Goal: Transaction & Acquisition: Obtain resource

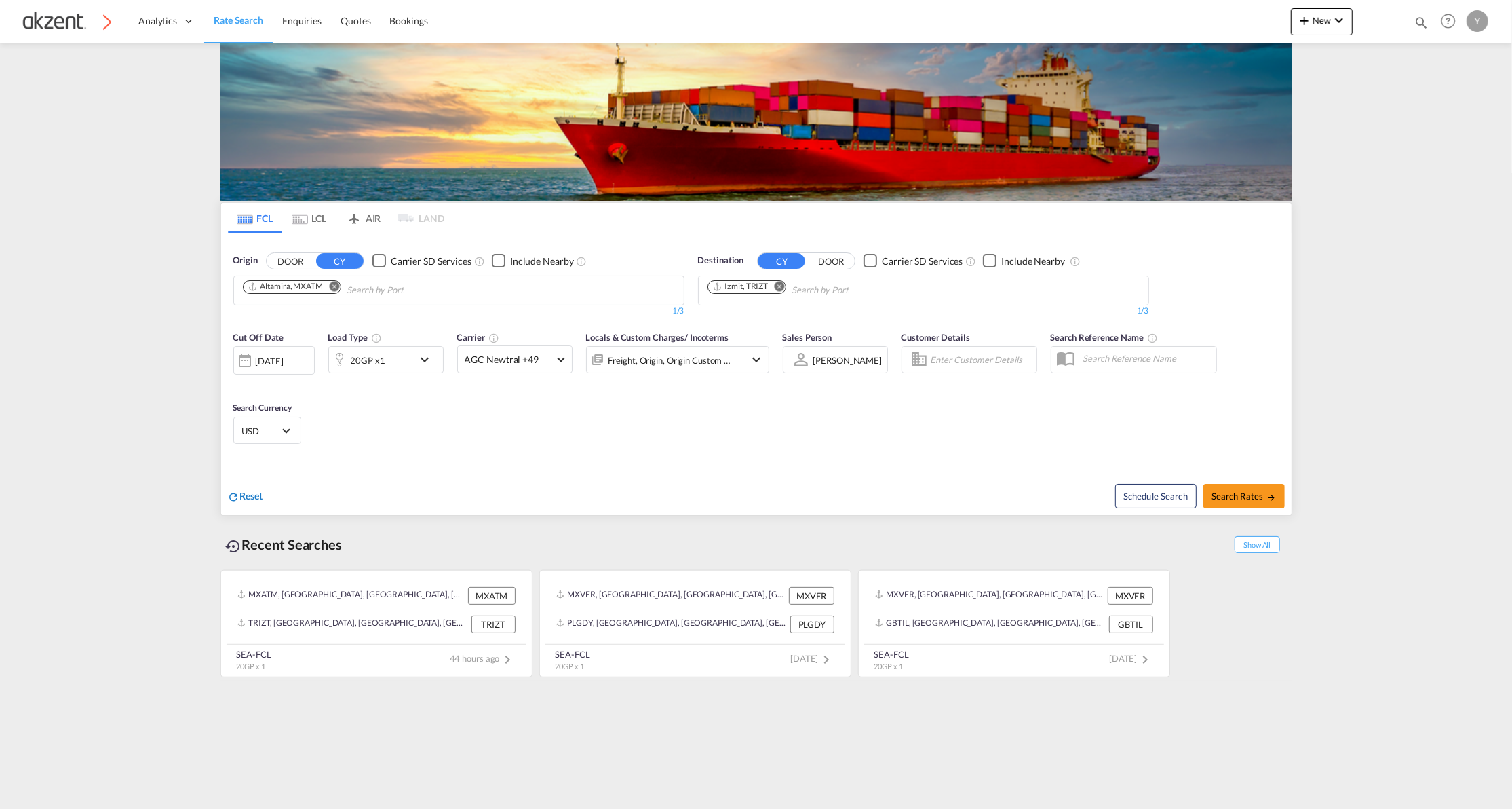
click at [258, 504] on div "Reset" at bounding box center [245, 496] width 35 height 15
click at [361, 213] on md-icon "icon-airplane" at bounding box center [353, 215] width 17 height 10
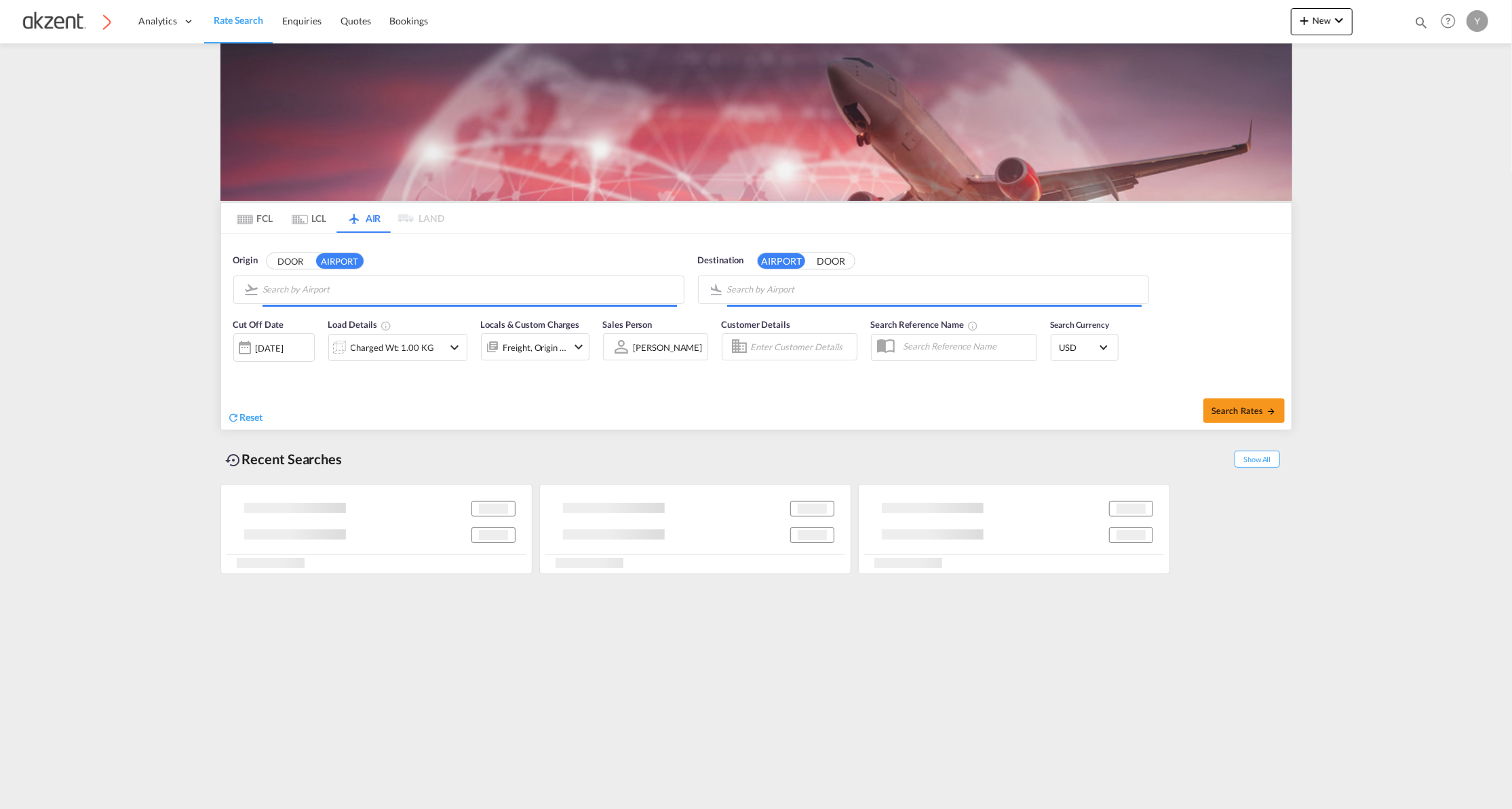
click at [264, 412] on div "Reset" at bounding box center [494, 406] width 532 height 37
type input "General [PERSON_NAME] [PERSON_NAME] International, [GEOGRAPHIC_DATA], [GEOGRAPH…"
type input "Sofia, [GEOGRAPHIC_DATA], SOF"
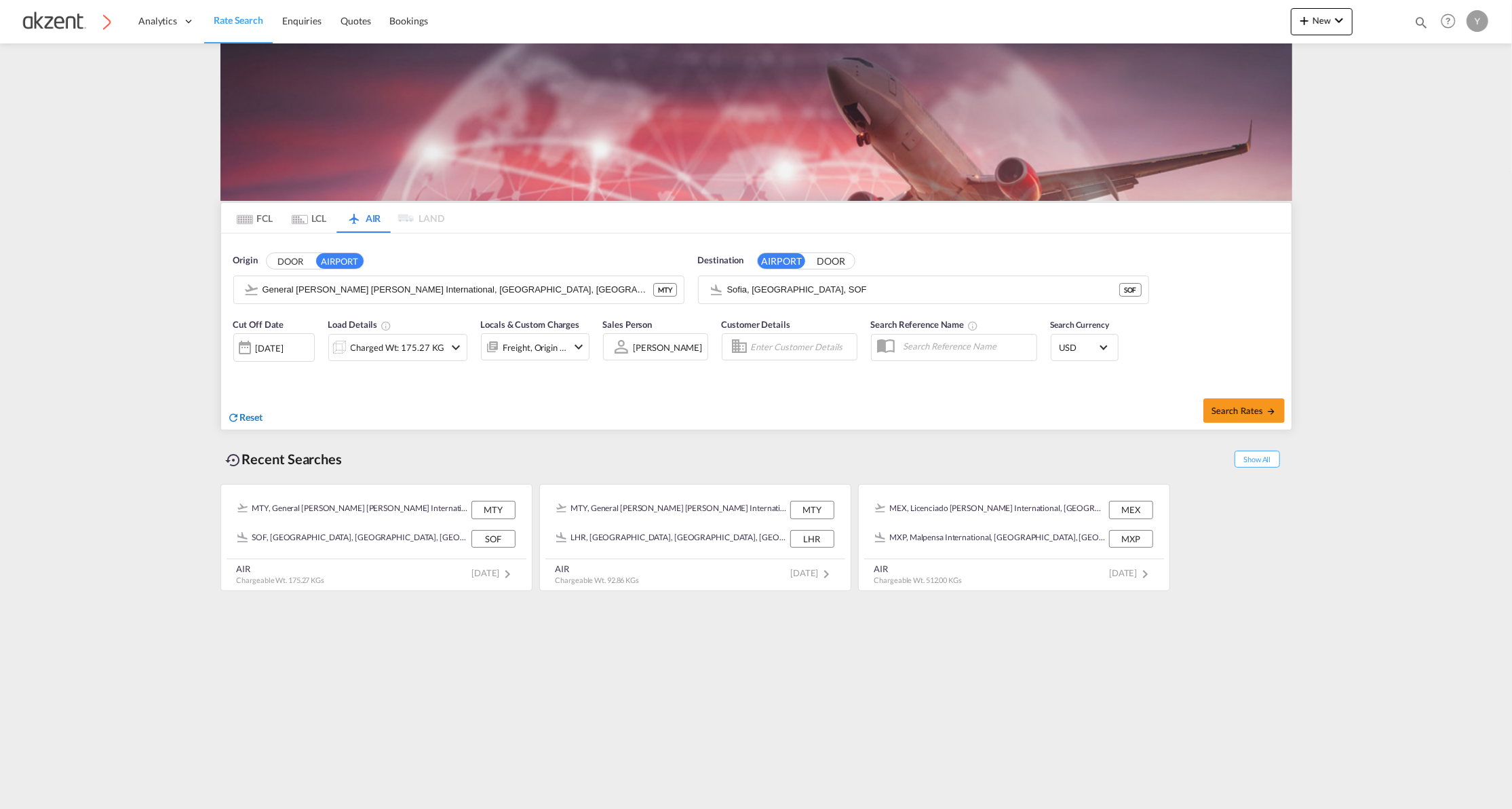
click at [256, 418] on span "Reset" at bounding box center [251, 417] width 23 height 12
click at [329, 298] on body "Analytics Dashboard Rate Search Enquiries Quotes Bookings" at bounding box center [756, 404] width 1512 height 809
type input "mty"
drag, startPoint x: 329, startPoint y: 298, endPoint x: 388, endPoint y: 297, distance: 59.0
click at [280, 297] on md-icon "Clear Input" at bounding box center [288, 293] width 17 height 17
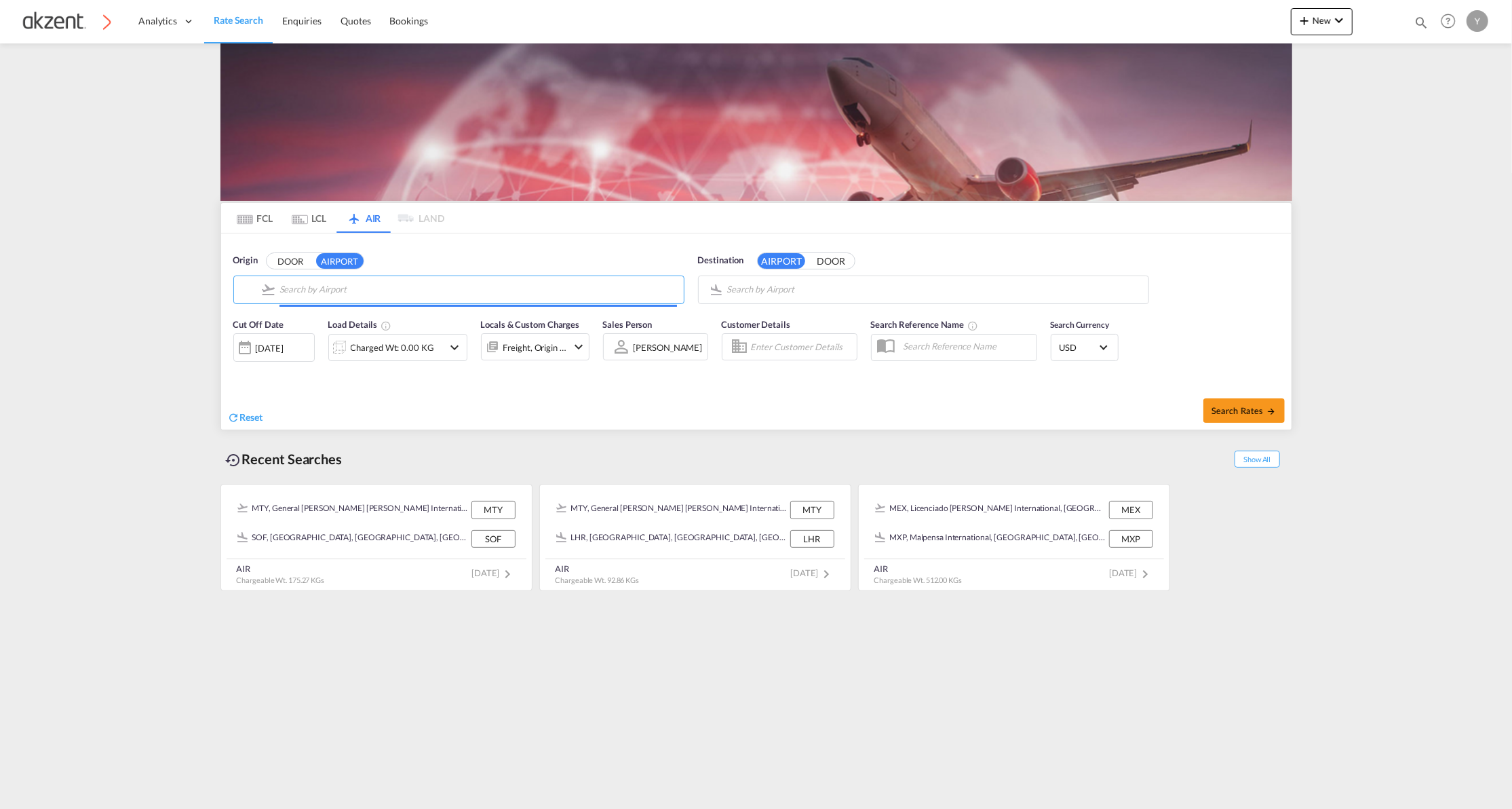
click at [317, 291] on input "Search by Airport" at bounding box center [478, 290] width 398 height 21
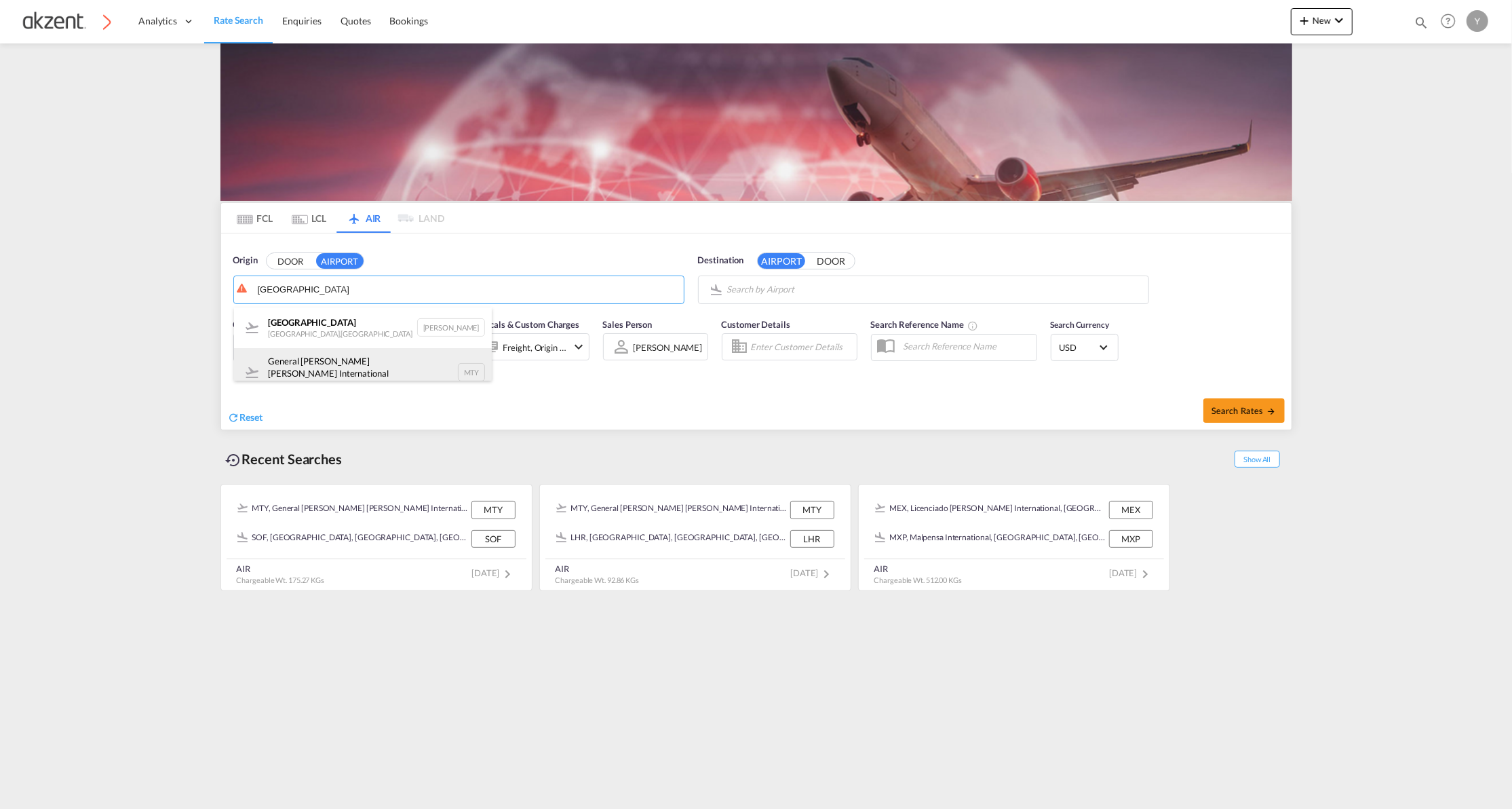
click at [318, 361] on div "General [PERSON_NAME] [PERSON_NAME] International [GEOGRAPHIC_DATA] , [GEOGRAPH…" at bounding box center [362, 372] width 258 height 49
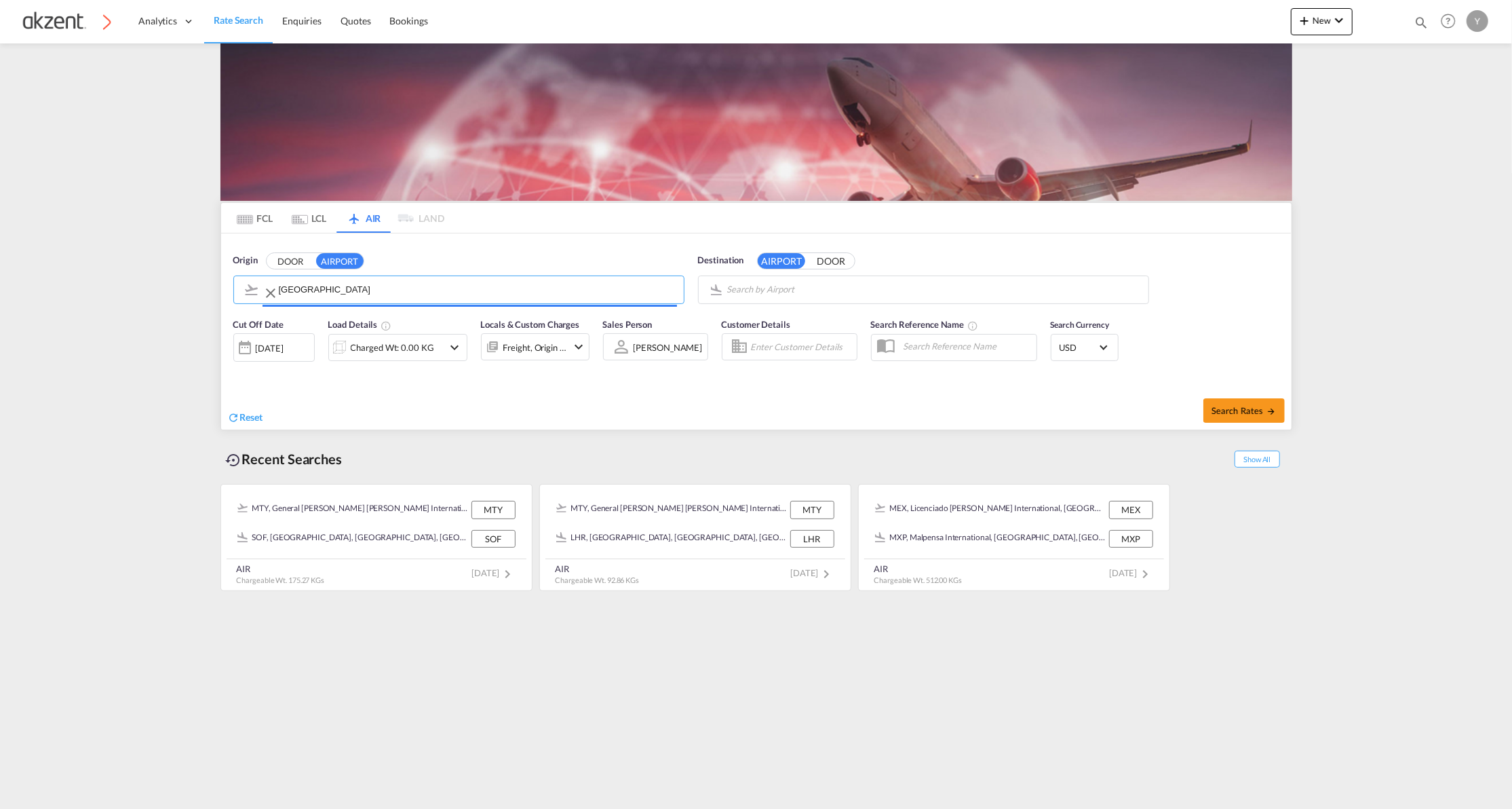
type input "General [PERSON_NAME] [PERSON_NAME] International, [GEOGRAPHIC_DATA], [GEOGRAPH…"
click at [864, 278] on md-input-container "Sofia, Sofia, SOF" at bounding box center [924, 290] width 450 height 27
click at [842, 289] on body "Analytics Dashboard Rate Search Enquiries Quotes Bookings" at bounding box center [756, 404] width 1512 height 809
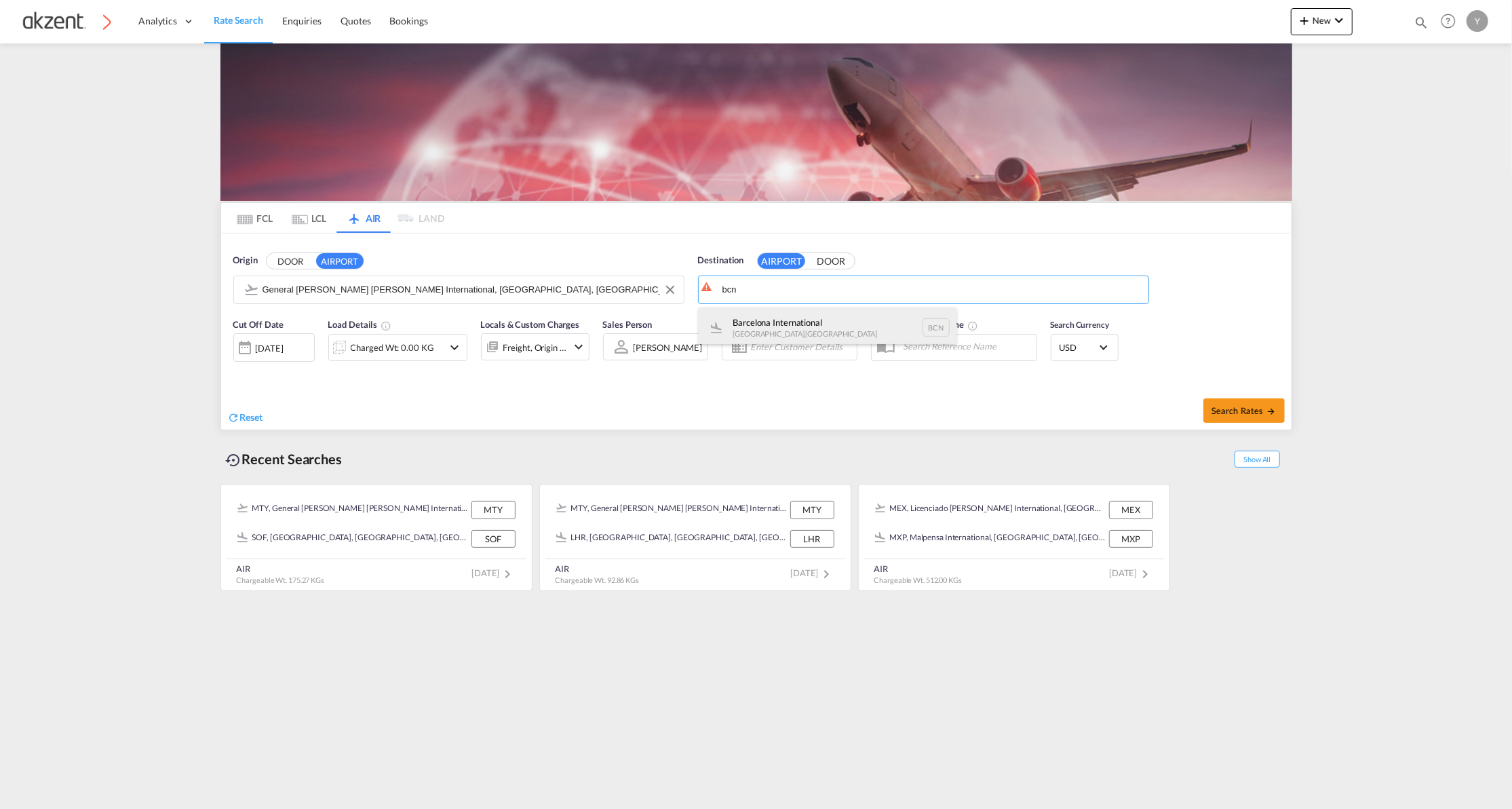
click at [826, 317] on div "Barcelona International [GEOGRAPHIC_DATA] , [GEOGRAPHIC_DATA] BCN" at bounding box center [828, 327] width 258 height 40
type input "Barcelona International, [GEOGRAPHIC_DATA], BCN"
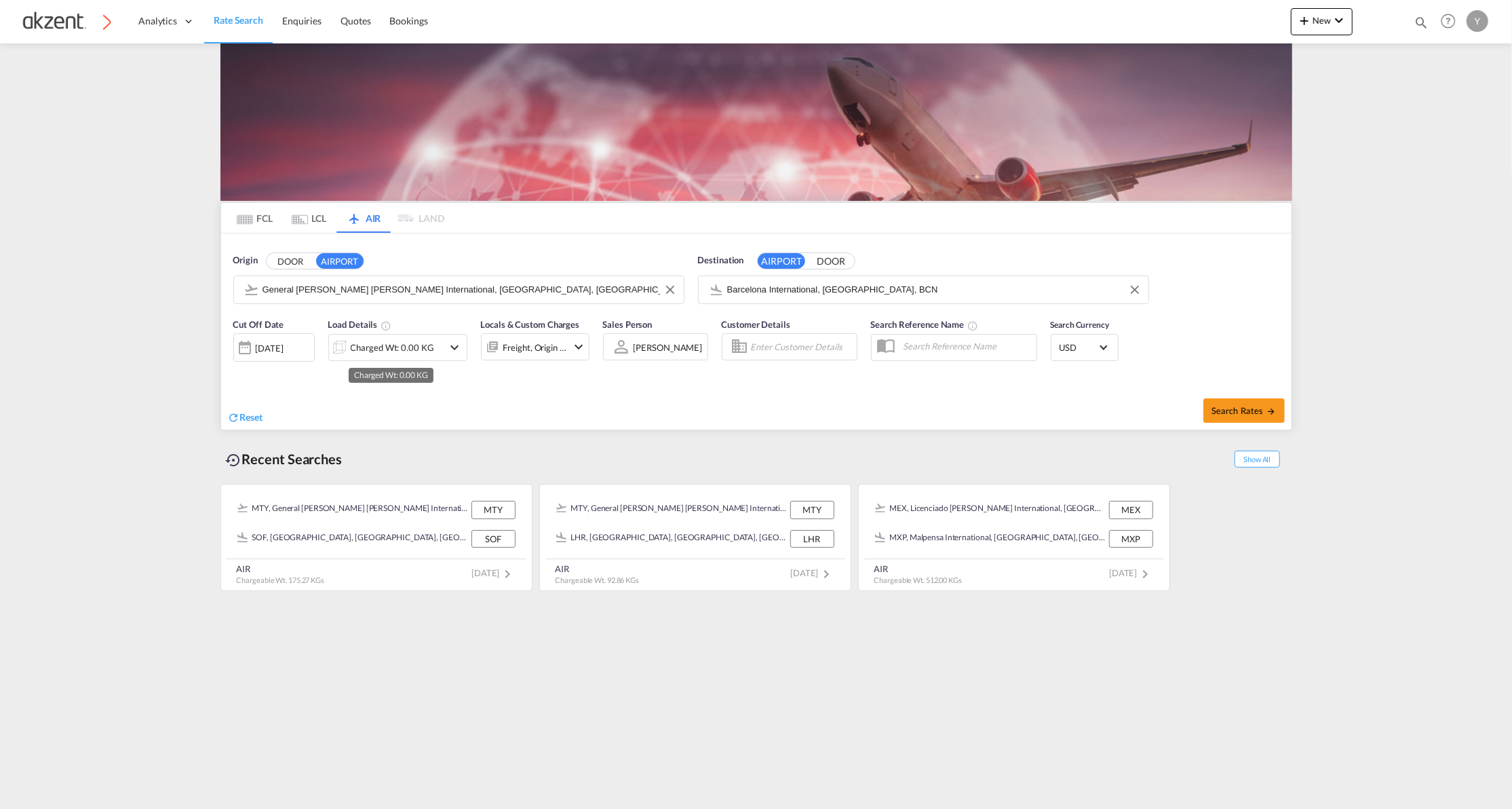
click at [381, 353] on div "Charged Wt: 0.00 KG" at bounding box center [392, 347] width 83 height 19
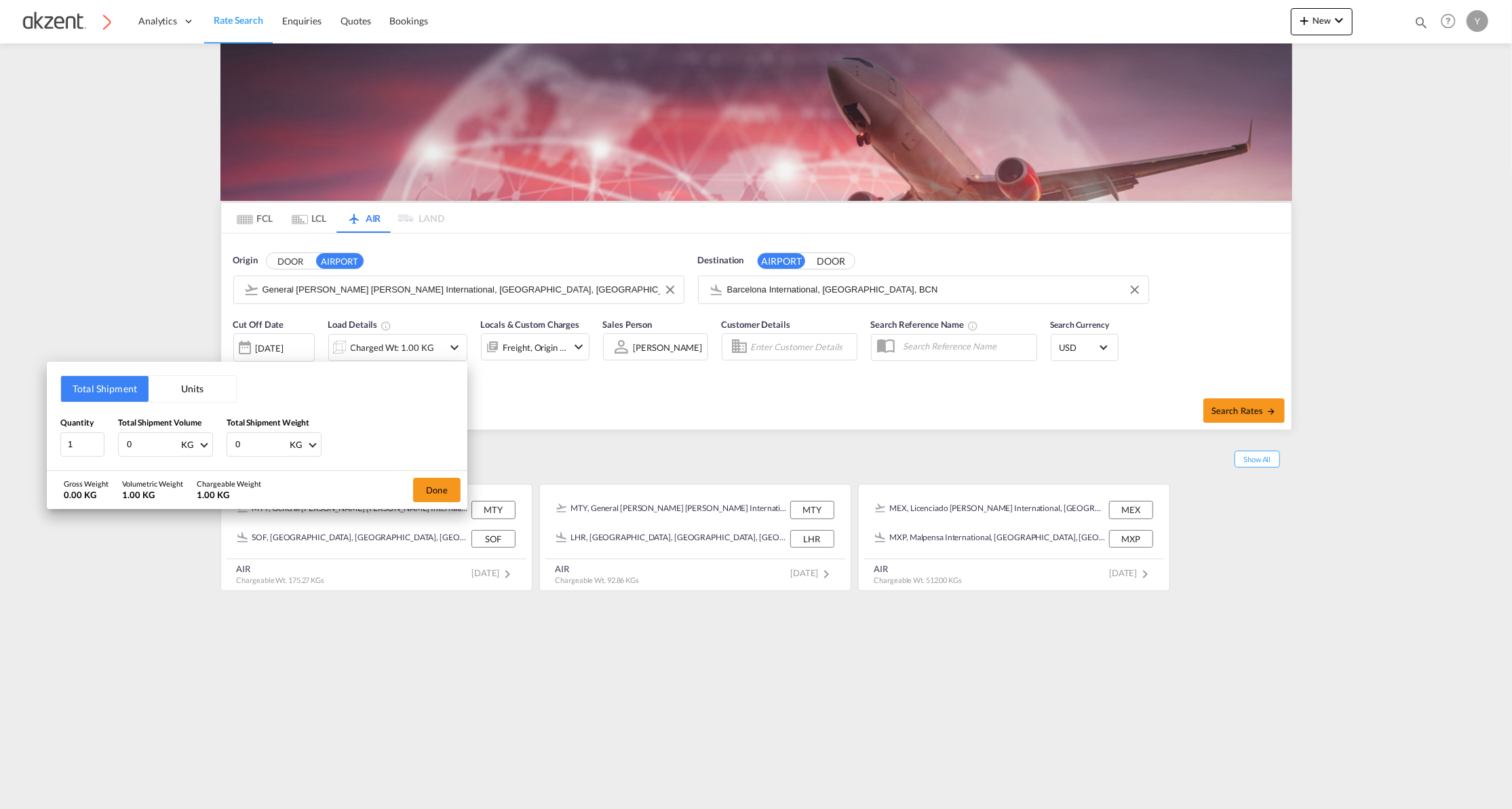
click at [184, 388] on button "Units" at bounding box center [191, 389] width 87 height 26
click at [136, 449] on input "number" at bounding box center [143, 443] width 36 height 12
type input "231"
click at [171, 443] on input "number" at bounding box center [188, 443] width 36 height 12
type input "10"
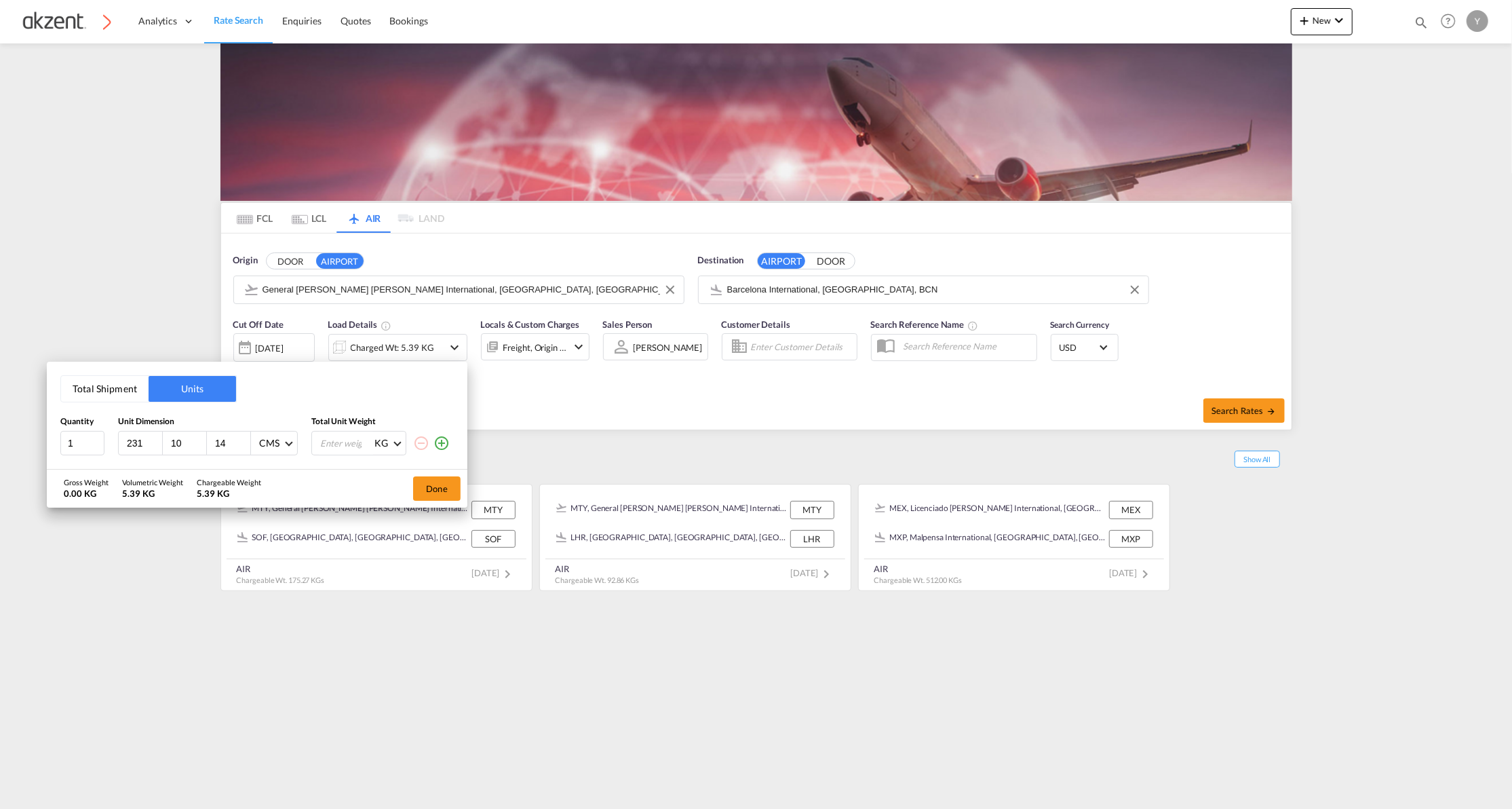
type input "14"
click at [319, 445] on input "number" at bounding box center [346, 442] width 54 height 23
type input "31"
click at [438, 448] on md-icon "icon-plus-circle-outline" at bounding box center [442, 443] width 17 height 17
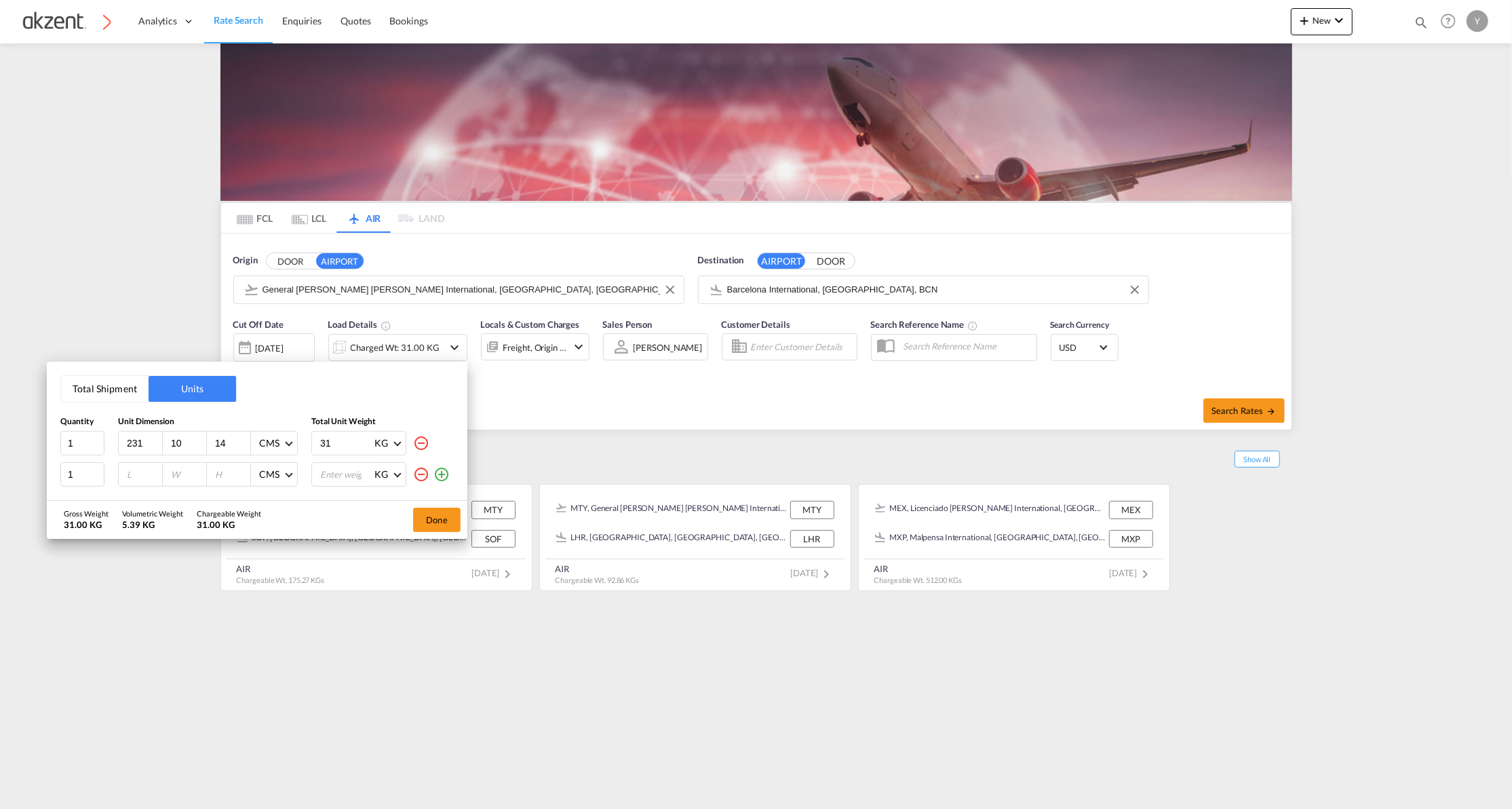
click at [135, 475] on input "number" at bounding box center [143, 474] width 36 height 12
type input "245"
click at [171, 464] on div at bounding box center [185, 473] width 44 height 23
click at [170, 472] on input "number" at bounding box center [188, 474] width 36 height 12
type input "15"
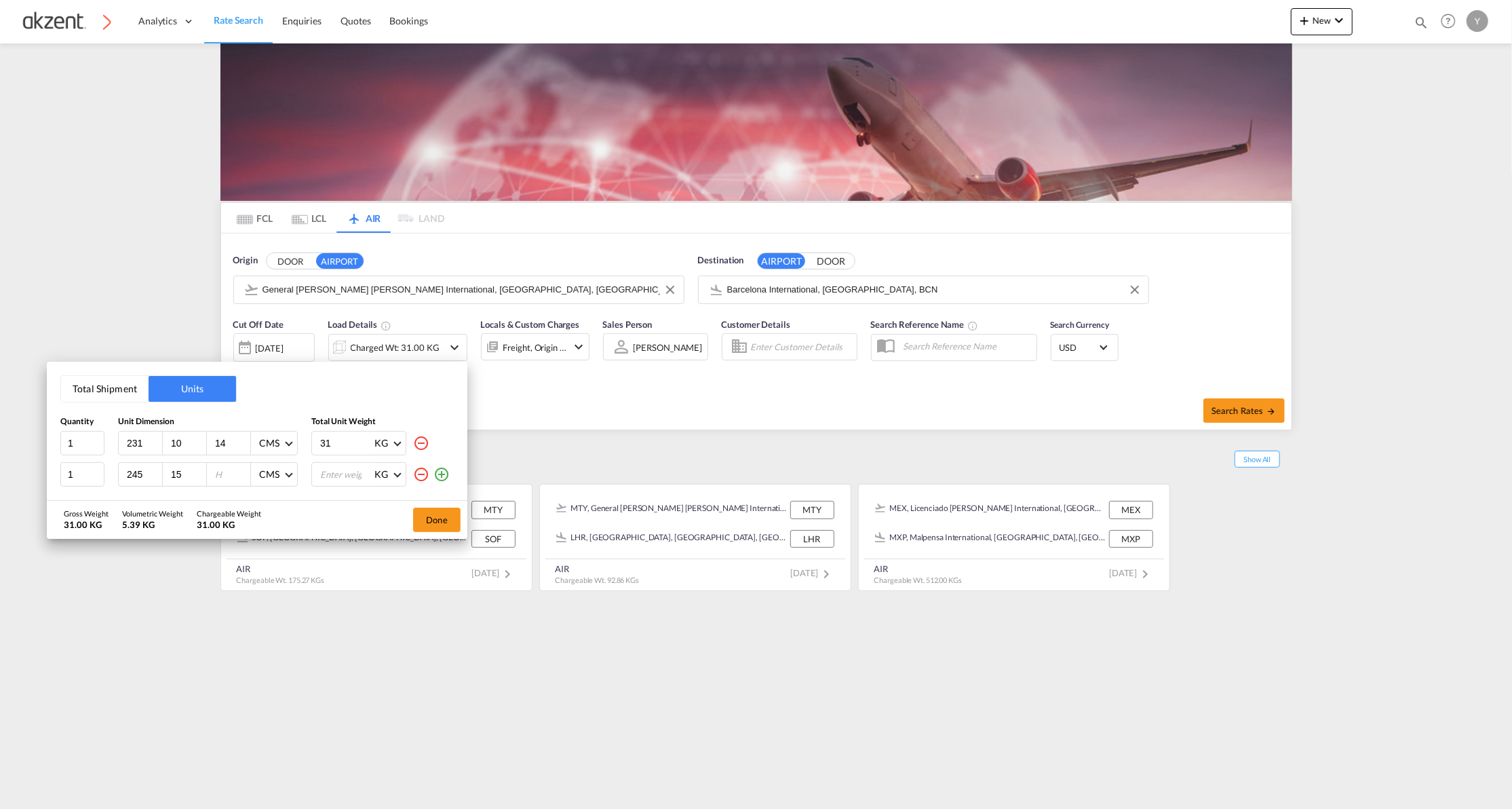
click at [218, 475] on input "number" at bounding box center [232, 474] width 36 height 12
type input "20"
click at [335, 472] on input "number" at bounding box center [346, 473] width 54 height 23
type input "37"
click at [441, 513] on button "Done" at bounding box center [437, 519] width 47 height 25
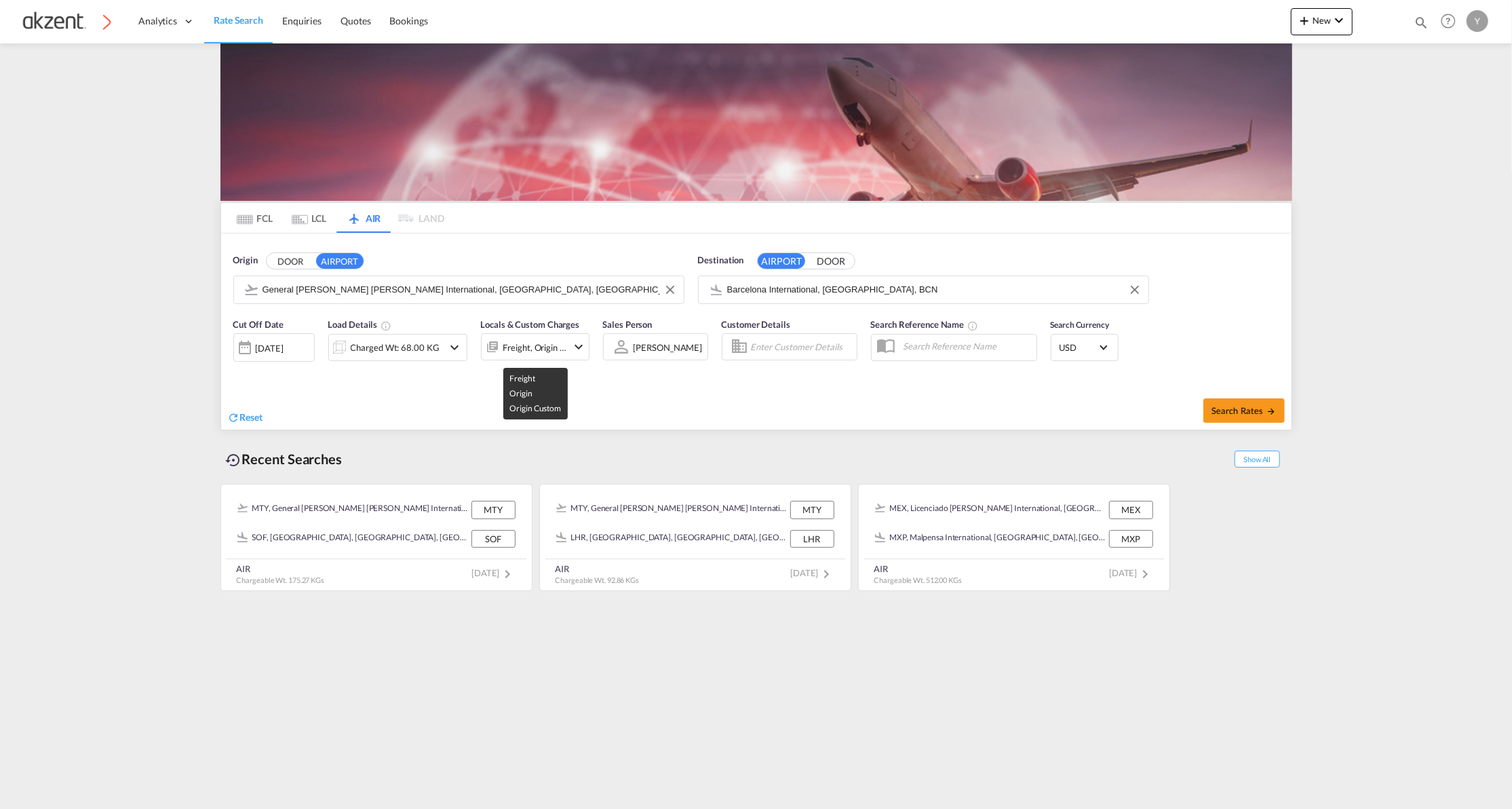
click at [533, 339] on div "Freight, Origin +1" at bounding box center [535, 347] width 64 height 19
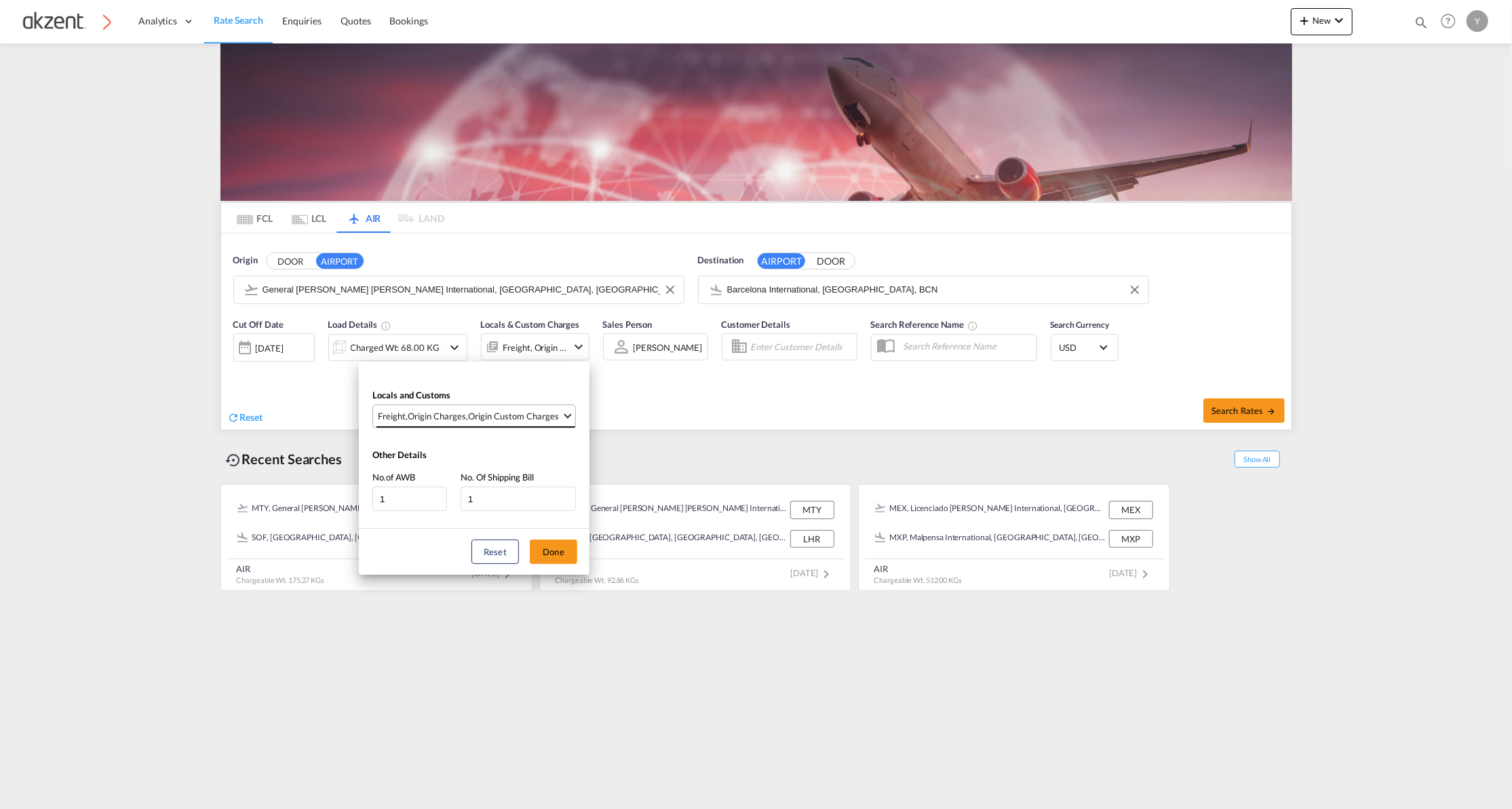
click at [567, 411] on span "Select Locals and Customs: \aFreight, \aOrigin Charges, \aOrigin Custom Charges" at bounding box center [567, 415] width 8 height 8
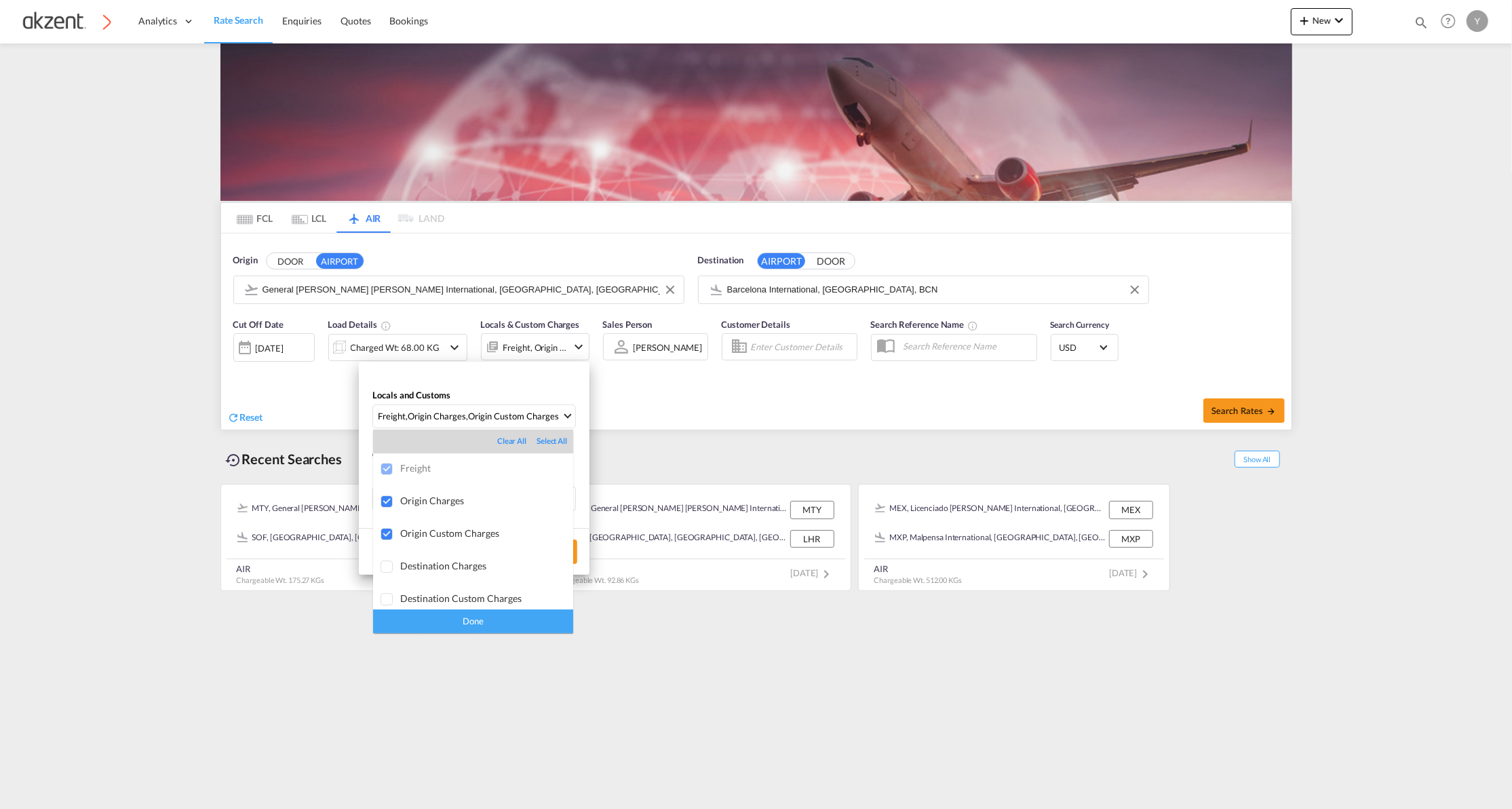
click at [677, 405] on md-backdrop at bounding box center [756, 404] width 1512 height 809
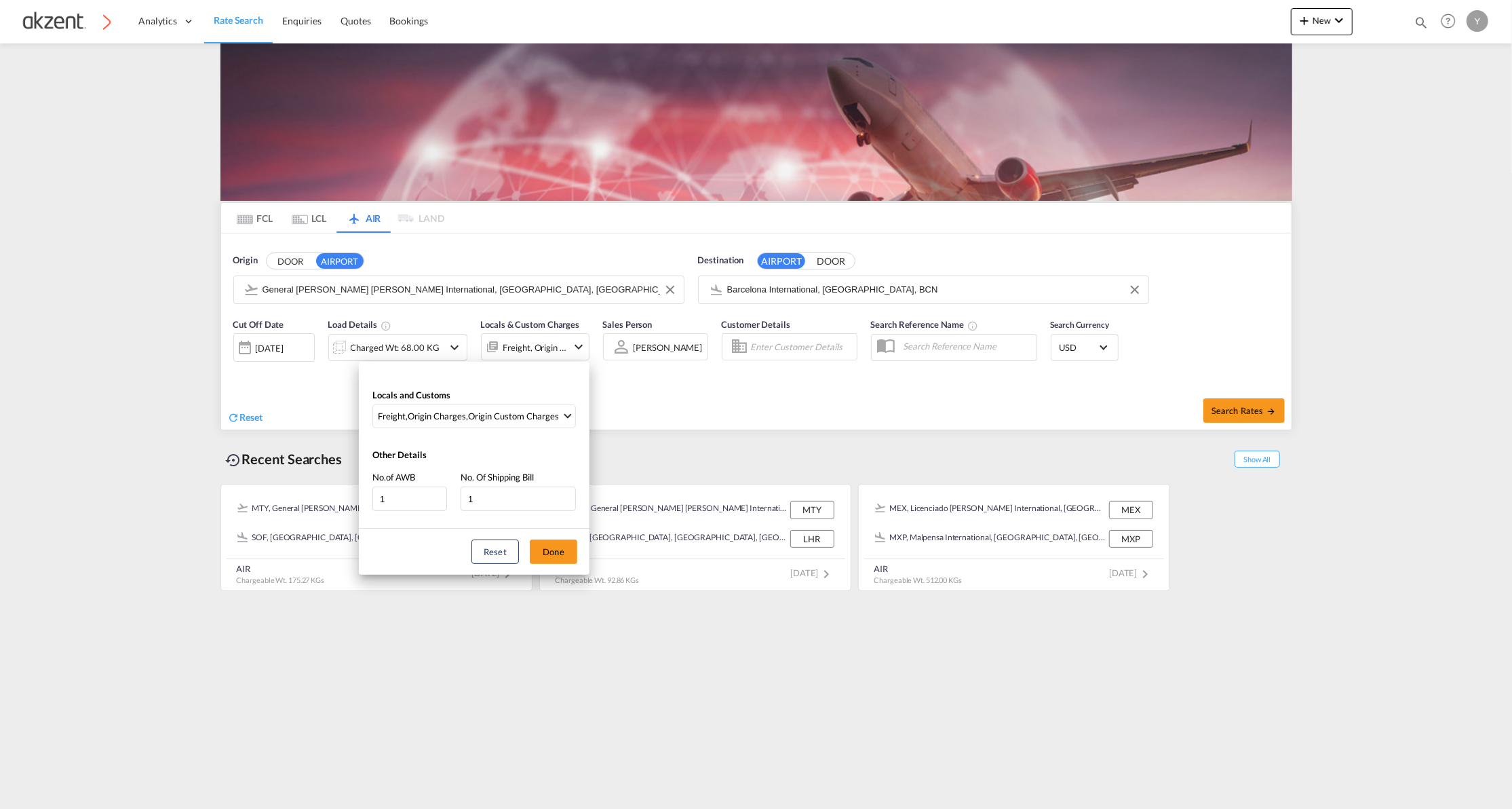
click at [874, 418] on div "Locals and Customs Freight , Origin Charges , Origin Custom Charges Other Detai…" at bounding box center [756, 404] width 1512 height 809
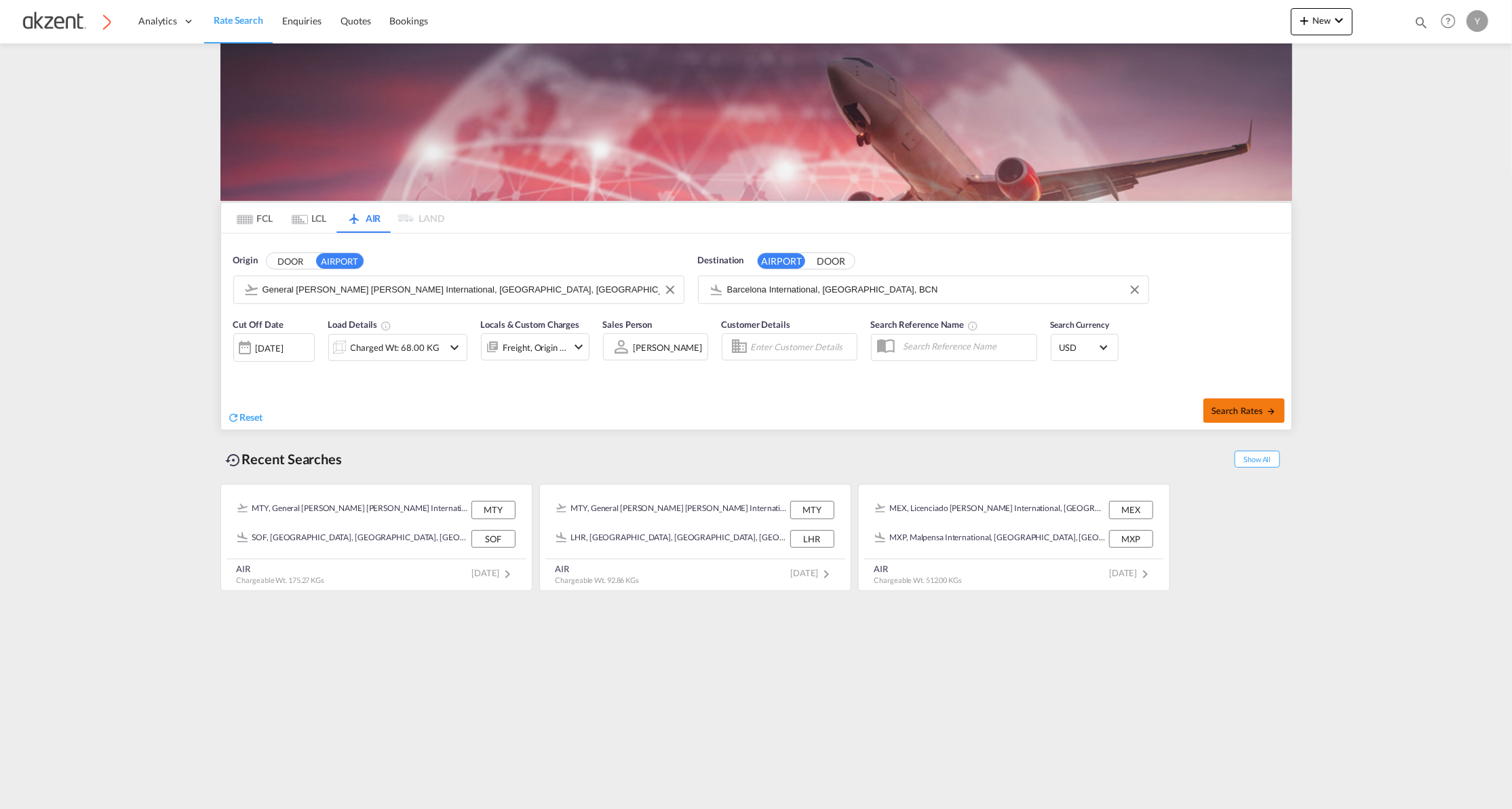
click at [1224, 404] on button "Search Rates" at bounding box center [1244, 410] width 81 height 25
type input "MTY to BCN / [DATE]"
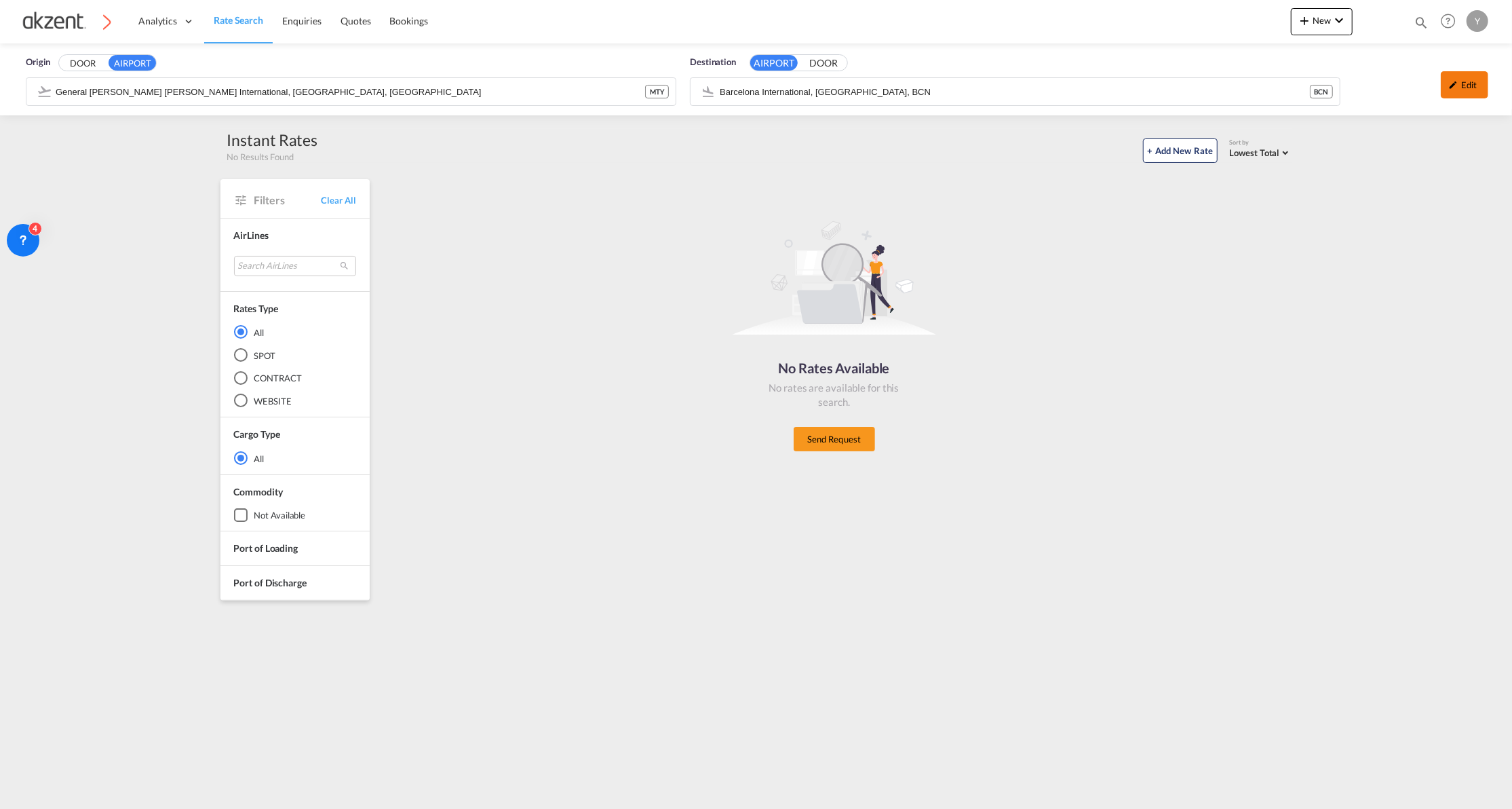
click at [1467, 84] on div "Edit" at bounding box center [1465, 85] width 47 height 27
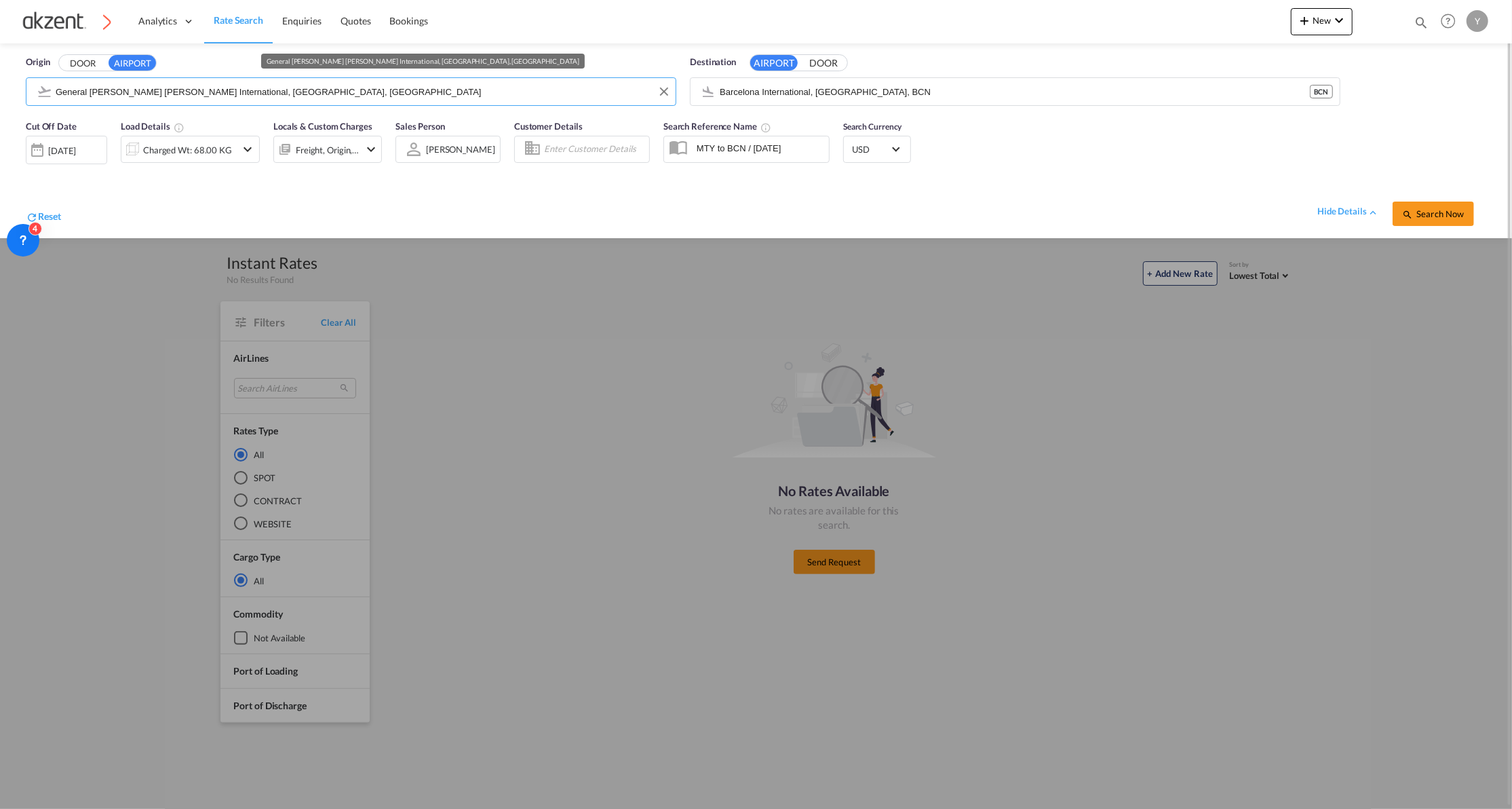
click at [594, 95] on input "General [PERSON_NAME] [PERSON_NAME] International, [GEOGRAPHIC_DATA], [GEOGRAPH…" at bounding box center [362, 91] width 614 height 21
click at [655, 85] on button "Clear Input" at bounding box center [664, 91] width 21 height 21
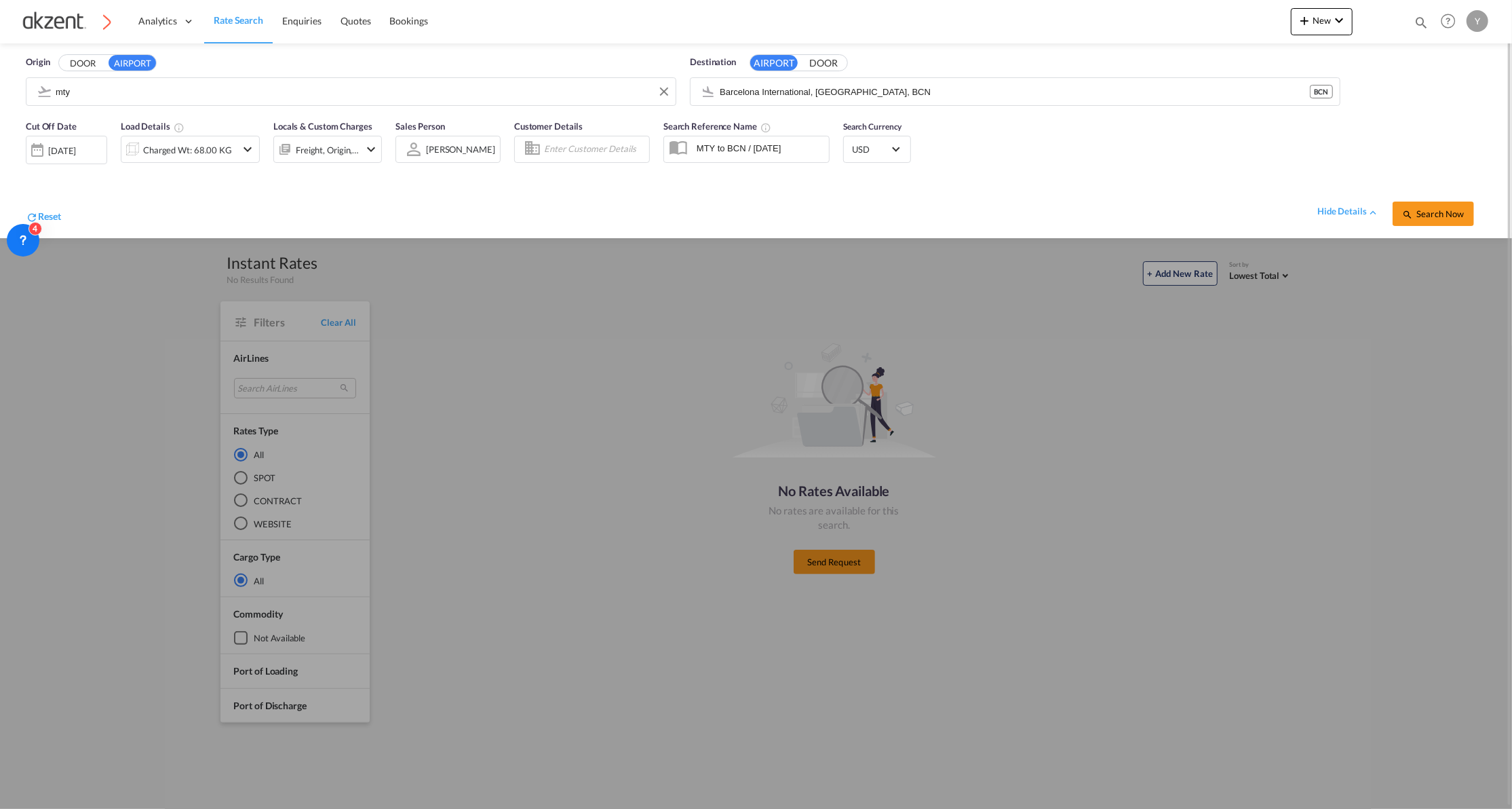
click at [60, 93] on body "Analytics Dashboard Rate Search Enquiries Quotes Bookings" at bounding box center [756, 404] width 1512 height 809
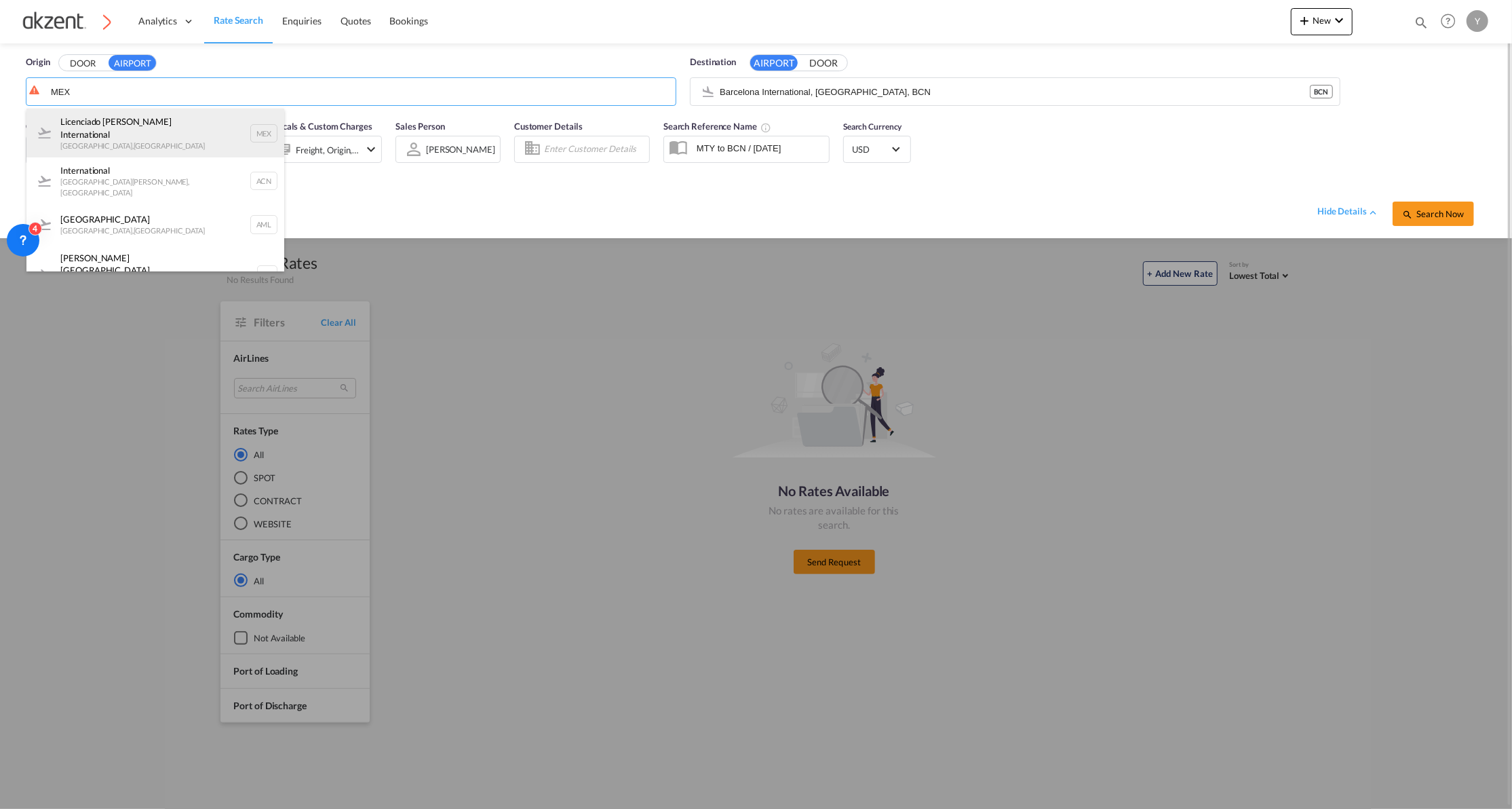
click at [84, 120] on div "Licenciado [PERSON_NAME] International [GEOGRAPHIC_DATA] , [GEOGRAPHIC_DATA] MEX" at bounding box center [155, 134] width 258 height 49
type input "Licenciado [PERSON_NAME] International, [GEOGRAPHIC_DATA], [GEOGRAPHIC_DATA]"
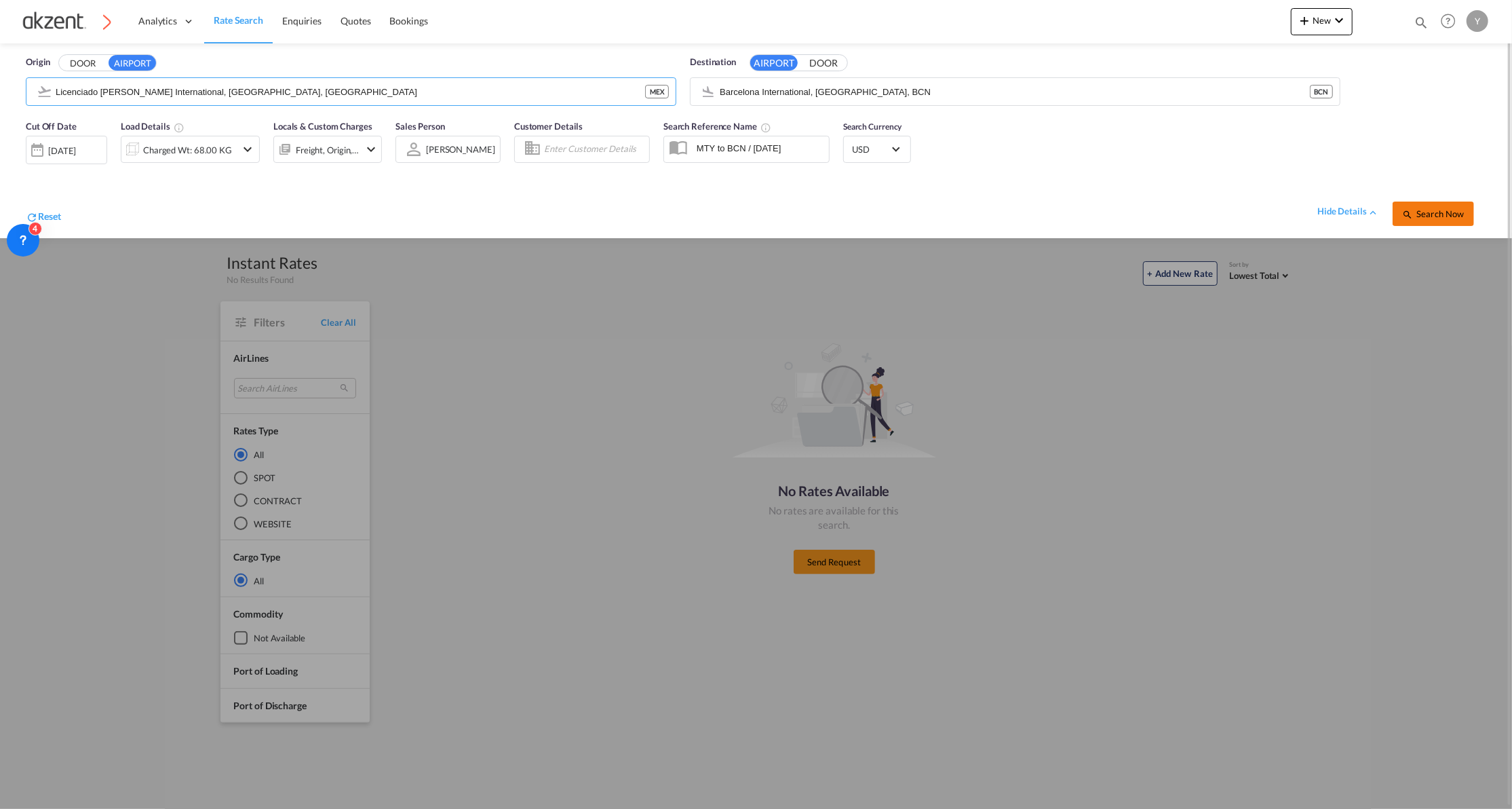
click at [1418, 210] on span "Search Now" at bounding box center [1432, 213] width 62 height 11
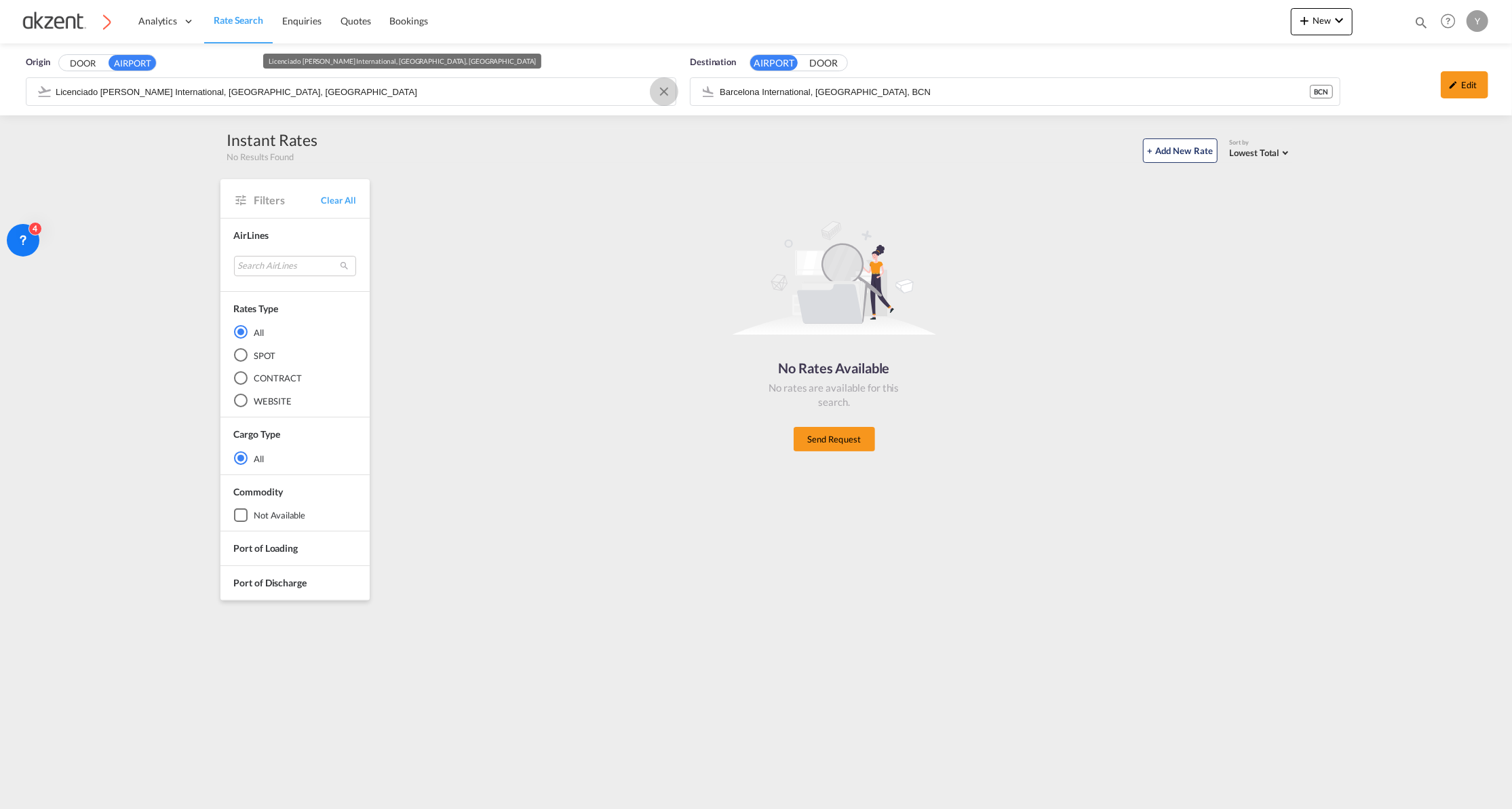
click at [661, 93] on button "Clear Input" at bounding box center [664, 91] width 21 height 21
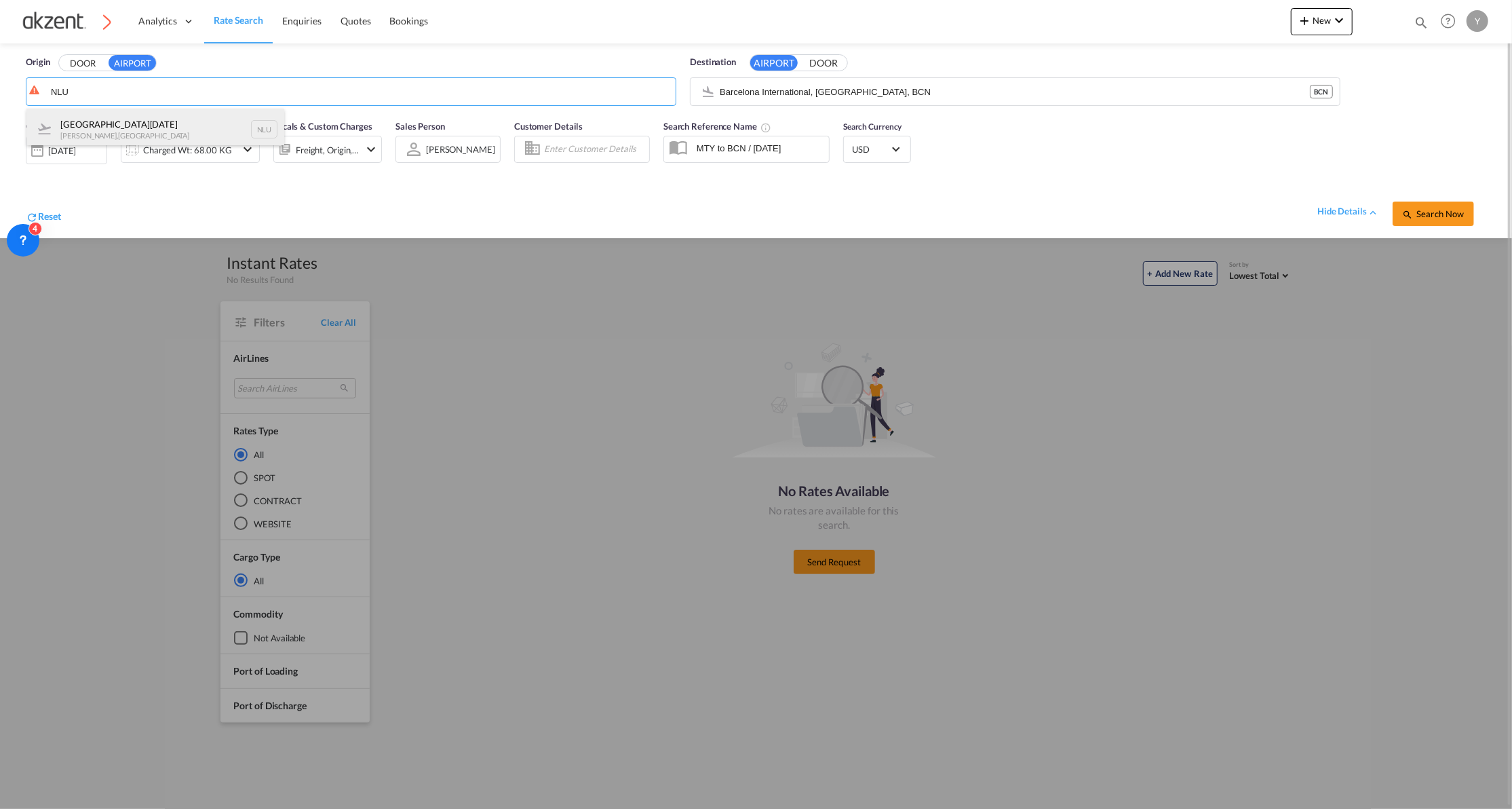
click at [153, 121] on div "[GEOGRAPHIC_DATA][DATE][PERSON_NAME] , [GEOGRAPHIC_DATA] NLU" at bounding box center [155, 129] width 258 height 40
type input "[GEOGRAPHIC_DATA][DATE], [PERSON_NAME], [GEOGRAPHIC_DATA]"
click at [1432, 216] on span "Search Now" at bounding box center [1432, 213] width 62 height 11
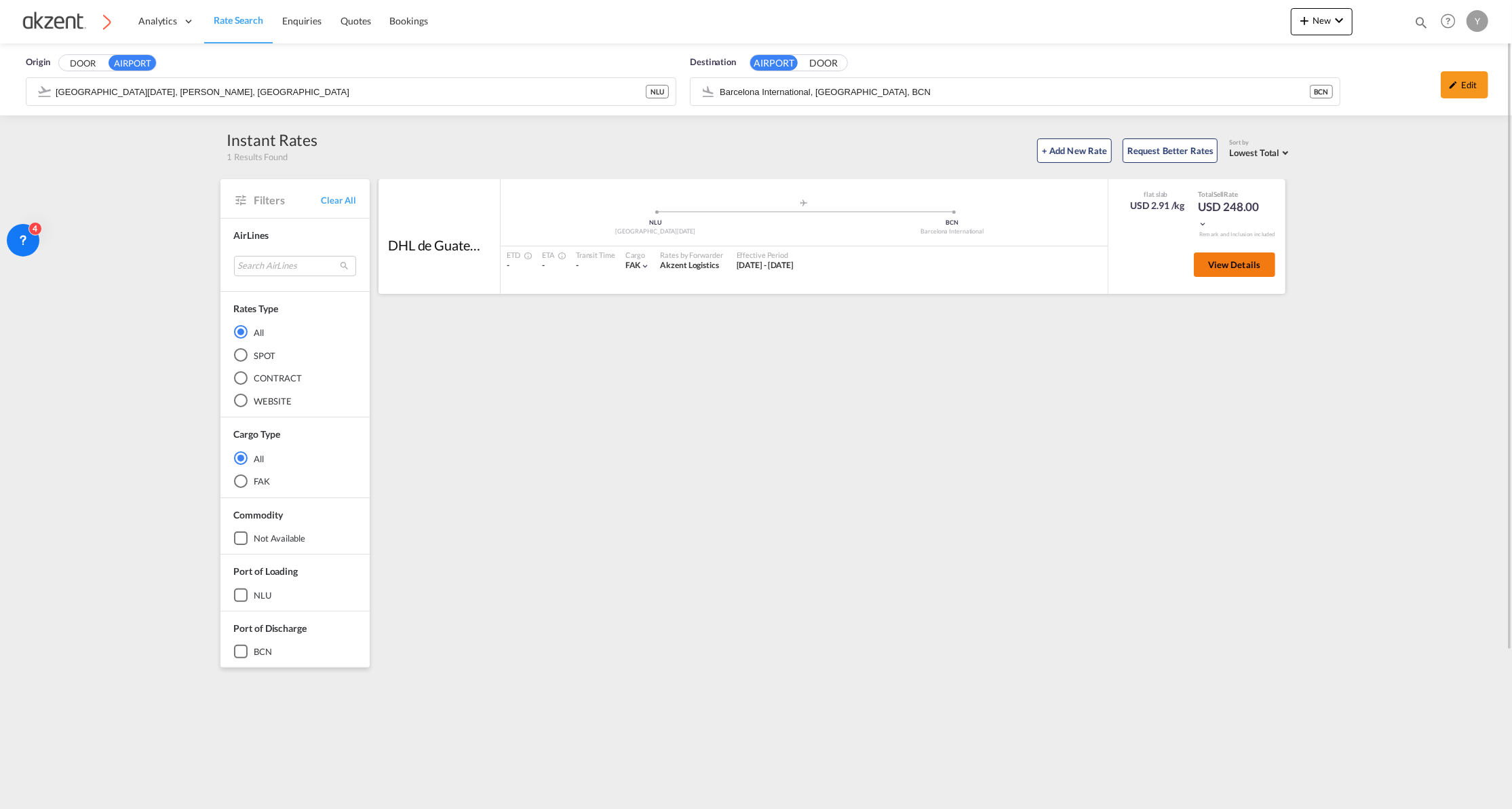
click at [1235, 267] on span "View Details" at bounding box center [1235, 264] width 53 height 11
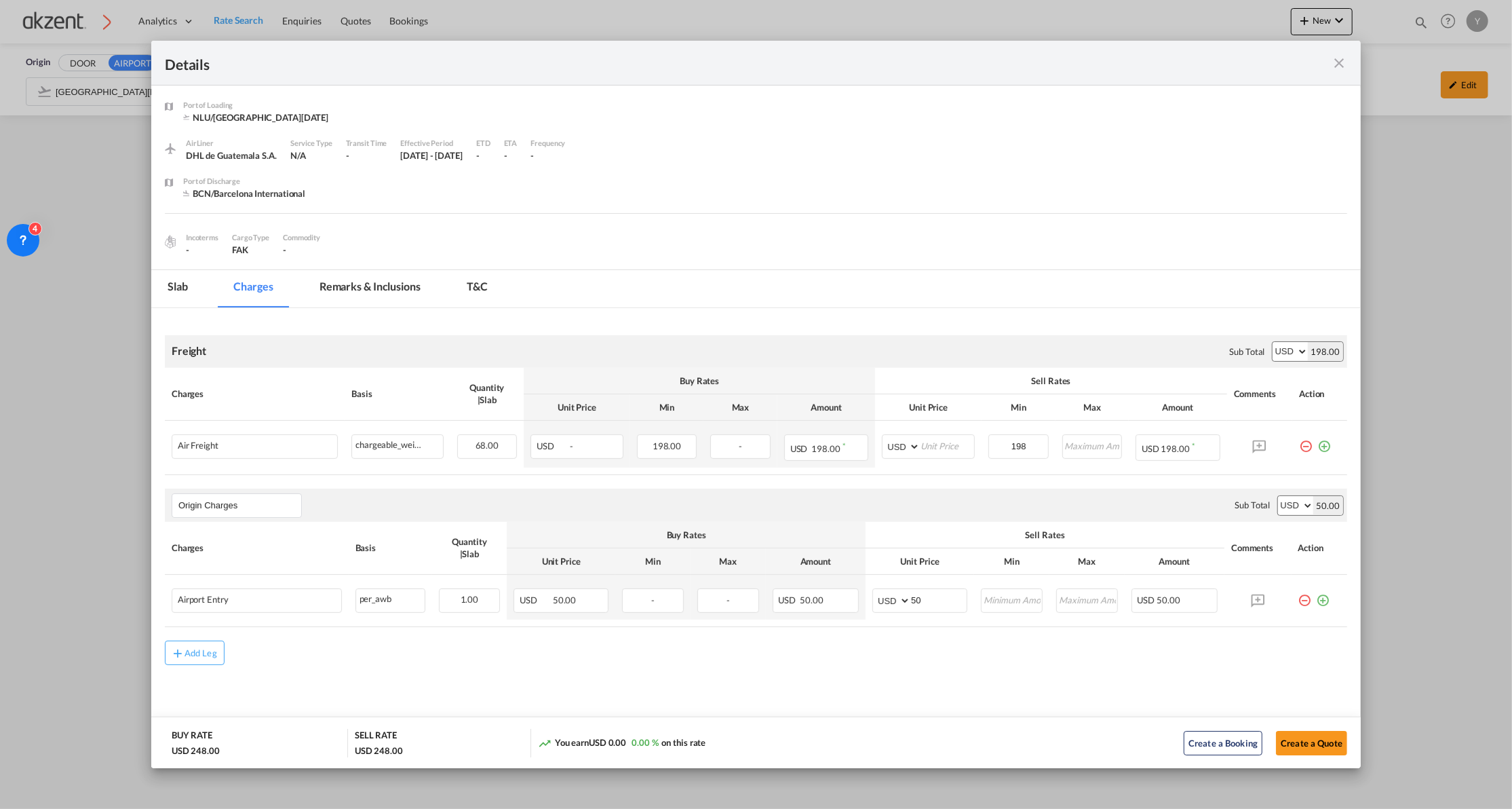
scroll to position [3, 0]
click at [413, 291] on md-tab-item "Remarks & Inclusions" at bounding box center [370, 288] width 134 height 37
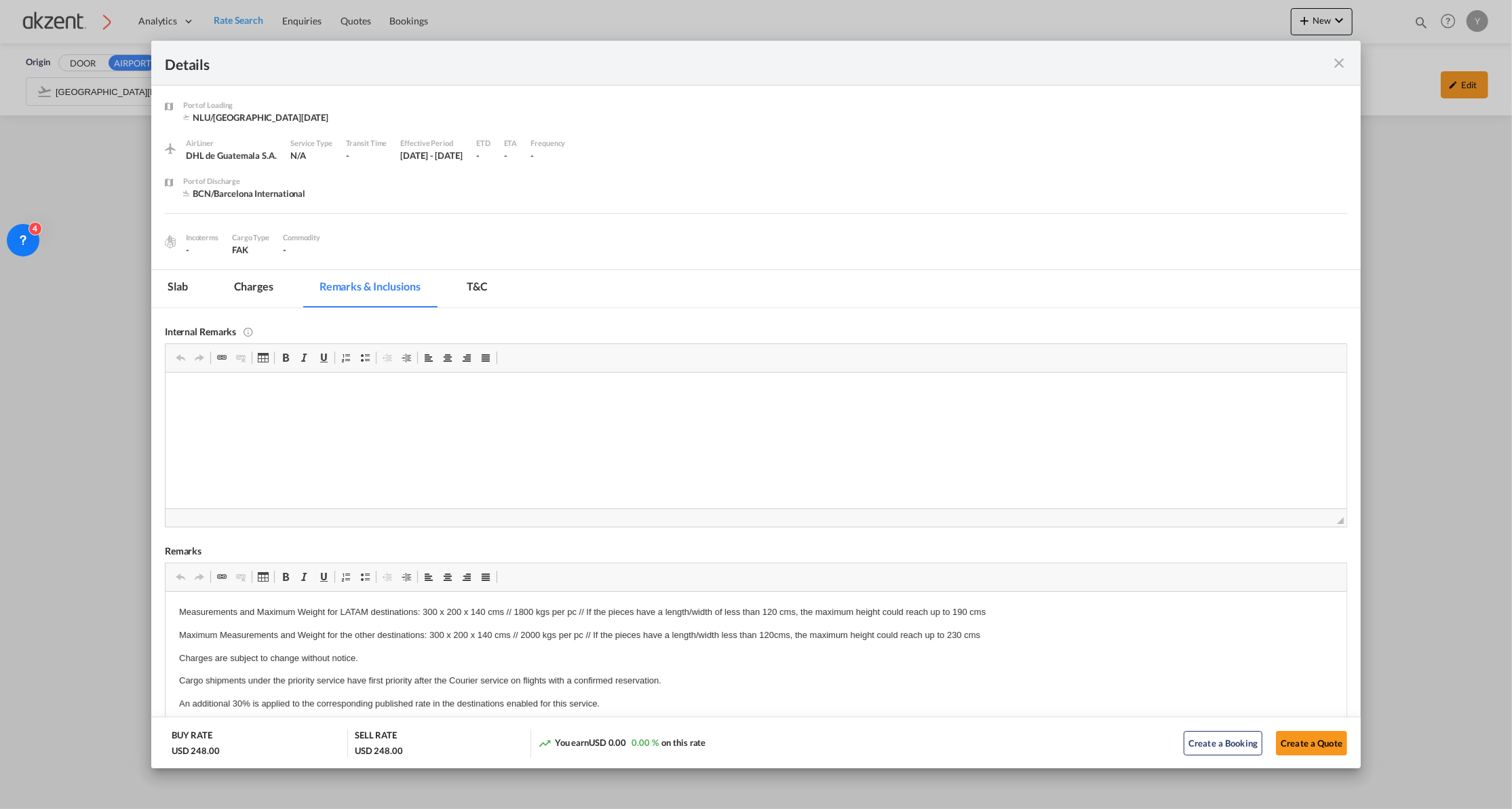
scroll to position [0, 0]
drag, startPoint x: 217, startPoint y: 634, endPoint x: 344, endPoint y: 634, distance: 127.0
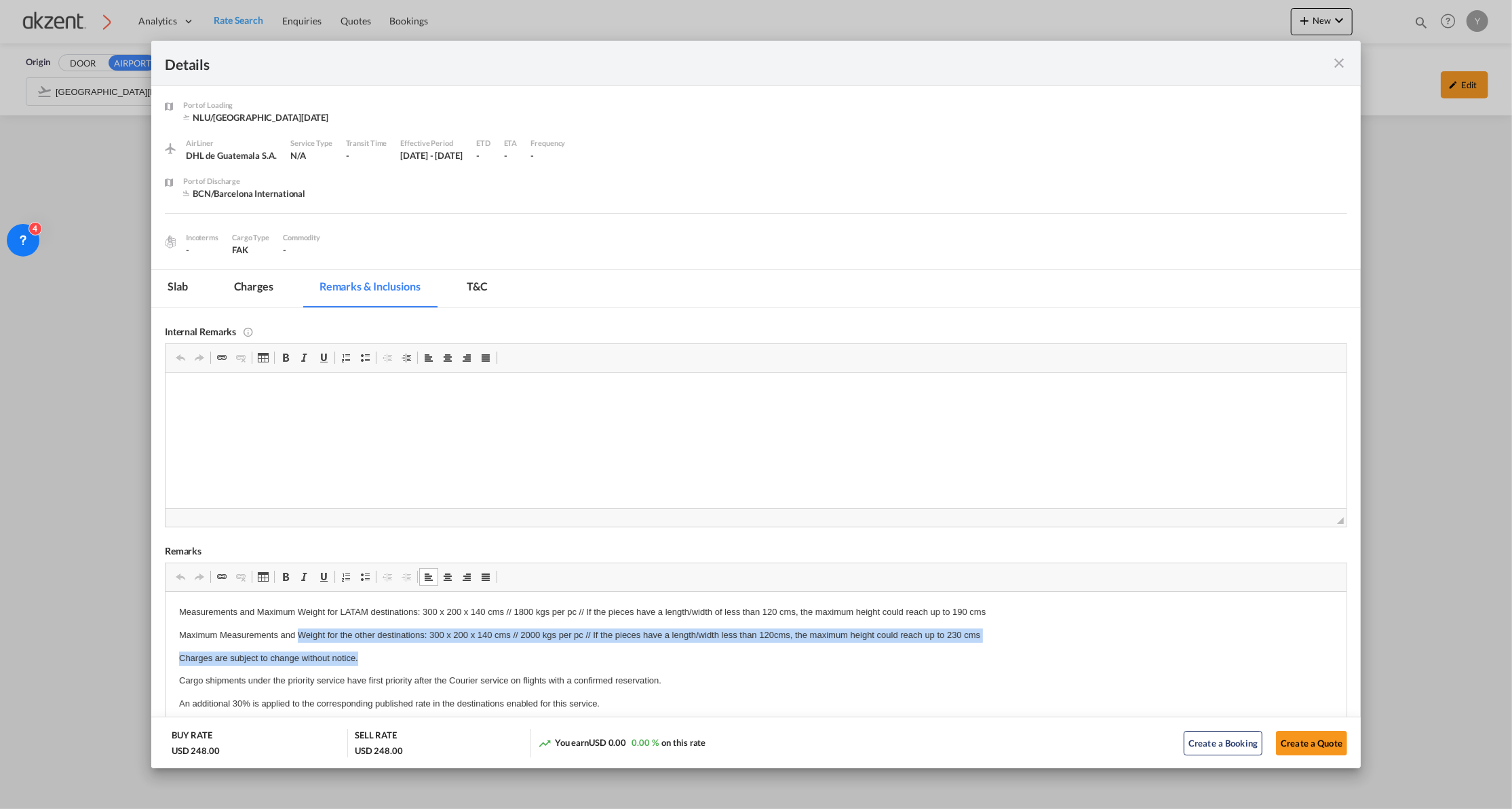
drag, startPoint x: 299, startPoint y: 635, endPoint x: 1011, endPoint y: 649, distance: 712.1
click at [1011, 649] on body "Measurements and Maximum Weight for LATAM destinations: 300 x 200 x 140 cms // …" at bounding box center [755, 692] width 1154 height 175
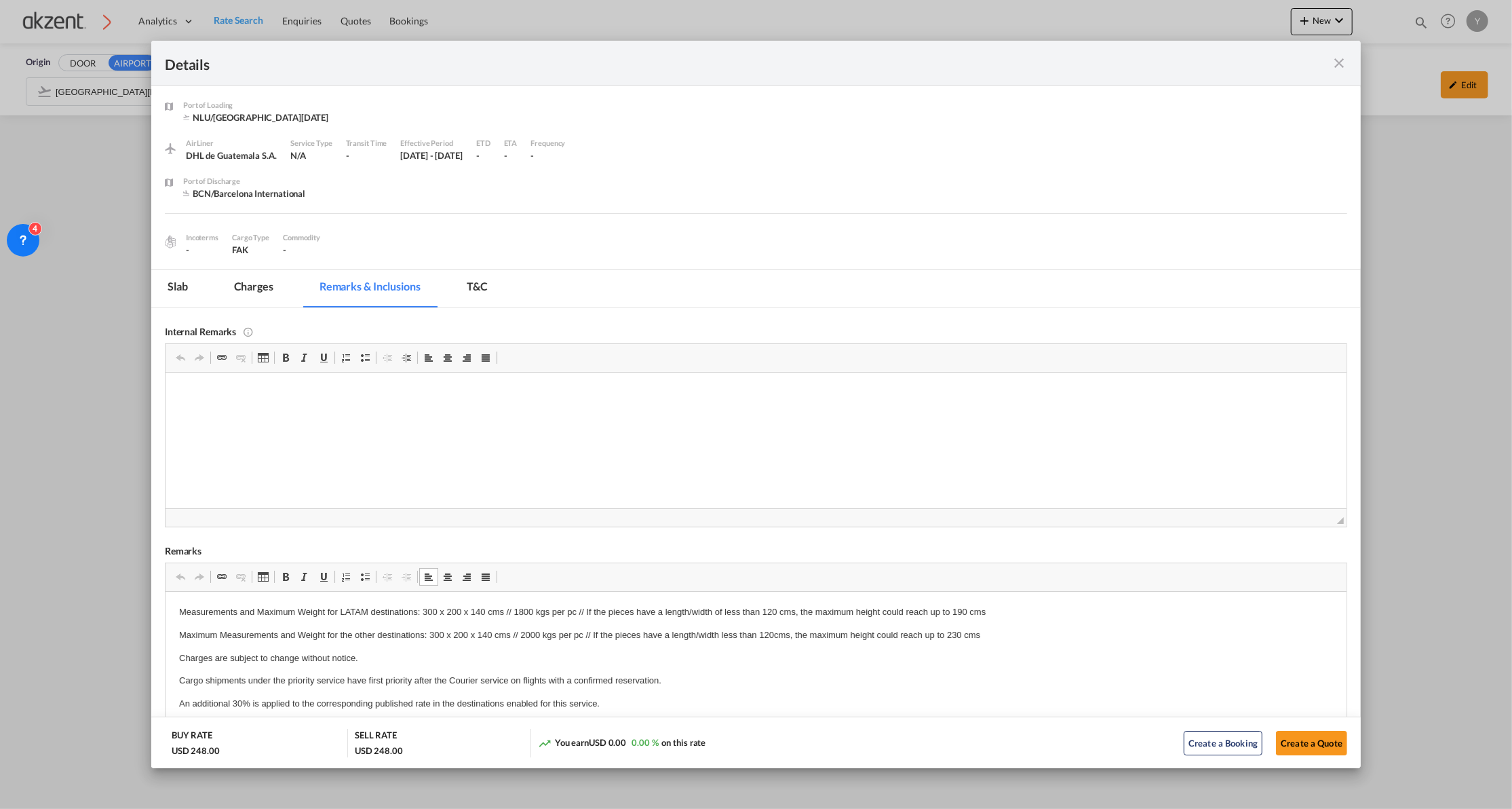
click at [532, 690] on body "Measurements and Maximum Weight for LATAM destinations: 300 x 200 x 140 cms // …" at bounding box center [755, 692] width 1154 height 175
click at [567, 680] on p "Cargo shipments under the priority service have first priority after the Courie…" at bounding box center [755, 679] width 1154 height 15
click at [673, 692] on body "Measurements and Maximum Weight for LATAM destinations: 300 x 200 x 140 cms // …" at bounding box center [755, 692] width 1154 height 175
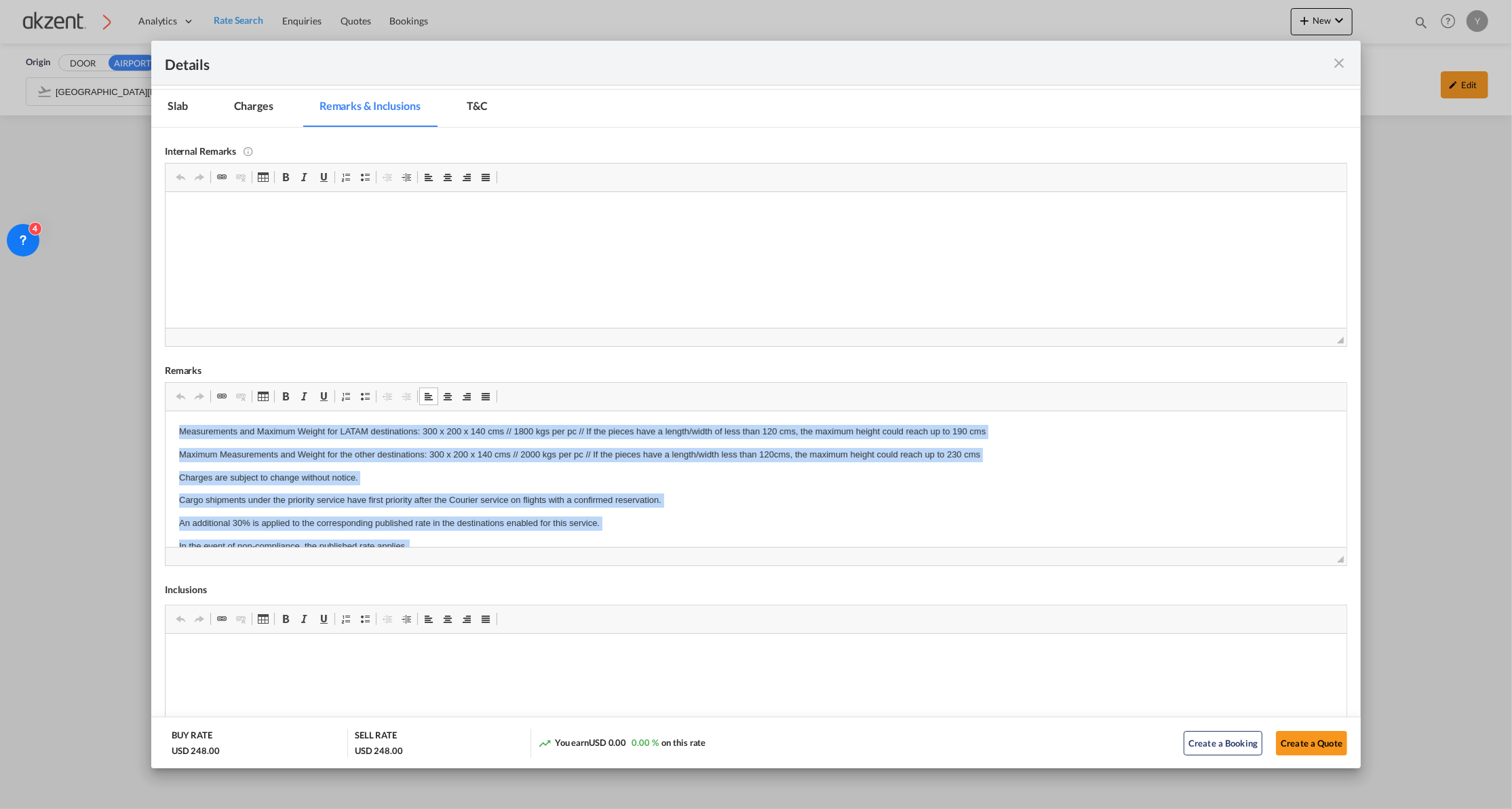
drag, startPoint x: 403, startPoint y: 531, endPoint x: 160, endPoint y: 381, distance: 285.6
click at [165, 410] on html "Measurements and Maximum Weight for LATAM destinations: 300 x 200 x 140 cms // …" at bounding box center [755, 511] width 1181 height 201
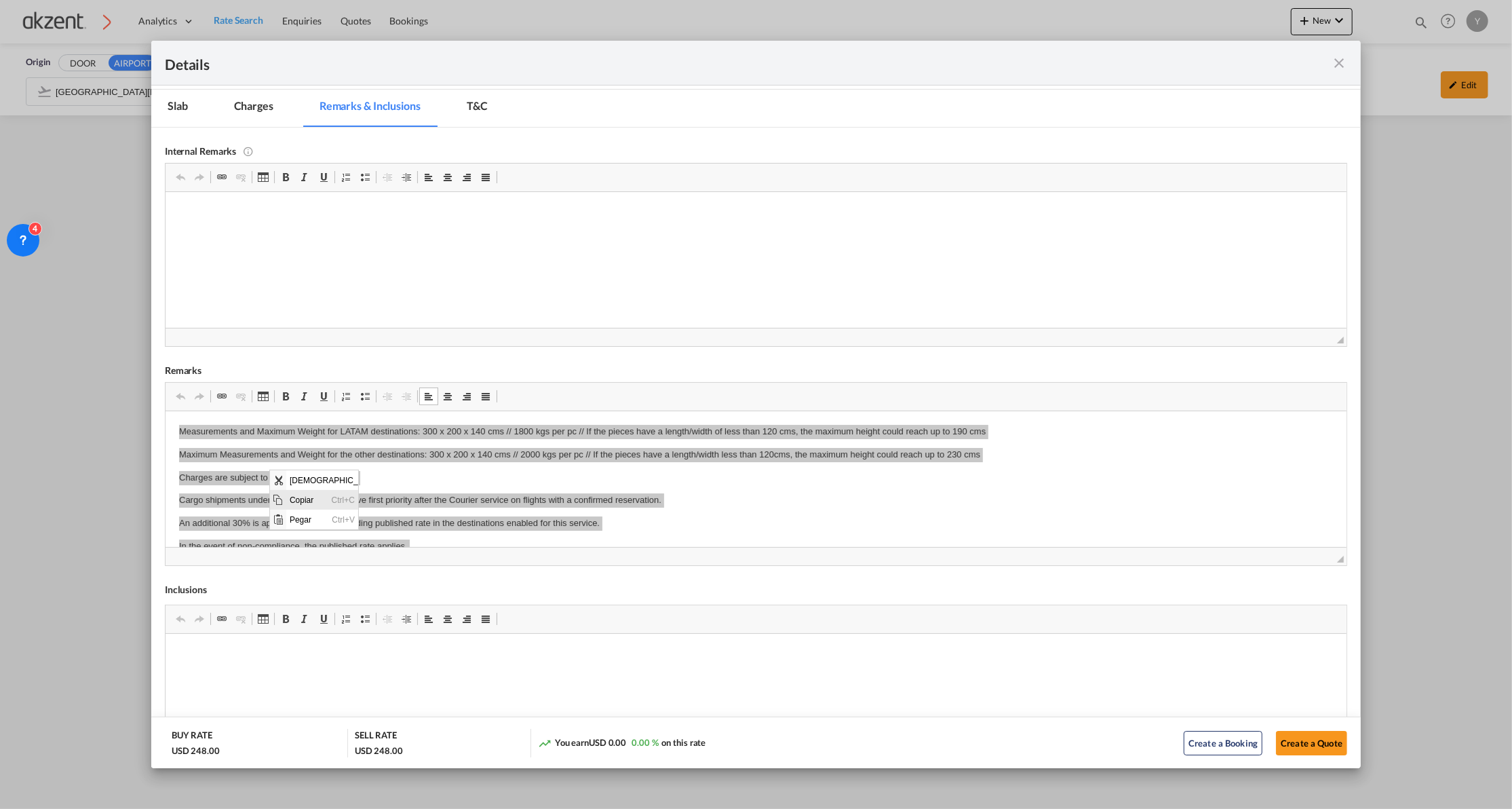
click at [303, 500] on span "Copiar" at bounding box center [307, 499] width 42 height 20
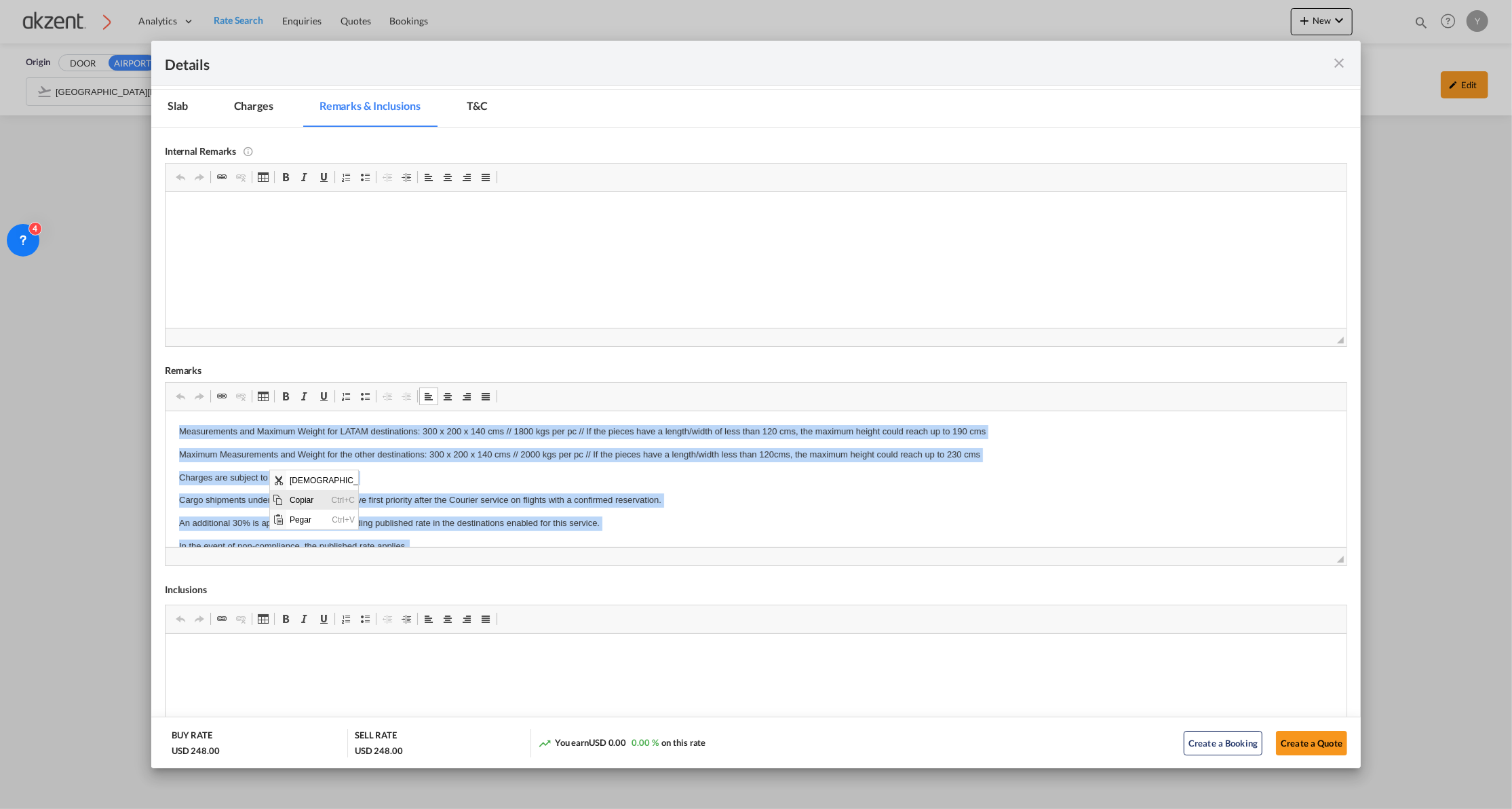
copy body "Measurements and Maximum Weight for LATAM destinations: 300 x 200 x 140 cms // …"
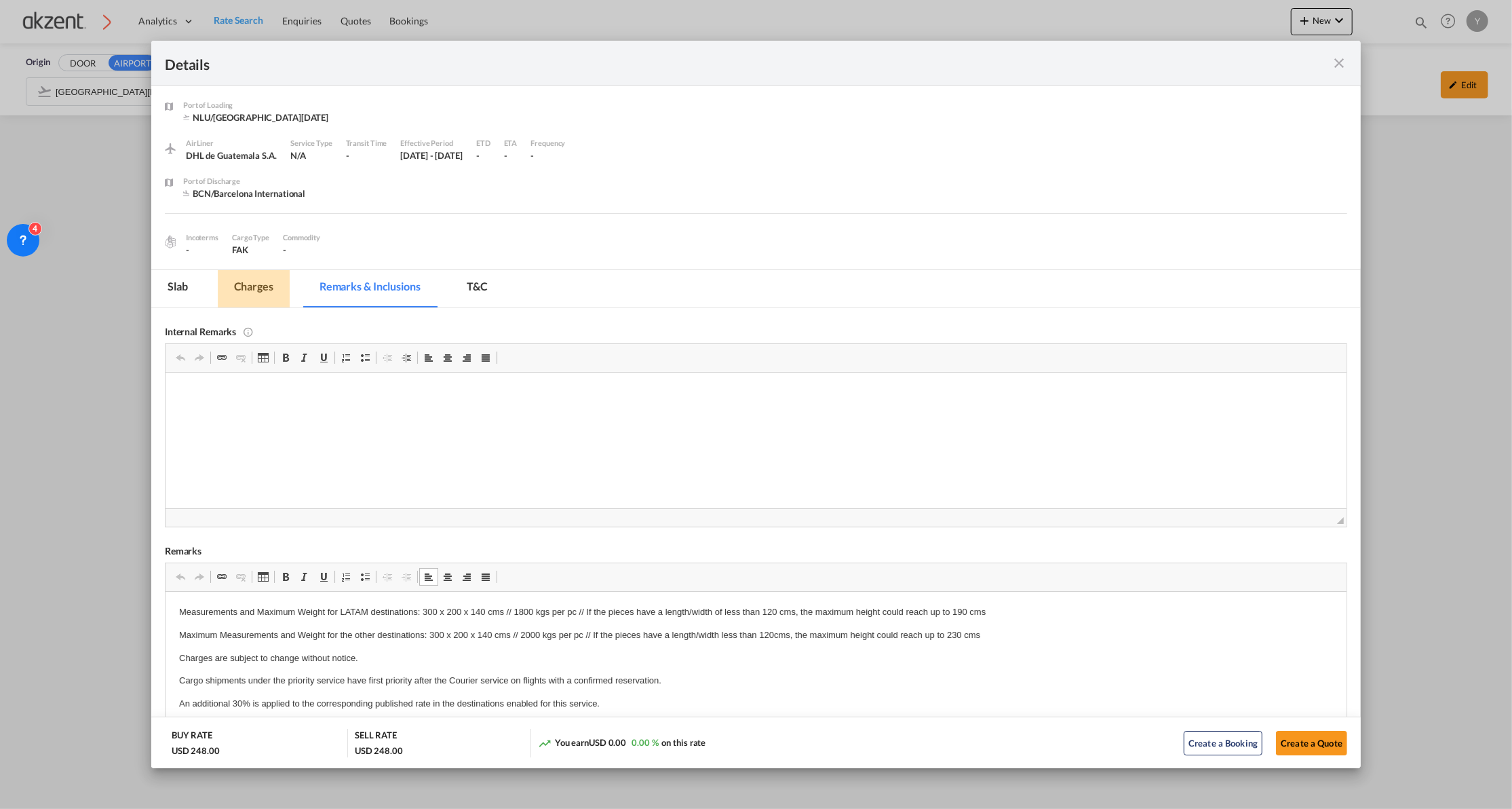
click at [278, 288] on md-tab-item "Charges" at bounding box center [253, 289] width 72 height 37
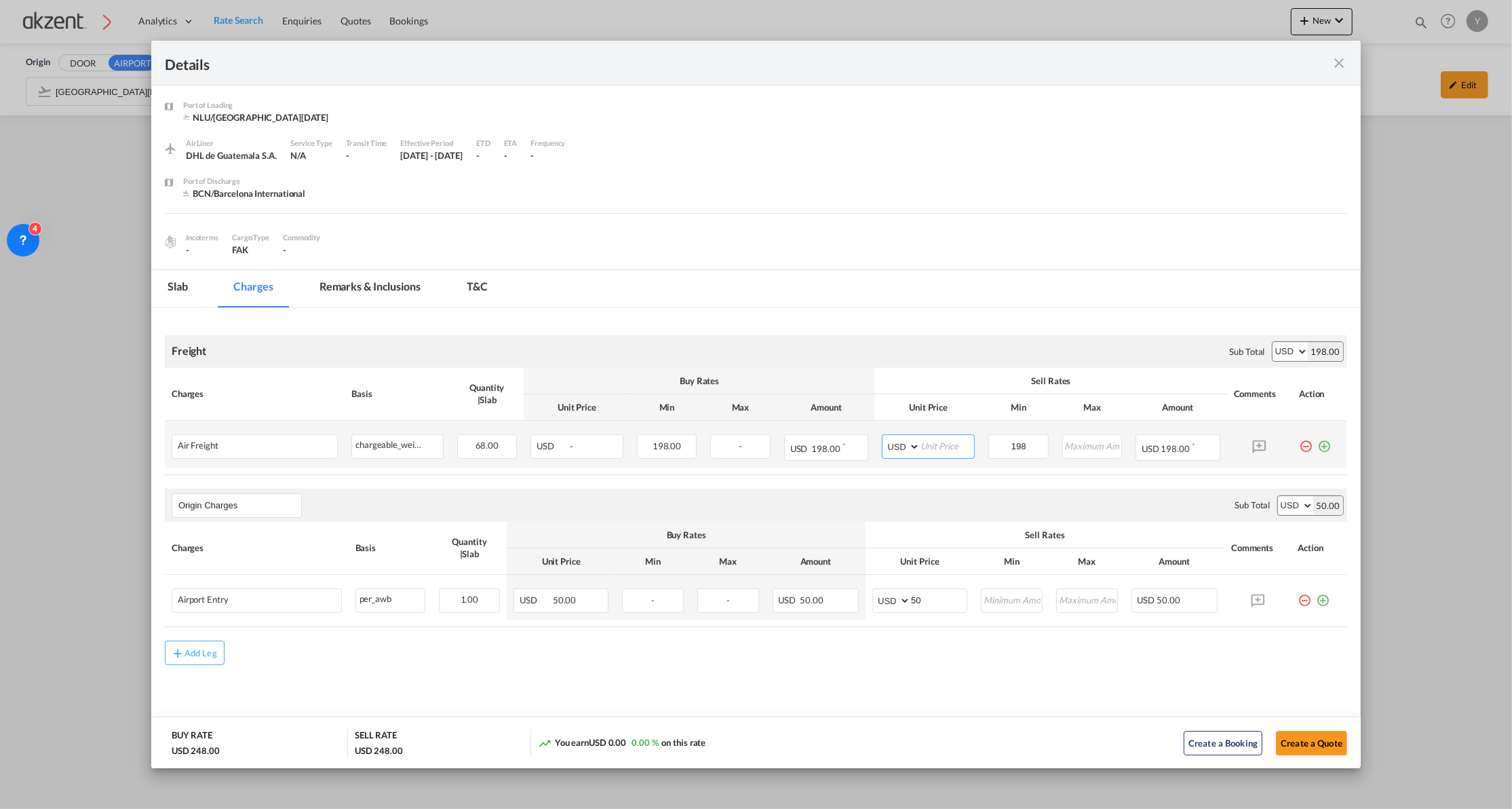
click at [934, 443] on input "Port of Loading ..." at bounding box center [947, 445] width 54 height 21
type input "2"
type input "6"
type input "2"
type input "260"
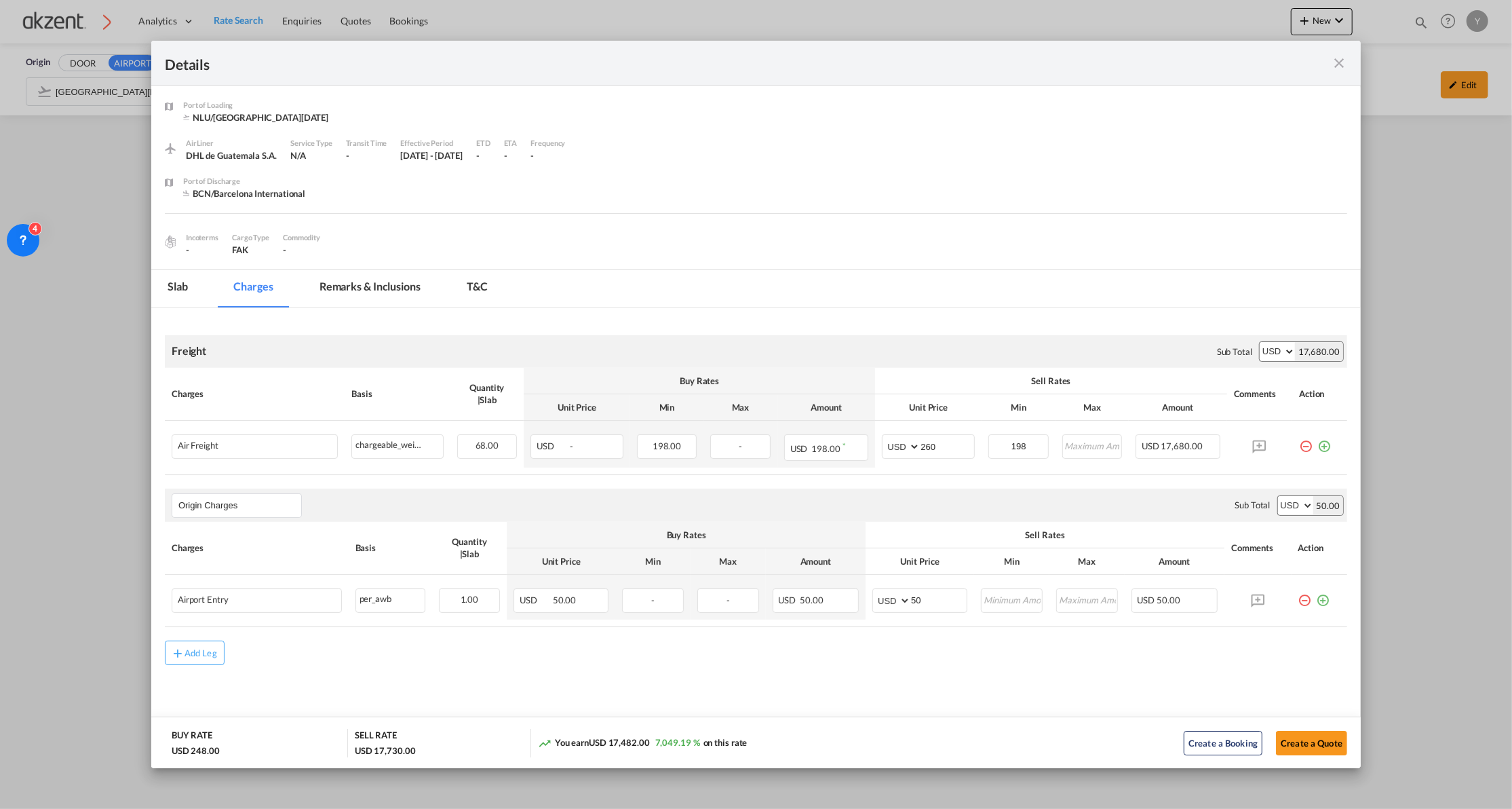
click at [892, 310] on div "Freight Please enter leg name Leg Name Already Exists Sub Total AED AFN ALL AMD…" at bounding box center [756, 486] width 1182 height 356
click at [934, 447] on input "260" at bounding box center [947, 445] width 54 height 21
click at [1064, 446] on input "Port of Loading ..." at bounding box center [1092, 445] width 58 height 21
click at [921, 438] on input "260" at bounding box center [947, 445] width 54 height 21
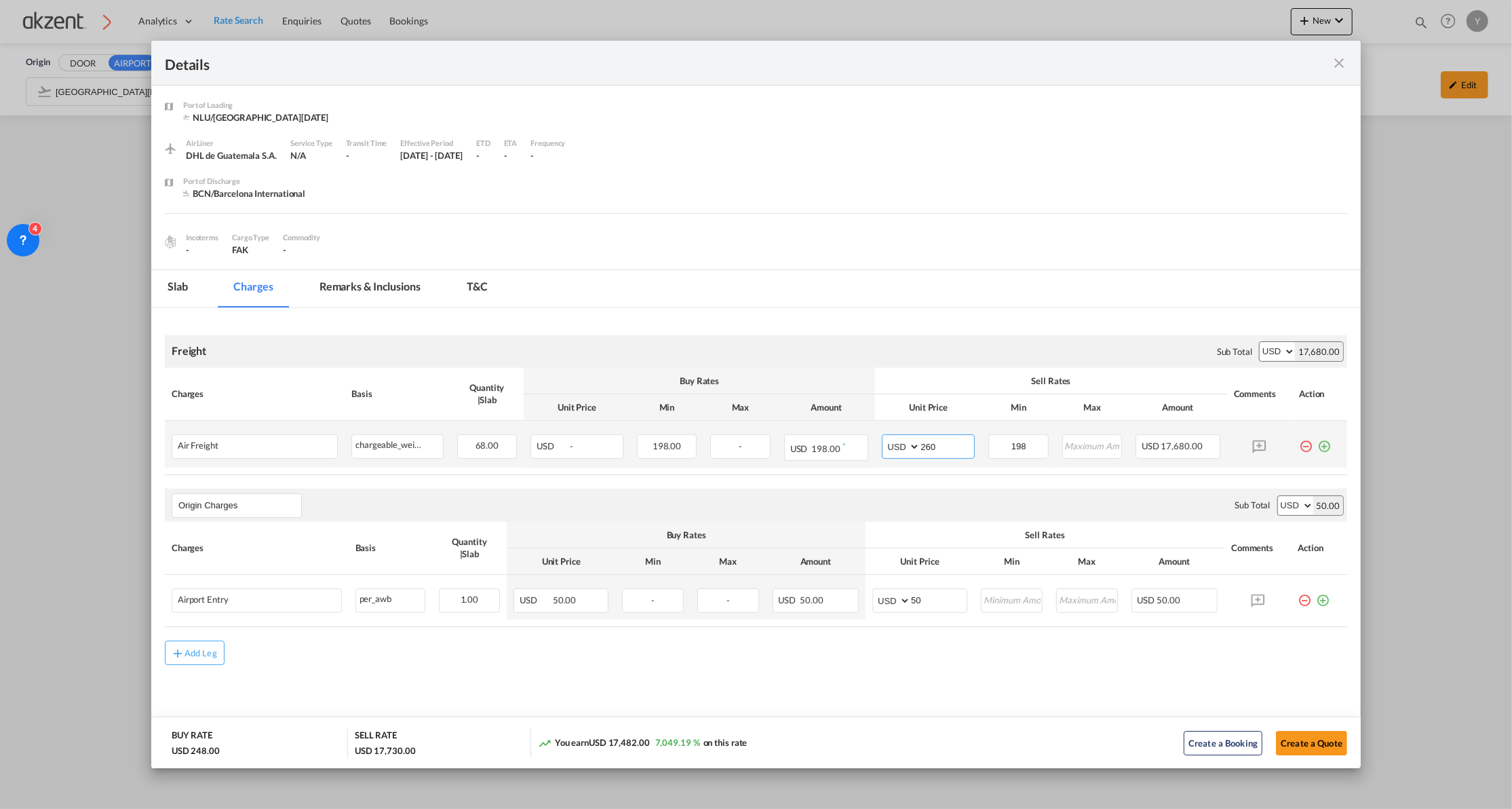
click at [921, 438] on input "260" at bounding box center [947, 445] width 54 height 21
click at [1013, 448] on input "198" at bounding box center [1018, 445] width 58 height 21
type input "260"
click at [980, 315] on div "Freight Please enter leg name Leg Name Already Exists Sub Total AED AFN ALL AMD…" at bounding box center [756, 486] width 1182 height 356
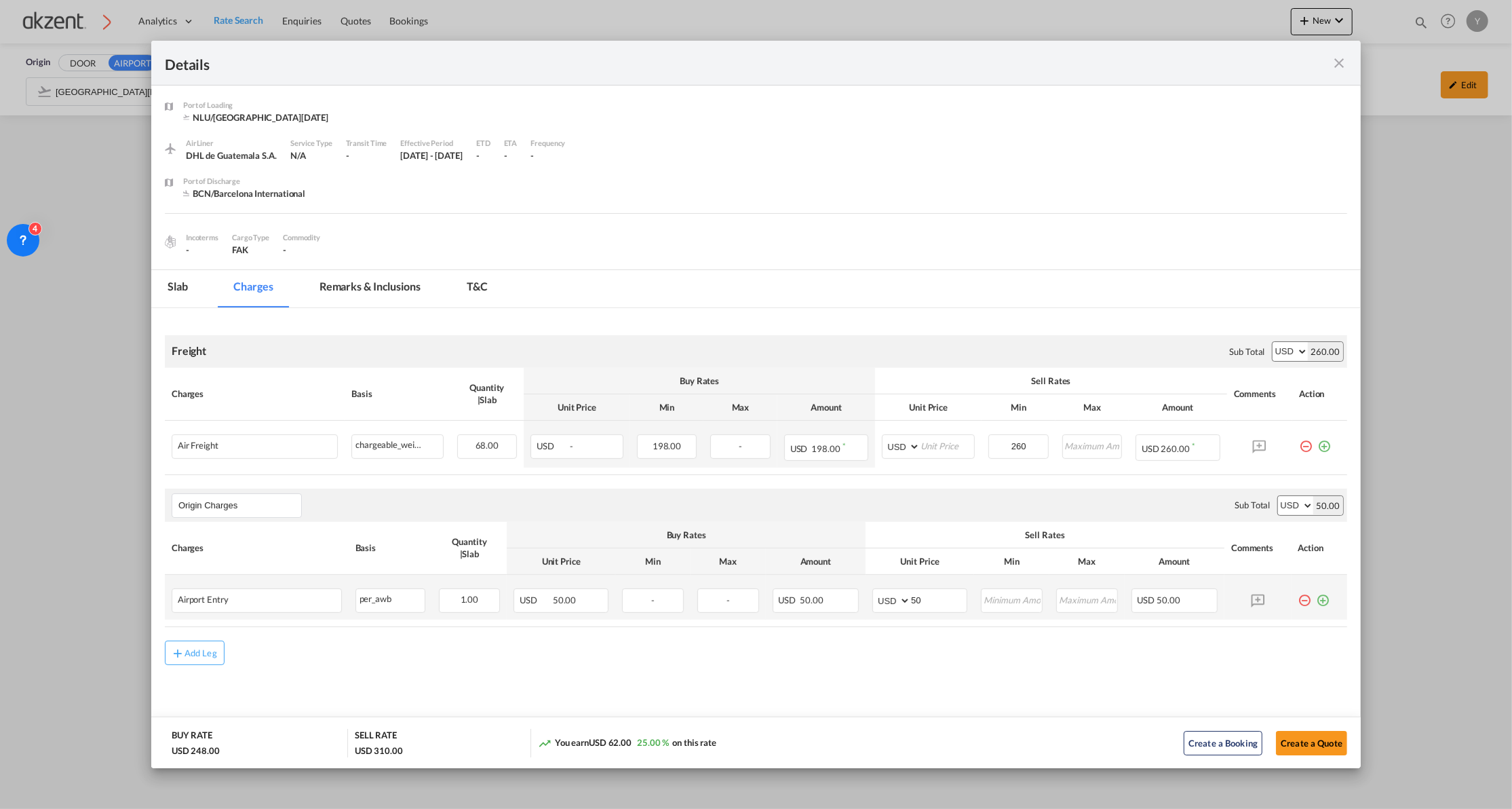
click at [1317, 594] on md-icon "icon-plus-circle-outline green-400-fg" at bounding box center [1323, 595] width 14 height 14
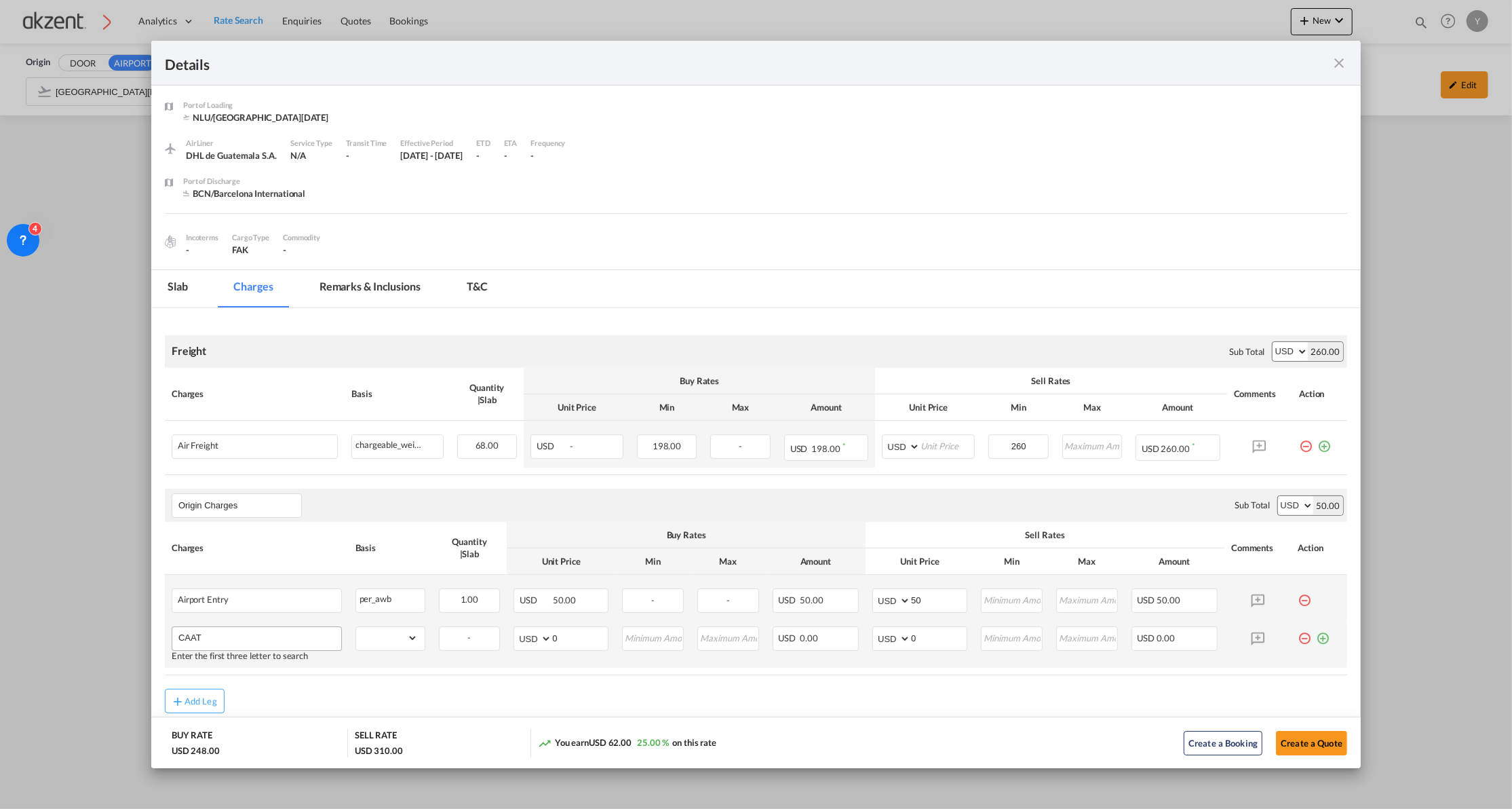
type input "CAAT"
click at [395, 646] on select "gross_weight volumetric_weight per_shipment per_bl per_km per_hawb per_kg per_p…" at bounding box center [387, 637] width 62 height 22
select select "per_awb"
click at [356, 628] on select "gross_weight volumetric_weight per_shipment per_bl per_km per_hawb per_kg per_p…" at bounding box center [387, 637] width 62 height 22
click at [562, 635] on input "0" at bounding box center [579, 636] width 56 height 21
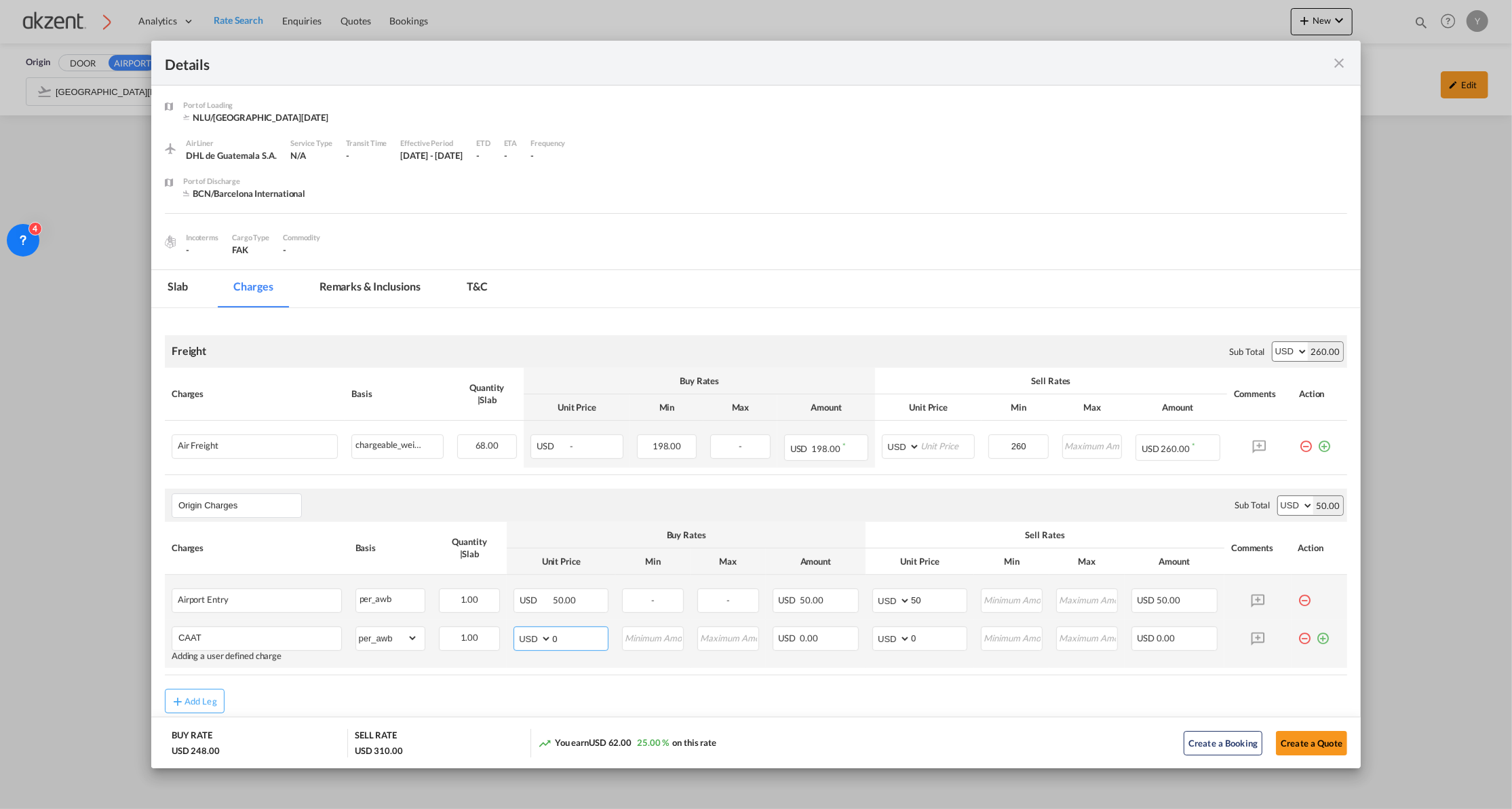
click at [523, 635] on select "AED AFN ALL AMD ANG AOA ARS AUD AWG AZN BAM BBD BDT BGN BHD BIF BMD BND [PERSON…" at bounding box center [534, 638] width 35 height 19
select select "string:MXN"
click at [516, 630] on select "AED AFN ALL AMD ANG AOA ARS AUD AWG AZN BAM BBD BDT BGN BHD BIF BMD BND [PERSON…" at bounding box center [534, 638] width 35 height 19
click at [580, 639] on input "0" at bounding box center [579, 636] width 56 height 21
type input "20"
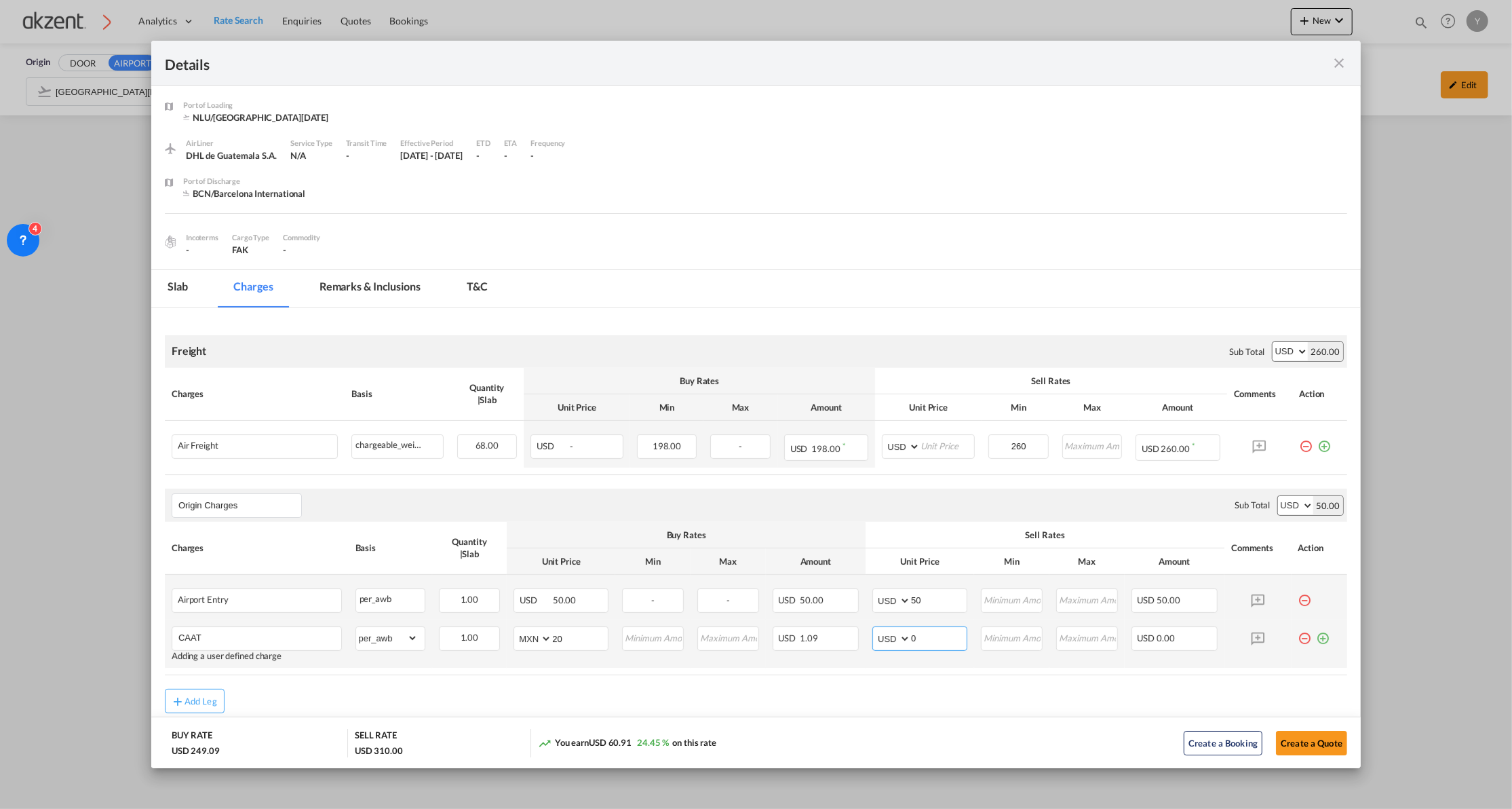
click at [929, 647] on input "0" at bounding box center [939, 636] width 56 height 21
type input "2"
type input "35"
click at [928, 665] on td "AED AFN ALL AMD ANG AOA ARS AUD AWG AZN BAM BBD BDT BGN BHD BIF BMD BND [PERSON…" at bounding box center [920, 643] width 109 height 48
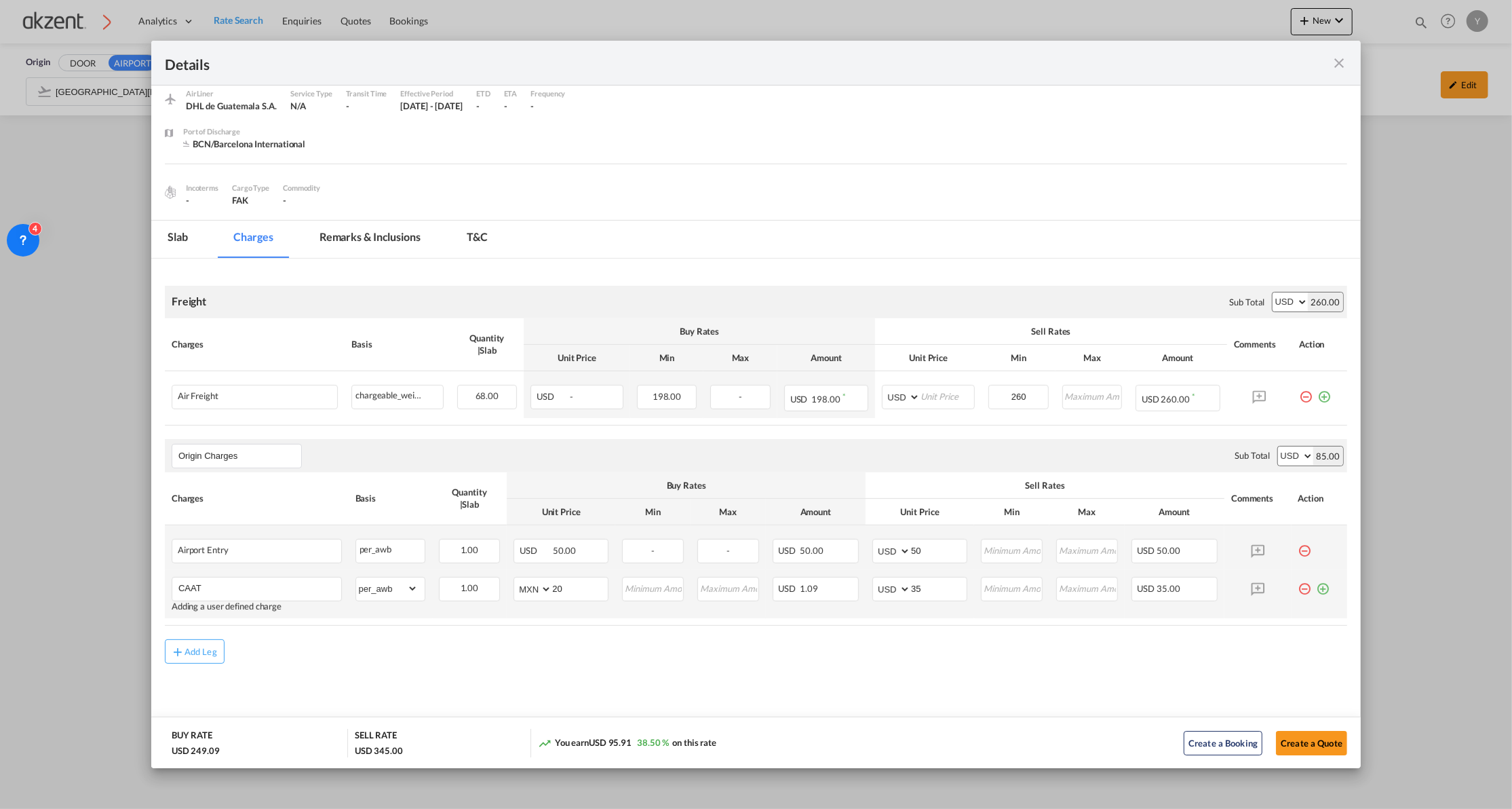
click at [1317, 589] on md-icon "icon-plus-circle-outline green-400-fg" at bounding box center [1323, 583] width 14 height 14
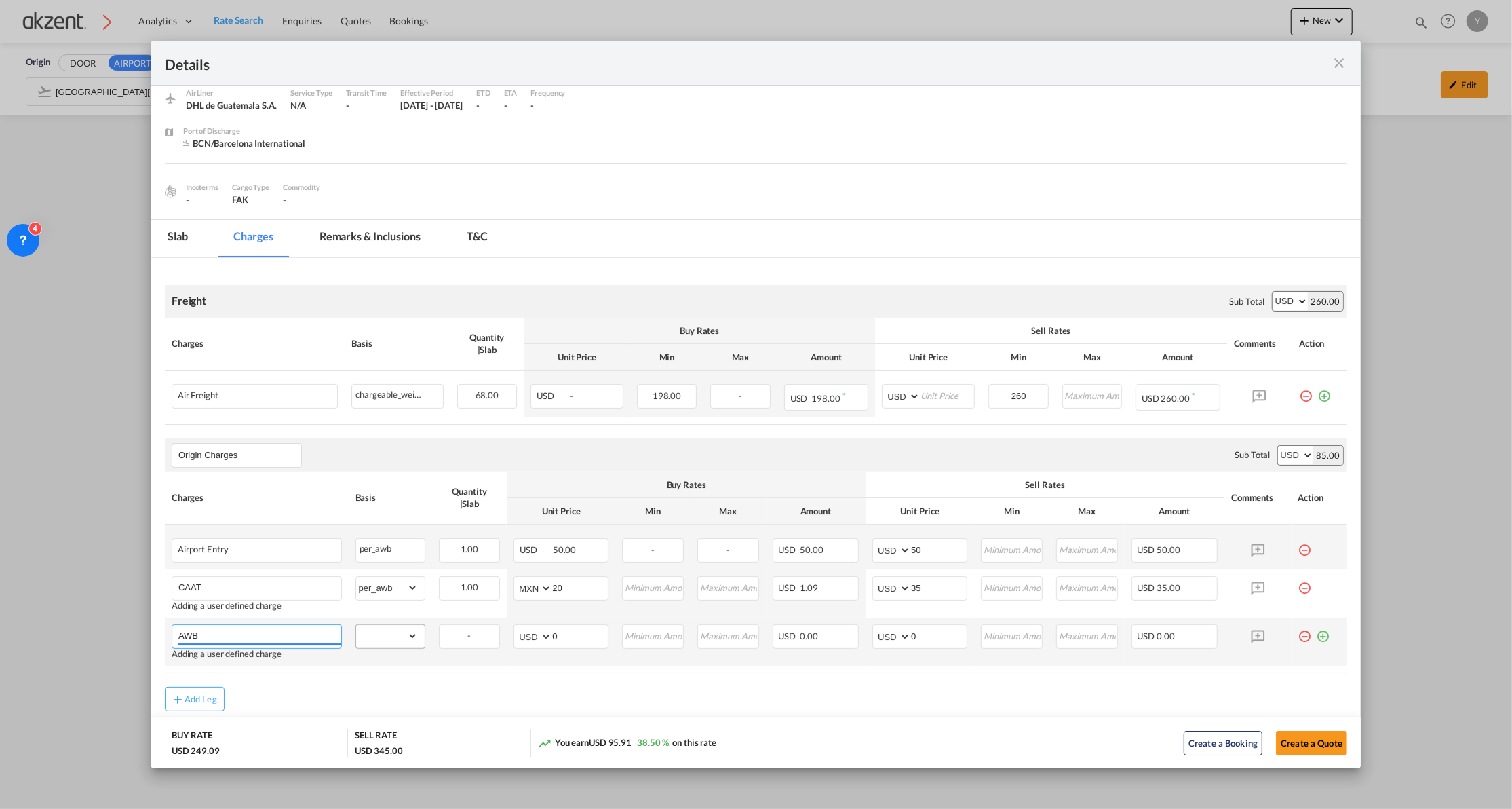
type input "AWB"
click at [410, 640] on select "gross_weight volumetric_weight per_shipment per_bl per_km per_hawb per_kg per_p…" at bounding box center [387, 635] width 62 height 22
select select "per_awb"
click at [356, 625] on select "gross_weight volumetric_weight per_shipment per_bl per_km per_hawb per_kg per_p…" at bounding box center [387, 635] width 62 height 22
click at [945, 638] on input "0" at bounding box center [939, 634] width 56 height 21
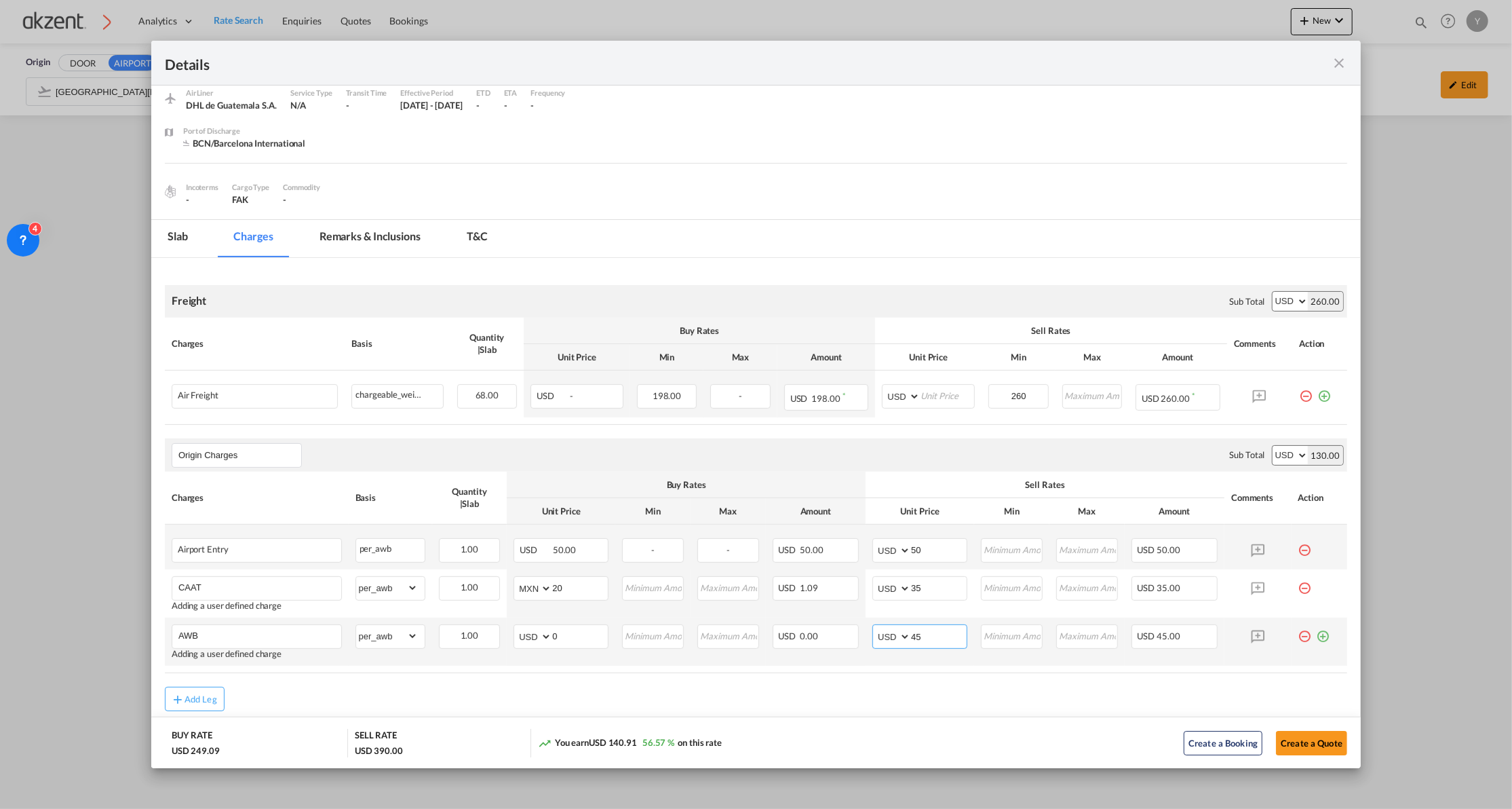
type input "4"
type input "50"
click at [1317, 633] on md-icon "icon-plus-circle-outline green-400-fg" at bounding box center [1323, 631] width 14 height 14
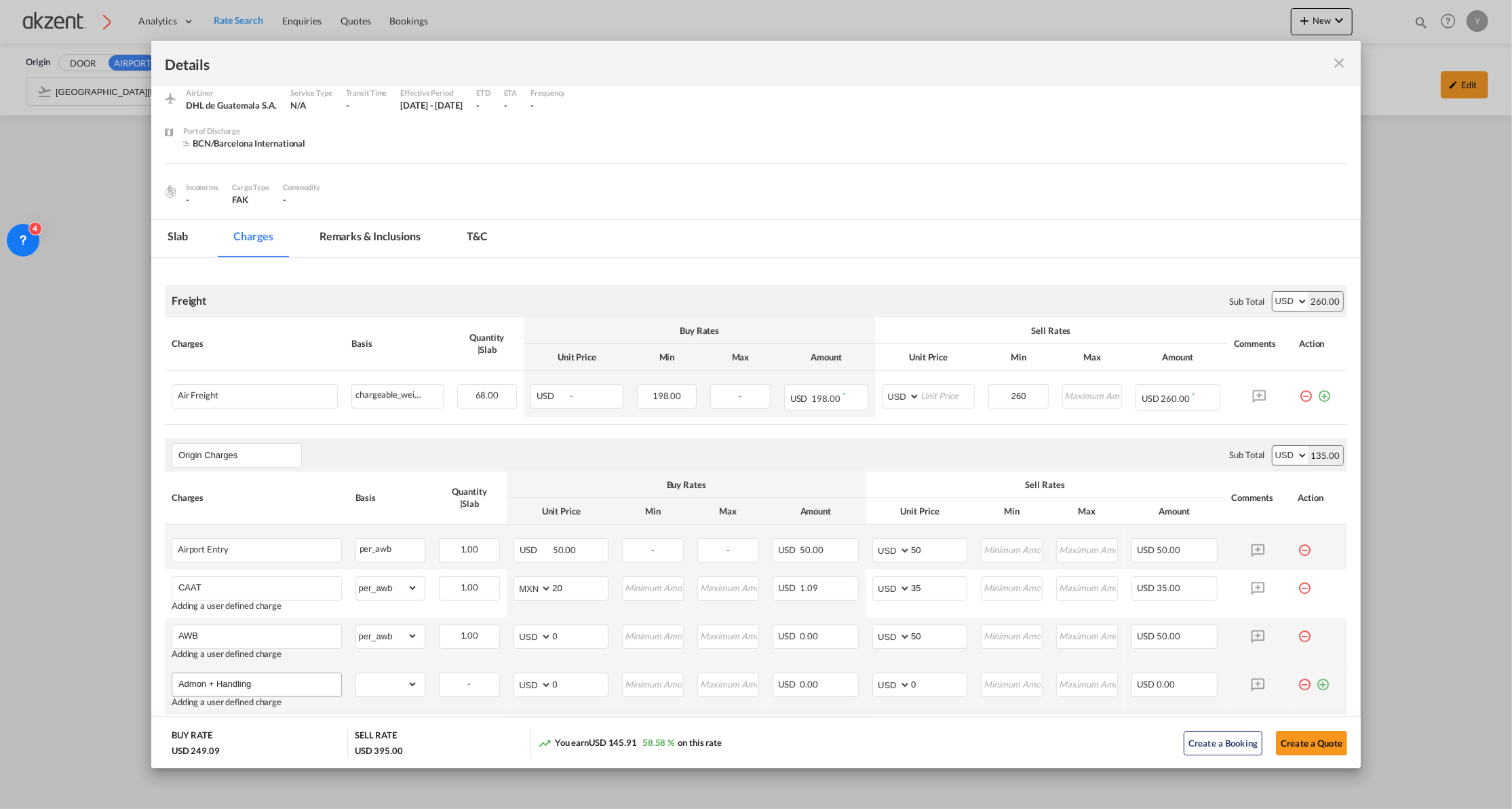
type input "Admon + Handling"
click at [392, 686] on select "gross_weight volumetric_weight per_shipment per_bl per_km per_hawb per_kg per_p…" at bounding box center [387, 683] width 62 height 22
select select "per_shipment"
click at [356, 674] on select "gross_weight volumetric_weight per_shipment per_bl per_km per_hawb per_kg per_p…" at bounding box center [387, 683] width 62 height 22
click at [924, 678] on input "0" at bounding box center [939, 682] width 56 height 21
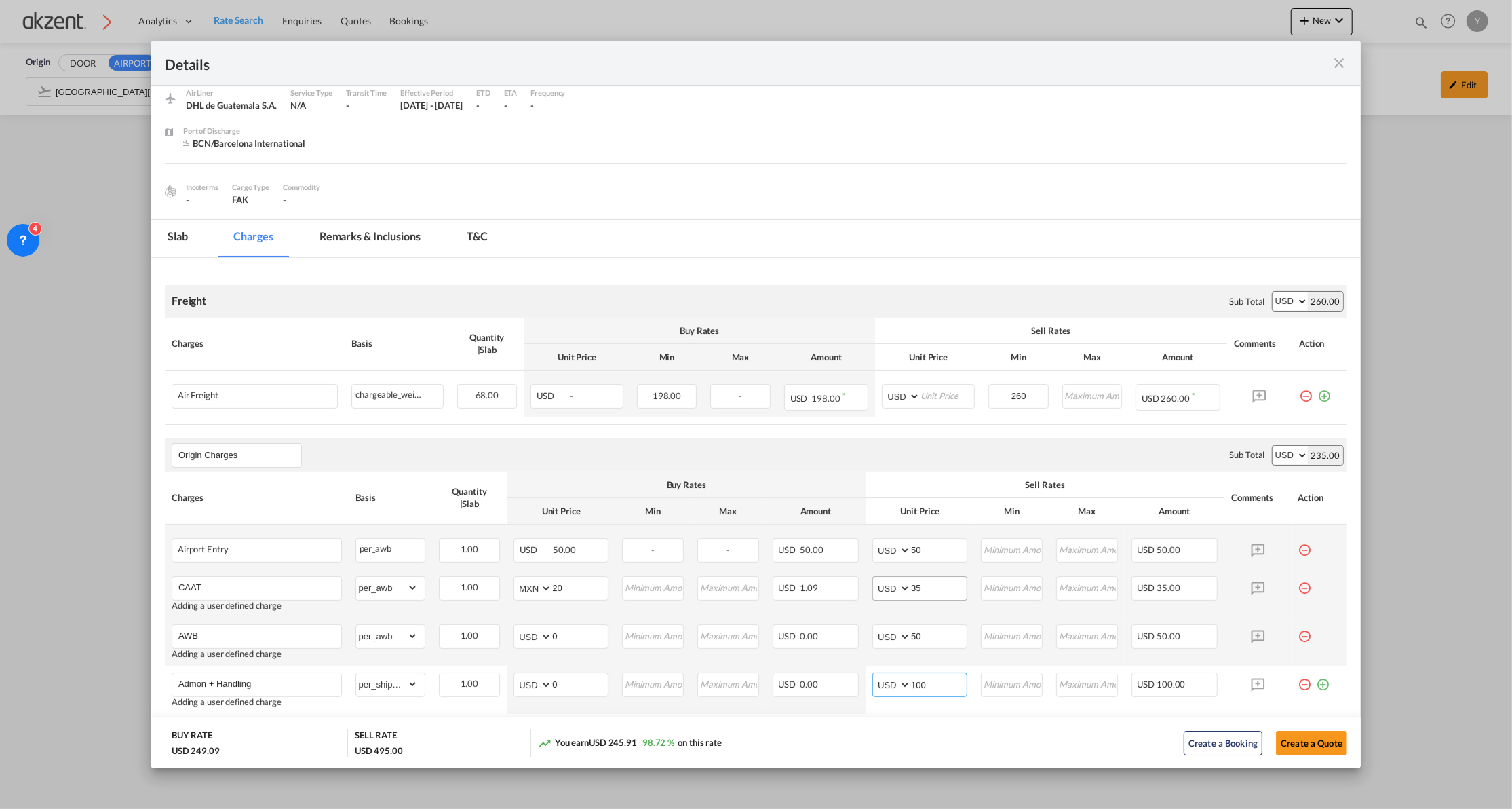
scroll to position [141, 0]
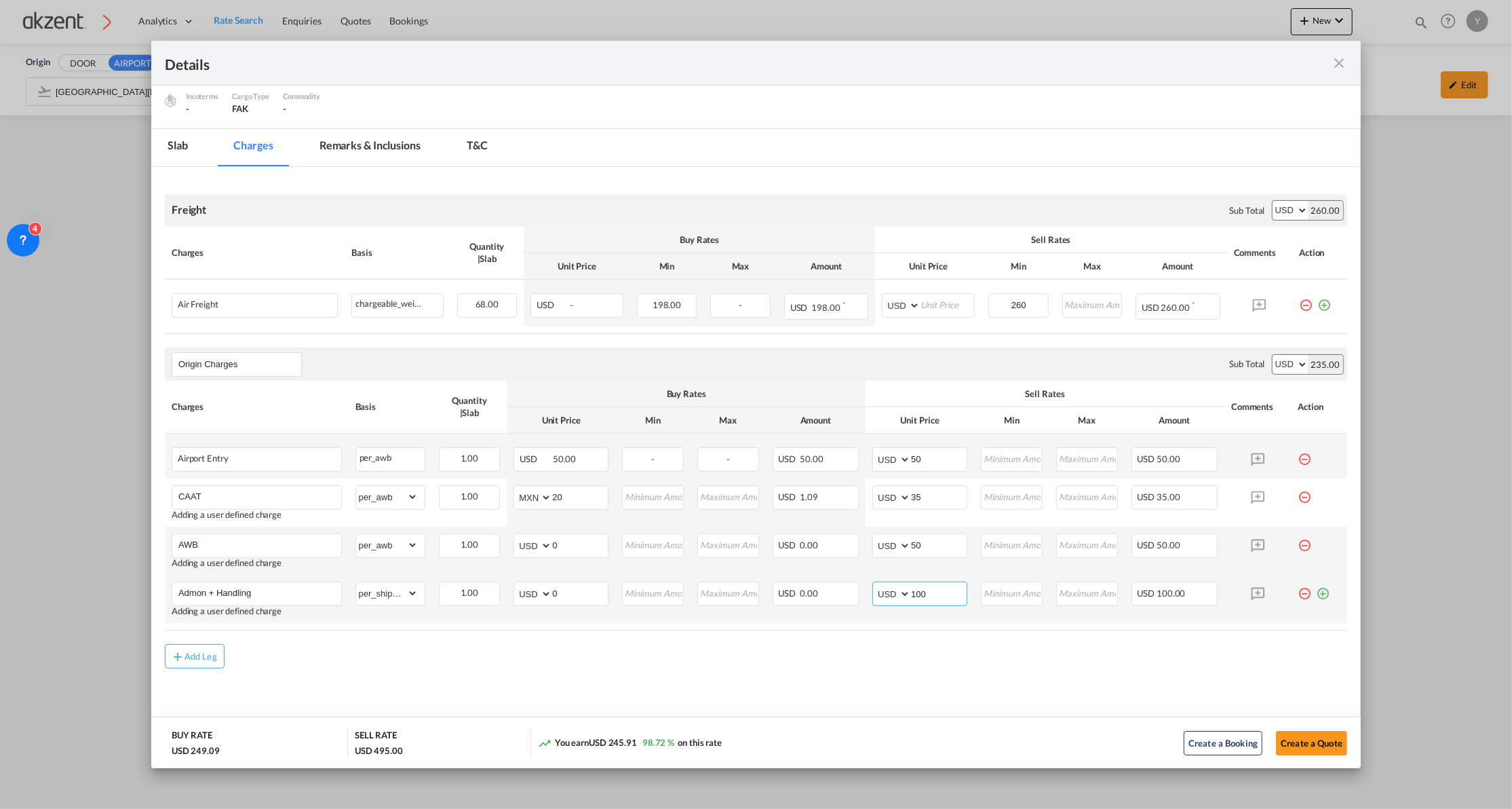
type input "100"
click at [1317, 595] on md-icon "icon-plus-circle-outline green-400-fg" at bounding box center [1323, 588] width 14 height 14
type input "Pickup"
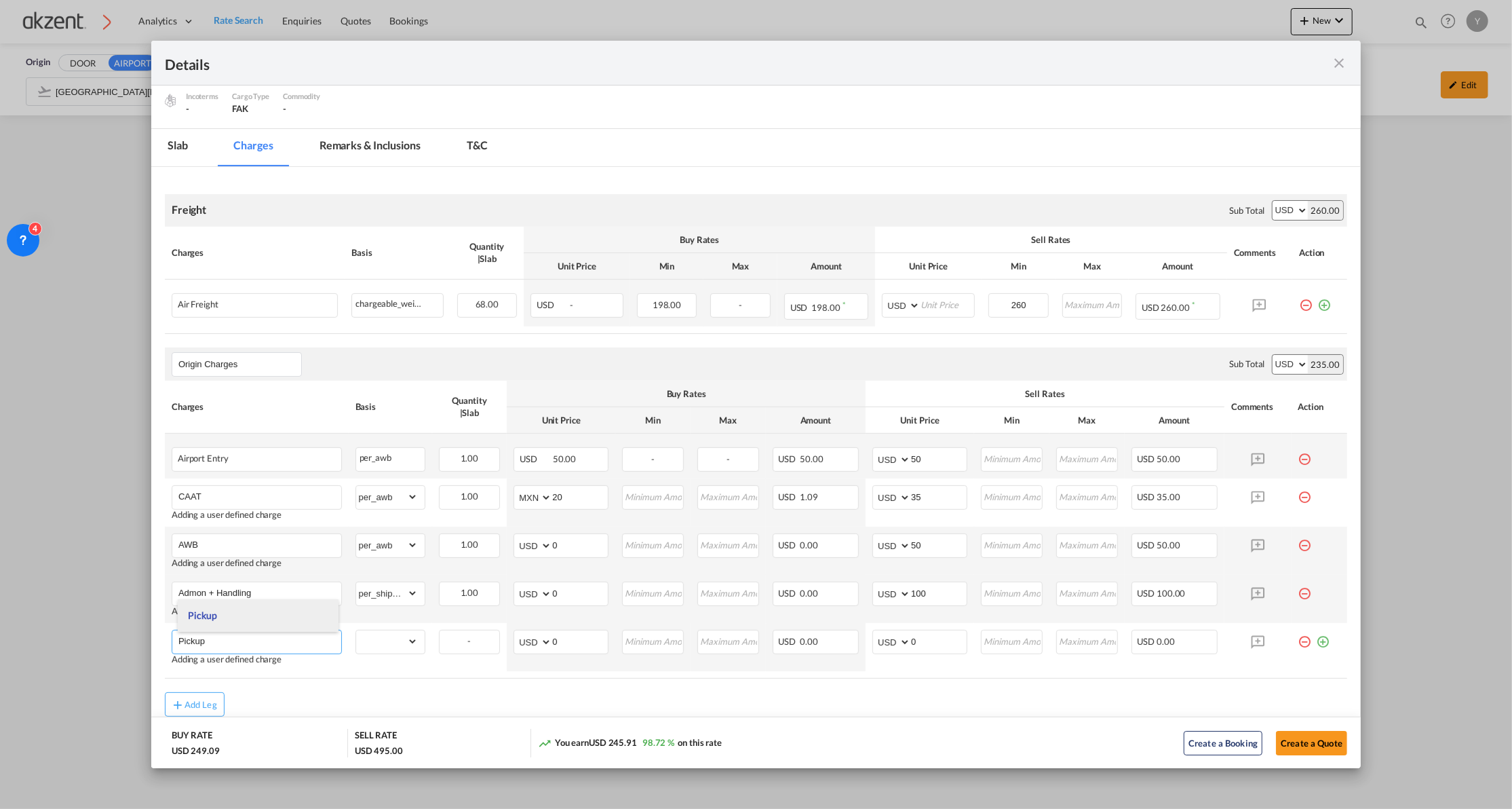
click at [221, 615] on li "Pickup" at bounding box center [258, 615] width 161 height 32
click at [1317, 643] on md-icon "icon-plus-circle-outline green-400-fg" at bounding box center [1323, 636] width 14 height 14
click at [362, 636] on select "gross_weight volumetric_weight per_shipment per_bl per_km per_hawb per_kg per_p…" at bounding box center [387, 641] width 62 height 22
select select "per_shipment"
click at [356, 631] on select "gross_weight volumetric_weight per_shipment per_bl per_km per_hawb per_kg per_p…" at bounding box center [387, 641] width 62 height 22
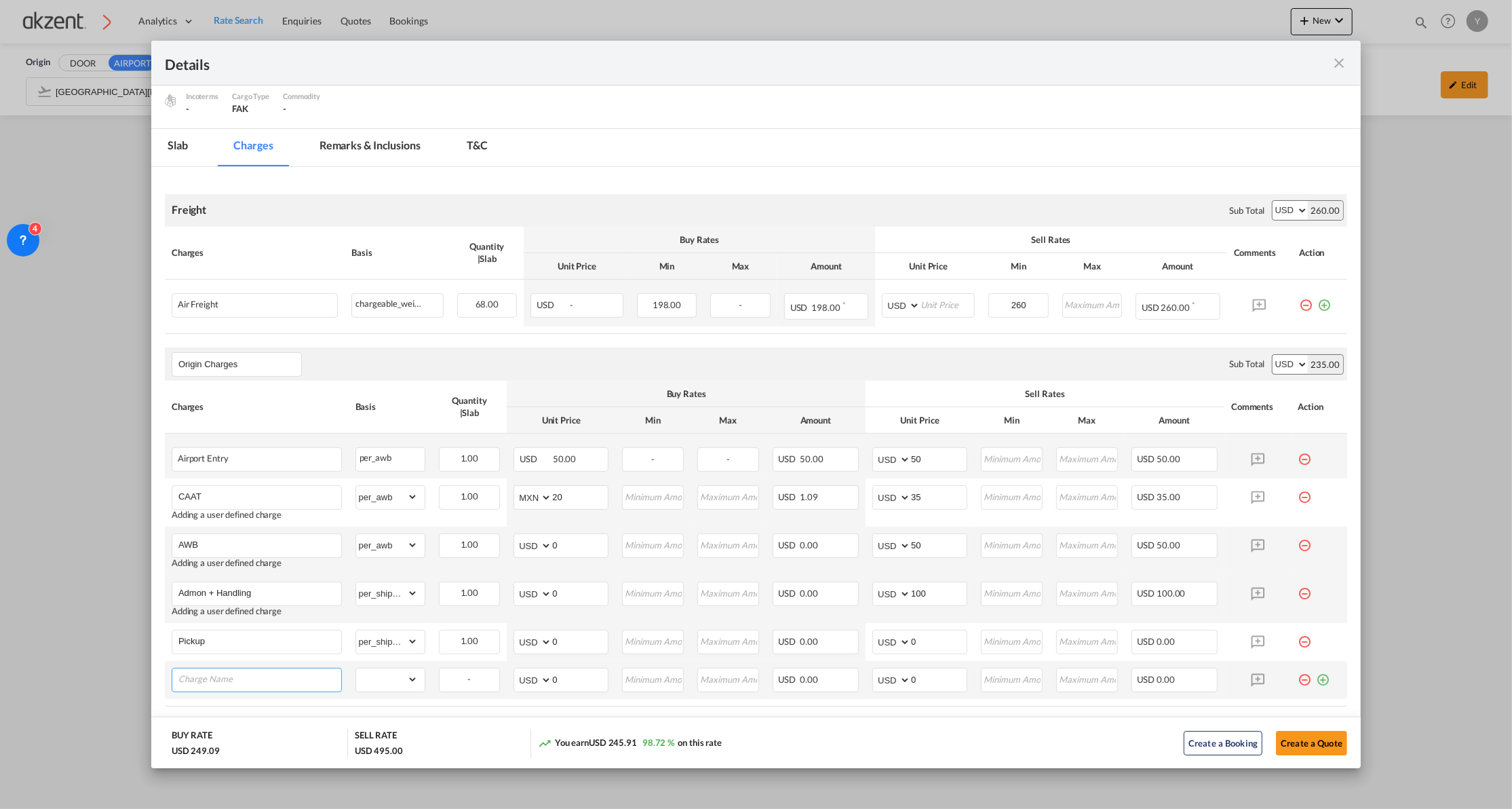
click at [196, 674] on input "Charge Name" at bounding box center [260, 678] width 163 height 21
click at [195, 674] on input "Fustoms" at bounding box center [260, 678] width 163 height 21
type input "Customs clearance"
click at [392, 679] on select "gross_weight volumetric_weight per_shipment per_bl per_km per_hawb per_kg per_p…" at bounding box center [387, 679] width 62 height 22
select select "per_shipment"
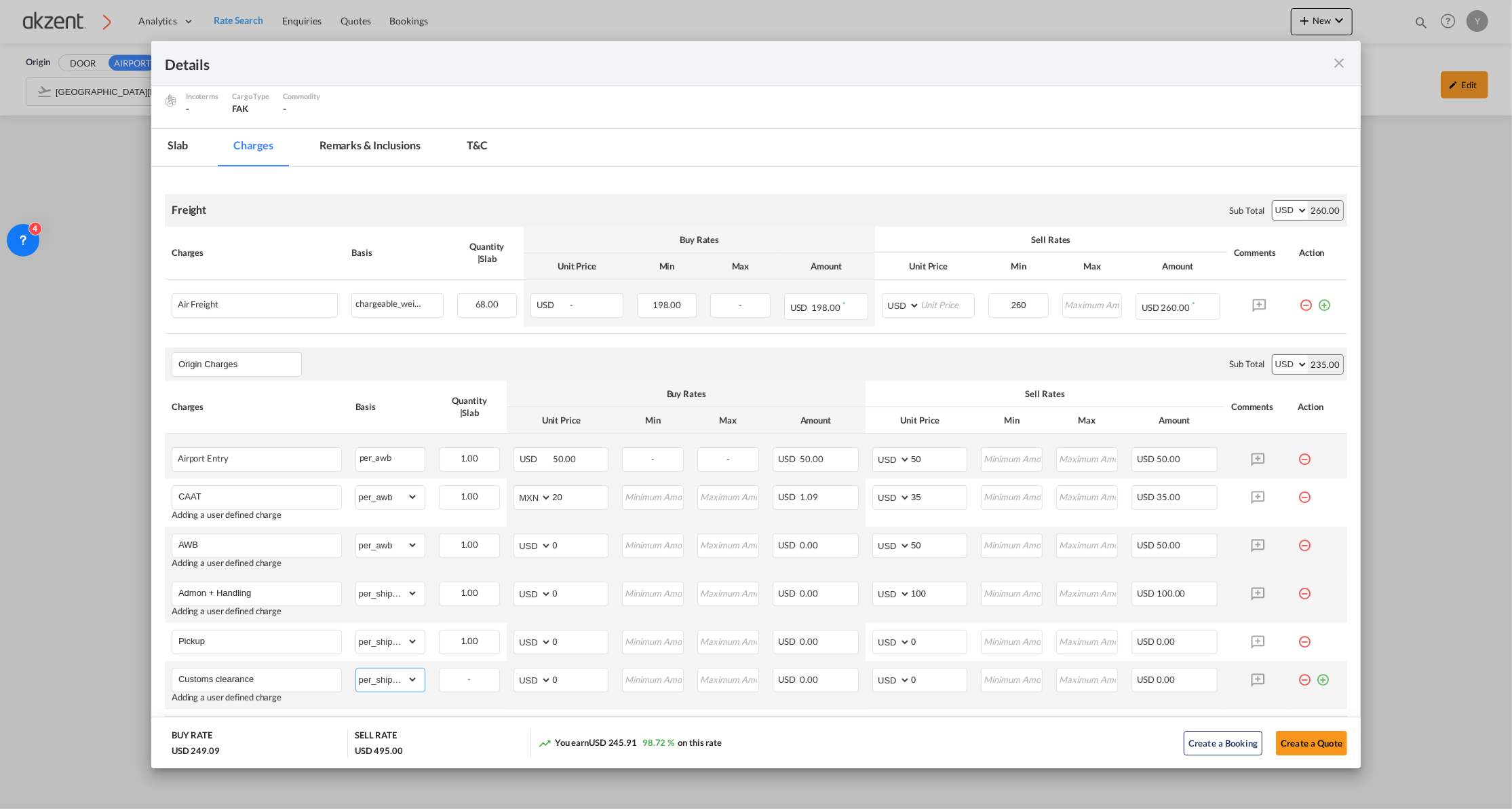
click at [356, 670] on select "gross_weight volumetric_weight per_shipment per_bl per_km per_hawb per_kg per_p…" at bounding box center [387, 679] width 62 height 22
click at [578, 687] on input "0" at bounding box center [579, 678] width 56 height 21
type input "250"
click at [937, 671] on input "0" at bounding box center [939, 678] width 56 height 21
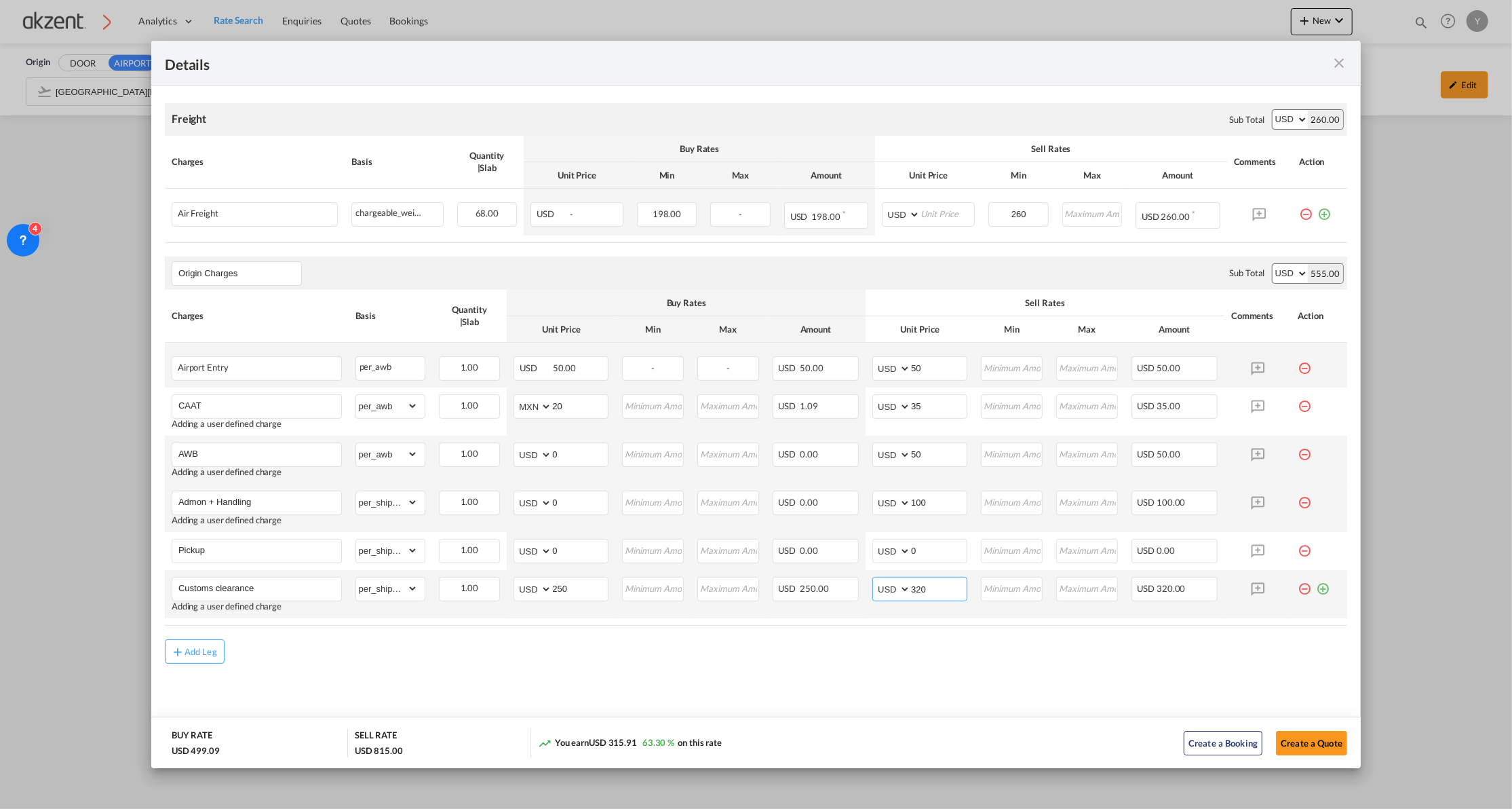
type input "320"
click at [1317, 590] on md-icon "icon-plus-circle-outline green-400-fg" at bounding box center [1323, 583] width 14 height 14
click at [251, 638] on input "Charge Name" at bounding box center [260, 634] width 163 height 21
type input "T"
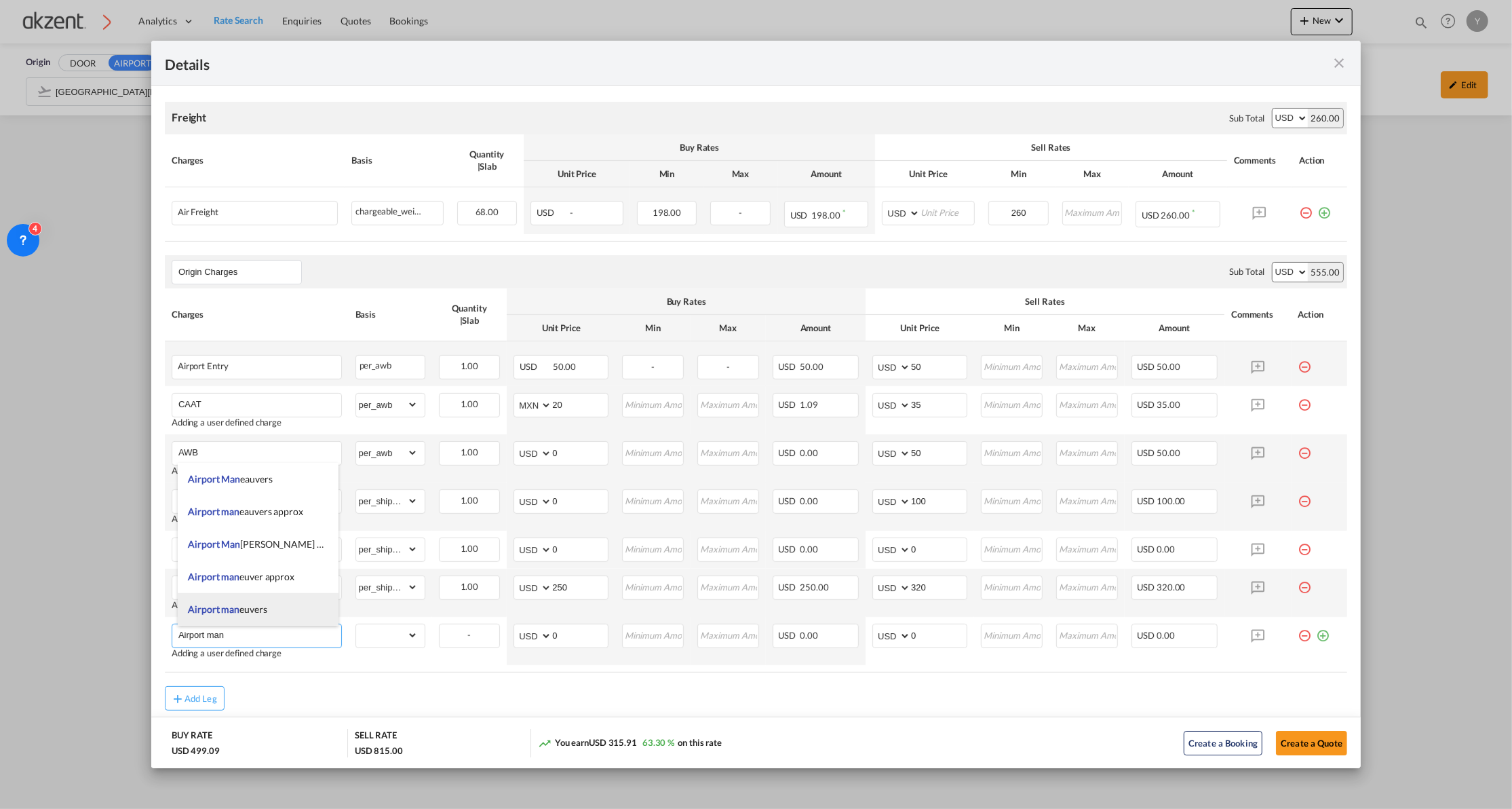
click at [240, 603] on li "Airport man euvers" at bounding box center [258, 609] width 161 height 32
click at [266, 635] on input "Airport maneuvers approx" at bounding box center [260, 634] width 163 height 21
click at [283, 635] on input "Airport maneuvers approx" at bounding box center [260, 634] width 163 height 21
type input "M"
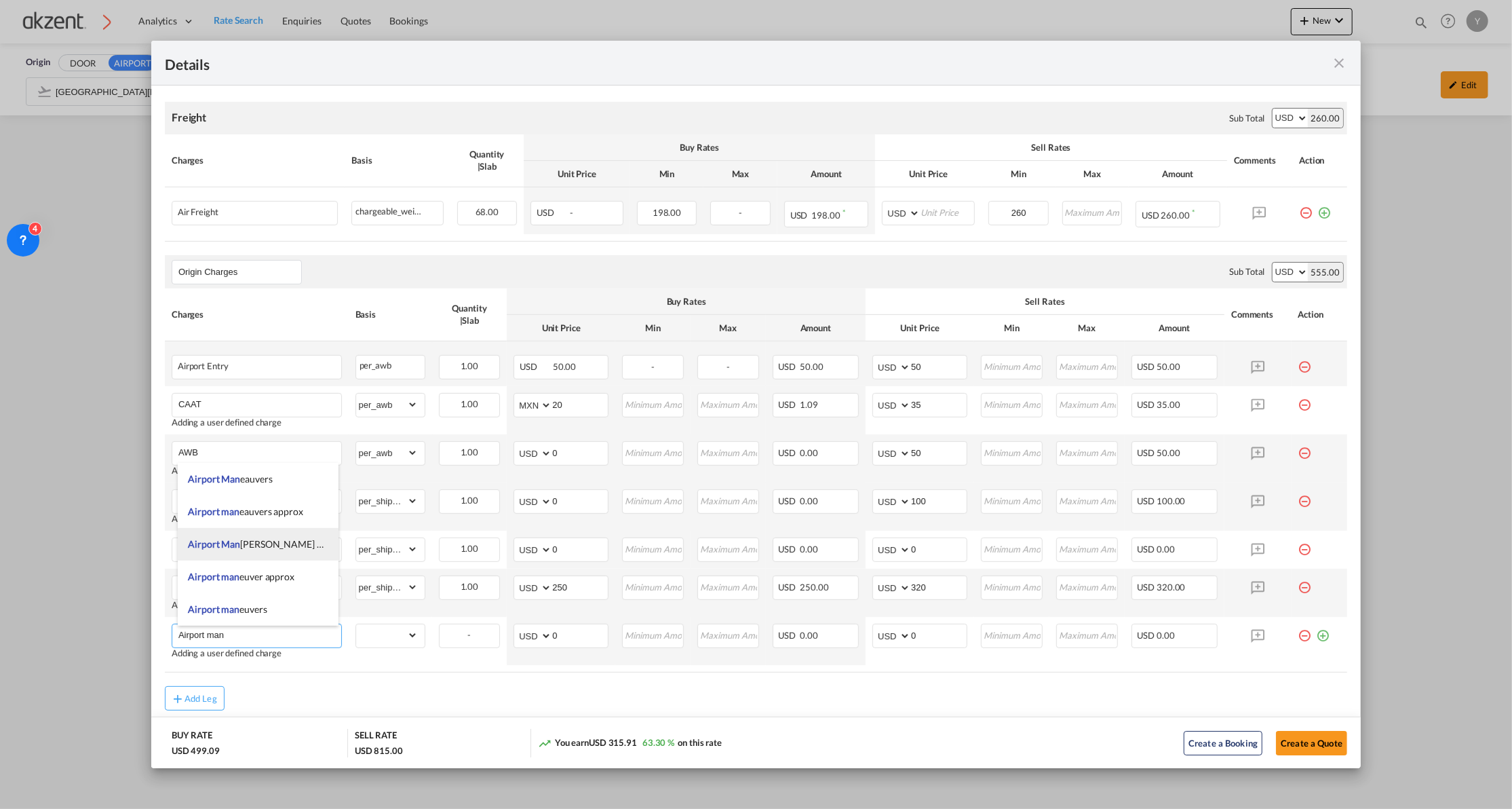
click at [289, 552] on li "Airport Man [PERSON_NAME] Approx" at bounding box center [258, 544] width 161 height 32
type input "Airport Maneavers Approx"
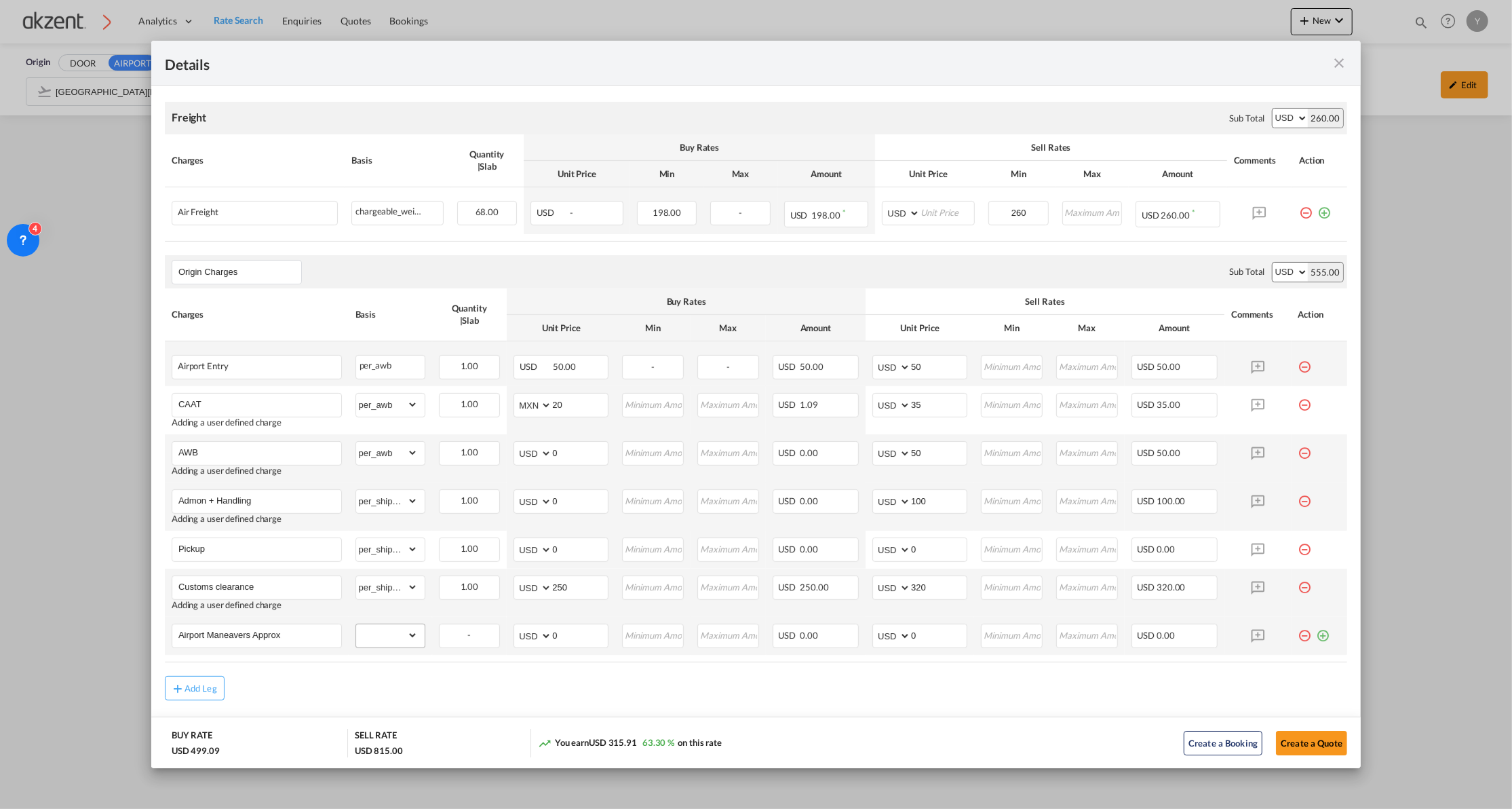
click at [387, 624] on div "gross_weight volumetric_weight per_shipment per_bl per_km per_hawb per_kg per_p…" at bounding box center [390, 635] width 70 height 25
click at [379, 646] on select "gross_weight volumetric_weight per_shipment per_bl per_km per_hawb per_kg per_p…" at bounding box center [387, 635] width 62 height 22
select select "per_shipment"
click at [356, 625] on select "gross_weight volumetric_weight per_shipment per_bl per_km per_hawb per_kg per_p…" at bounding box center [387, 635] width 62 height 22
click at [950, 589] on input "320" at bounding box center [939, 586] width 56 height 21
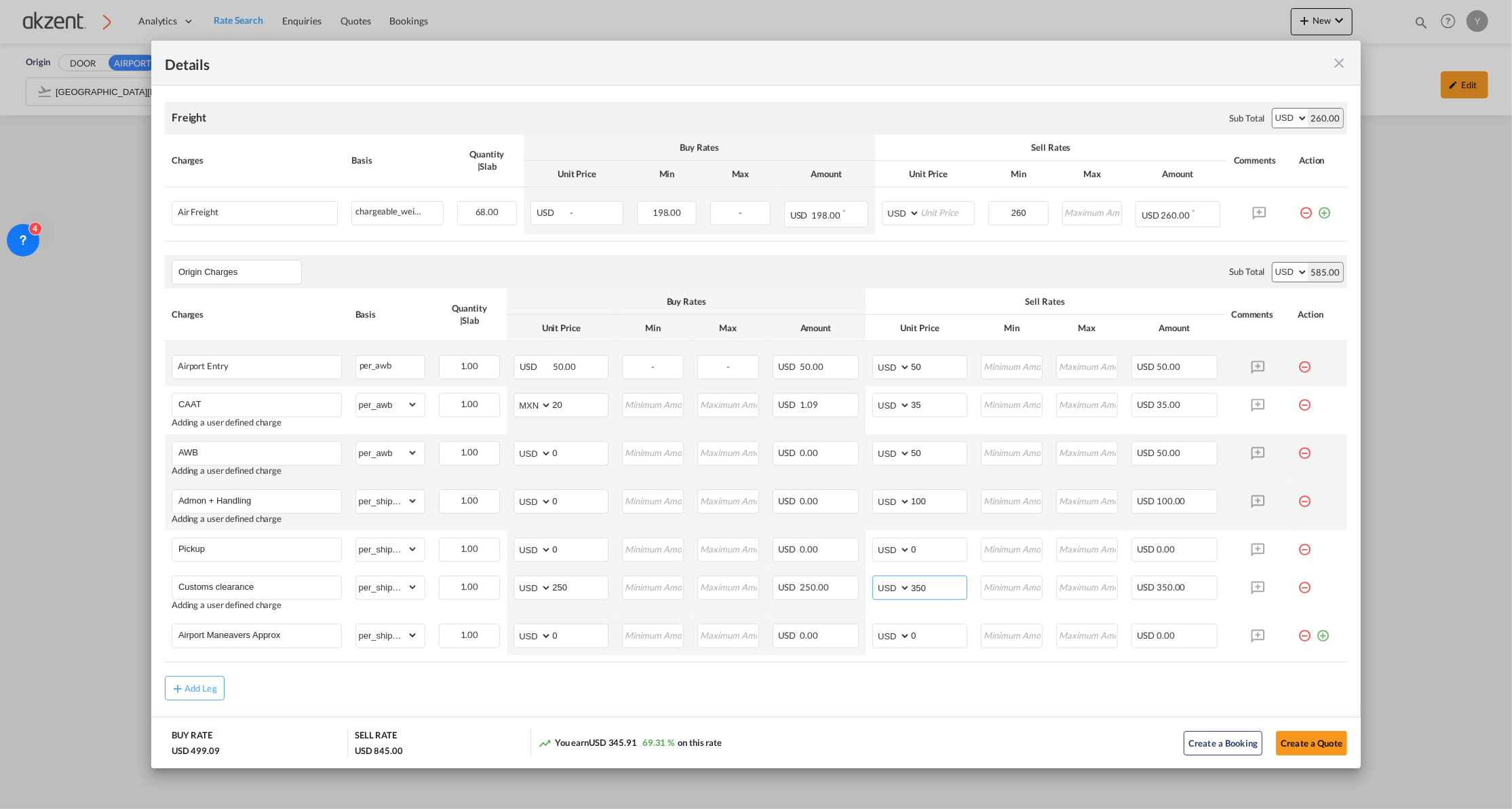
type input "350"
click at [729, 679] on div "Add Leg" at bounding box center [756, 687] width 1182 height 25
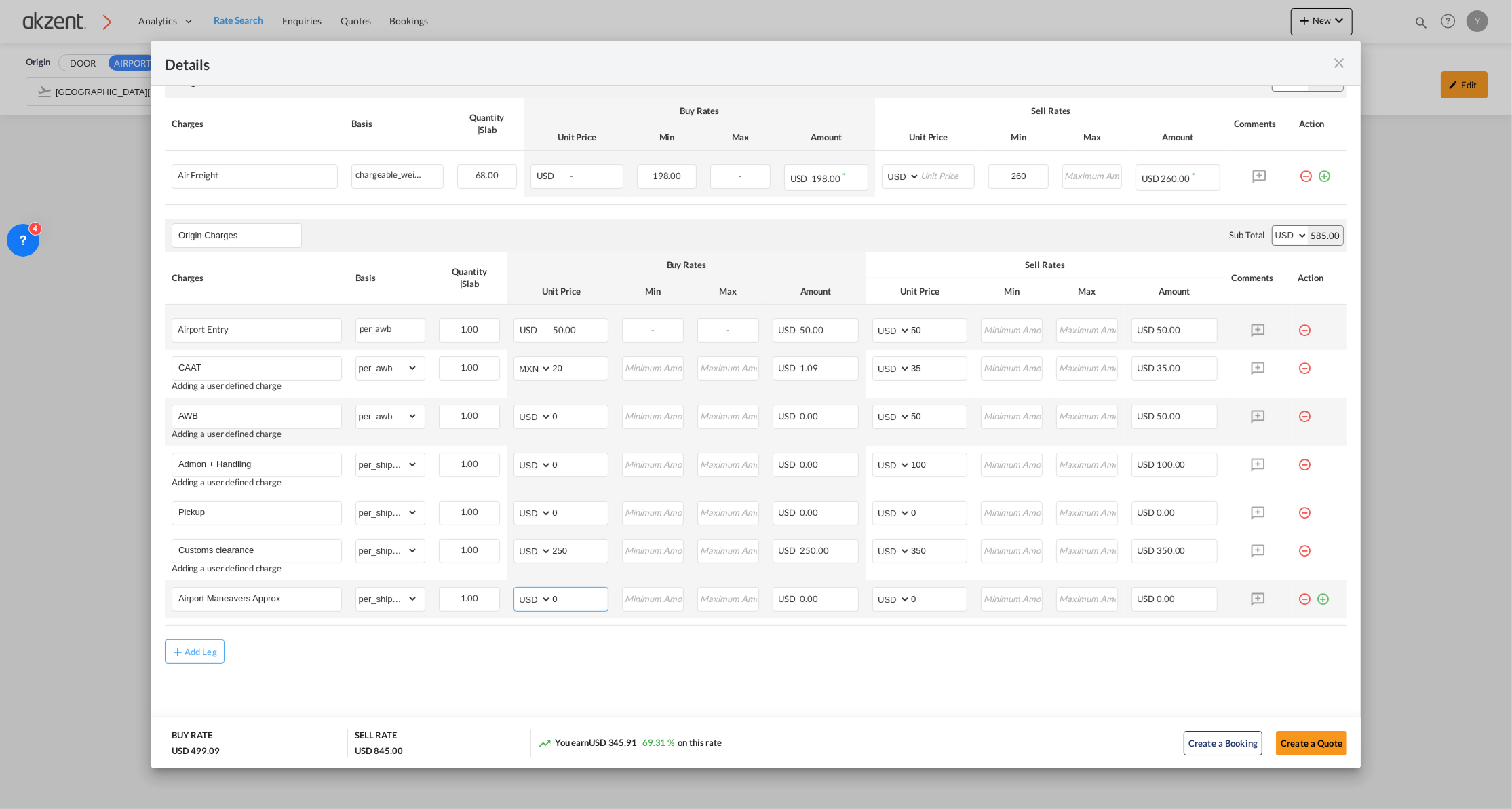
click at [576, 601] on input "0" at bounding box center [579, 597] width 56 height 21
type input "130"
click at [476, 667] on md-content "Freight Please enter leg name Leg Name Already Exists Sub Total AED AFN ALL AMD…" at bounding box center [756, 393] width 1210 height 710
click at [941, 596] on input "0" at bounding box center [939, 597] width 56 height 21
click at [891, 679] on md-content "Freight Please enter leg name Leg Name Already Exists Sub Total AED AFN ALL AMD…" at bounding box center [756, 393] width 1210 height 710
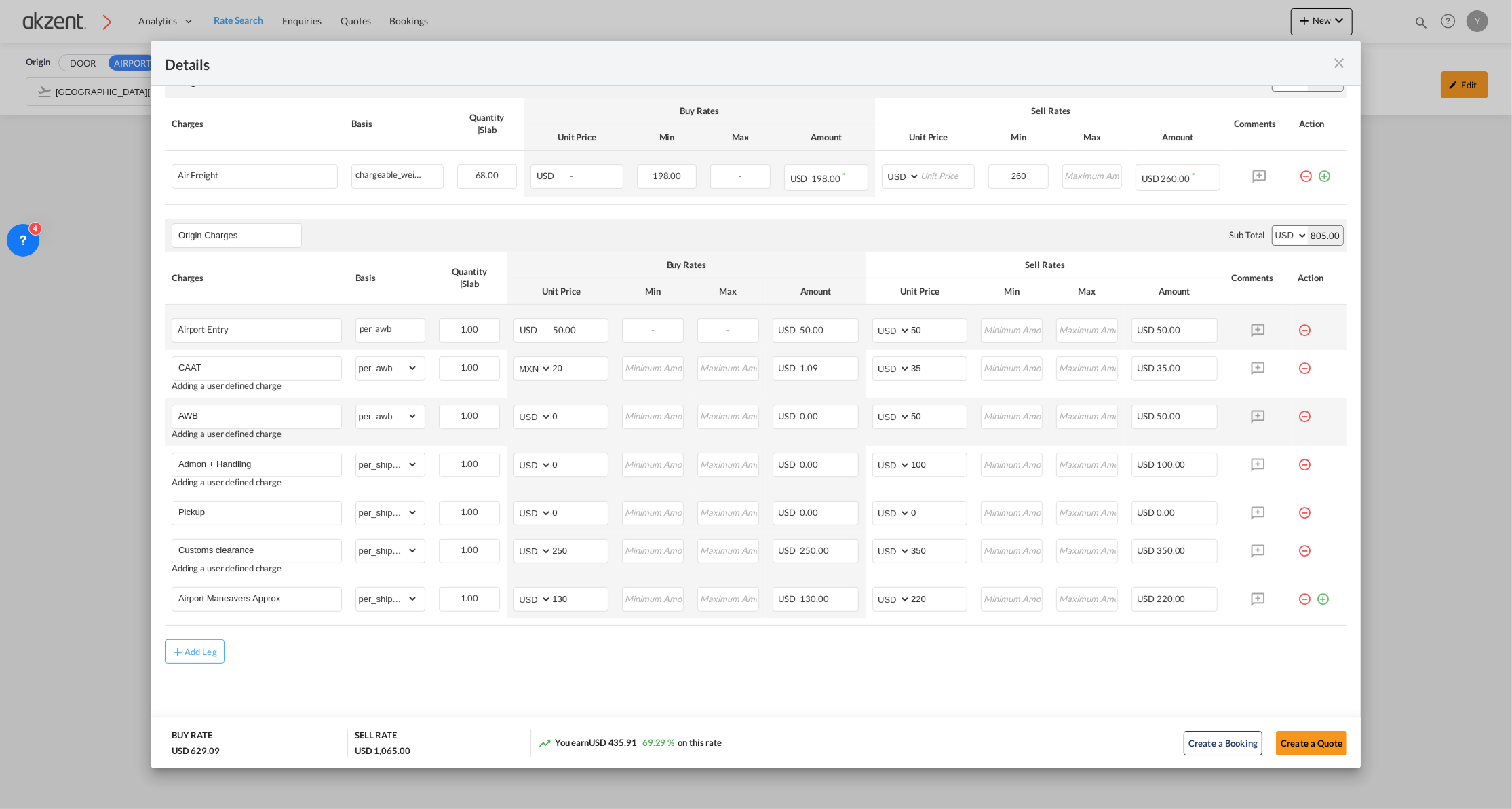
click at [837, 686] on md-content "Freight Please enter leg name Leg Name Already Exists Sub Total AED AFN ALL AMD…" at bounding box center [756, 393] width 1210 height 710
click at [920, 596] on input "220" at bounding box center [939, 597] width 56 height 21
click at [915, 597] on input "150" at bounding box center [939, 597] width 56 height 21
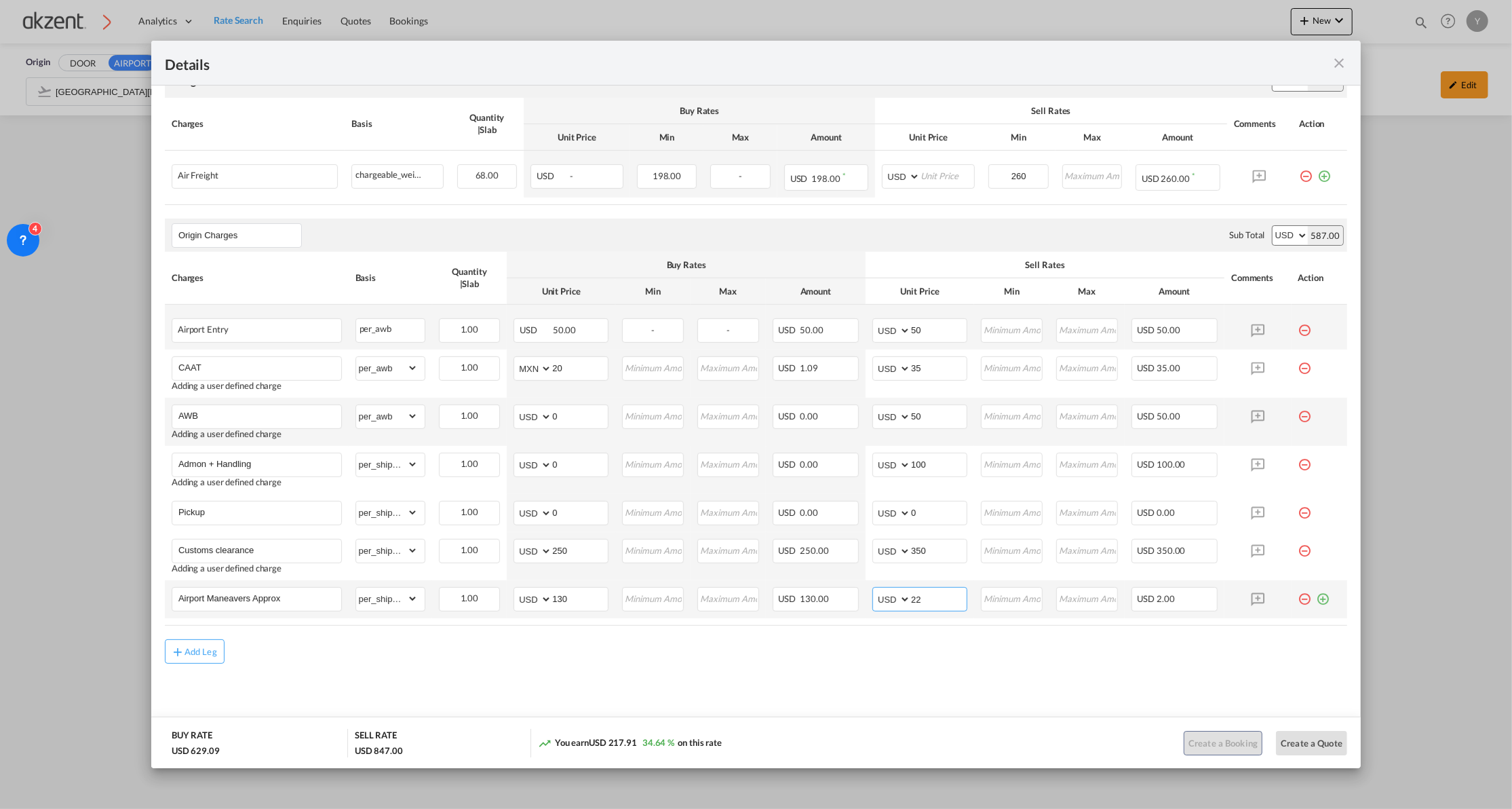
type input "220"
click at [901, 687] on md-content "Freight Please enter leg name Leg Name Already Exists Sub Total AED AFN ALL AMD…" at bounding box center [756, 393] width 1210 height 710
click at [905, 660] on div "Add Leg" at bounding box center [756, 651] width 1182 height 25
click at [596, 512] on input "0" at bounding box center [579, 512] width 56 height 21
click at [564, 513] on input "900" at bounding box center [579, 512] width 56 height 21
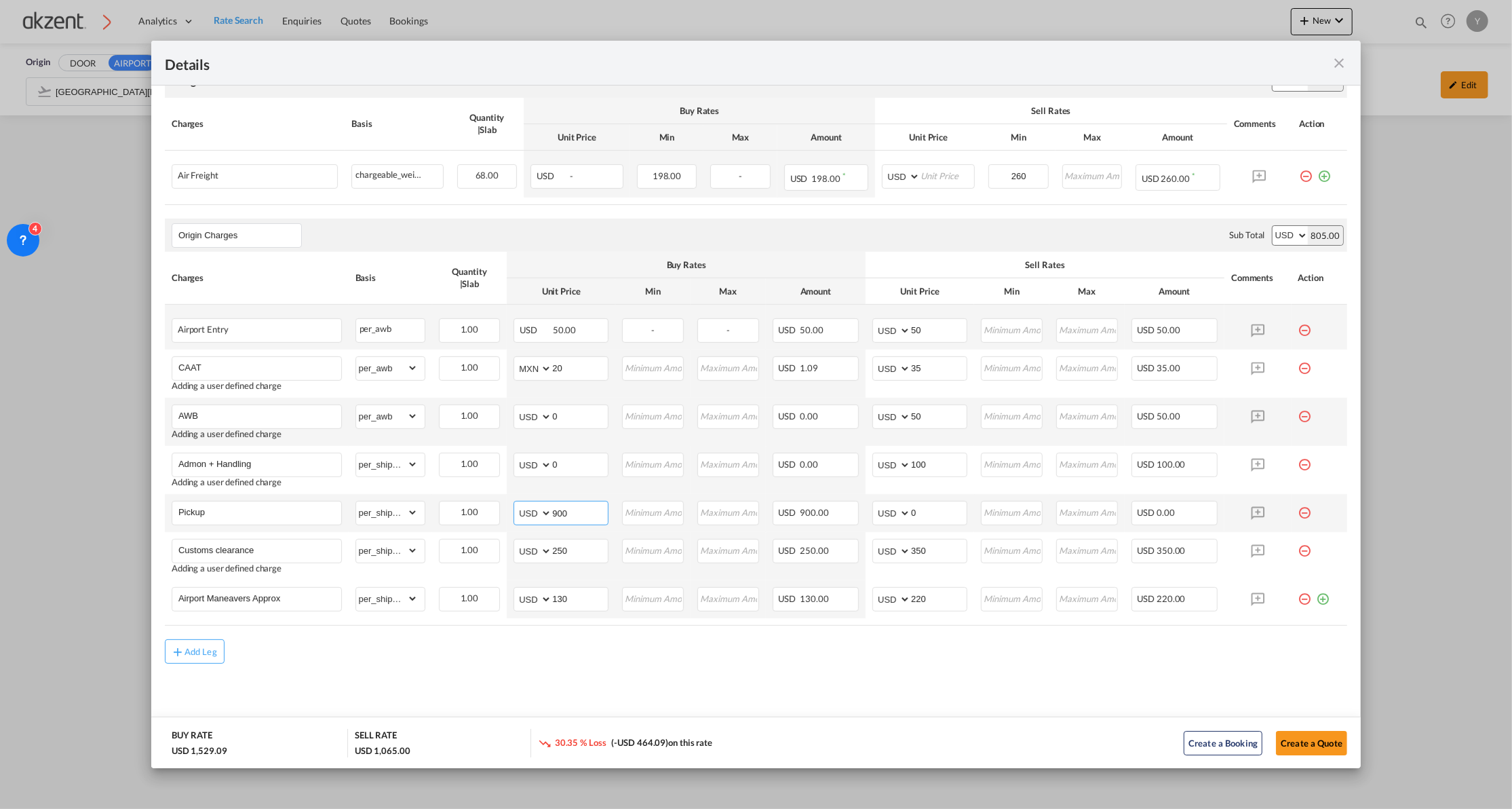
click at [564, 513] on input "900" at bounding box center [579, 512] width 56 height 21
type input "980"
click at [928, 515] on input "0" at bounding box center [939, 512] width 56 height 21
type input "1200"
click at [891, 685] on md-content "Freight Please enter leg name Leg Name Already Exists Sub Total AED AFN ALL AMD…" at bounding box center [756, 393] width 1210 height 710
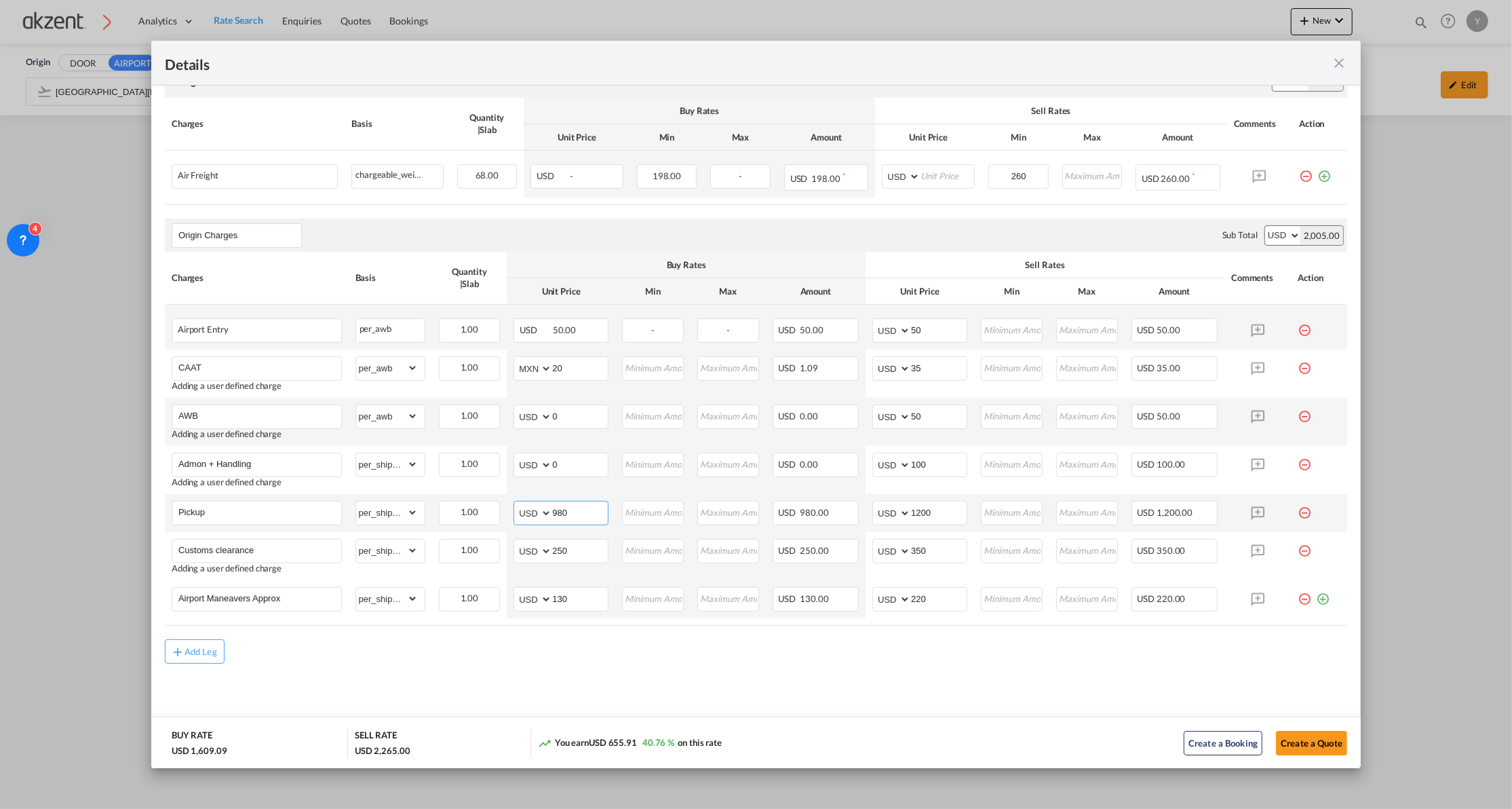
click at [555, 509] on input "980" at bounding box center [579, 512] width 56 height 21
type input "1100"
click at [532, 641] on div "Add Leg" at bounding box center [756, 651] width 1182 height 25
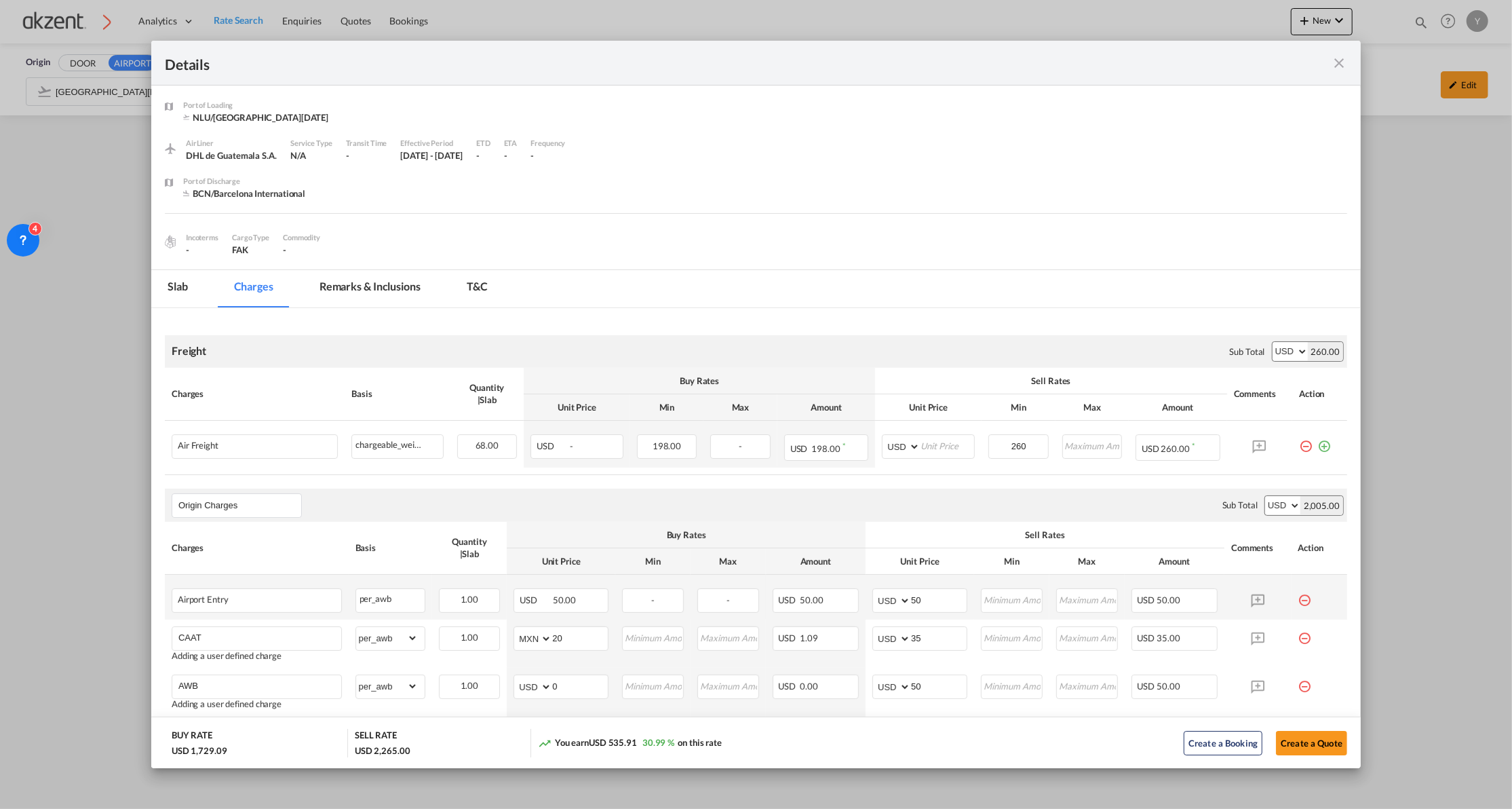
click at [389, 297] on md-tab-item "Remarks & Inclusions" at bounding box center [370, 289] width 134 height 37
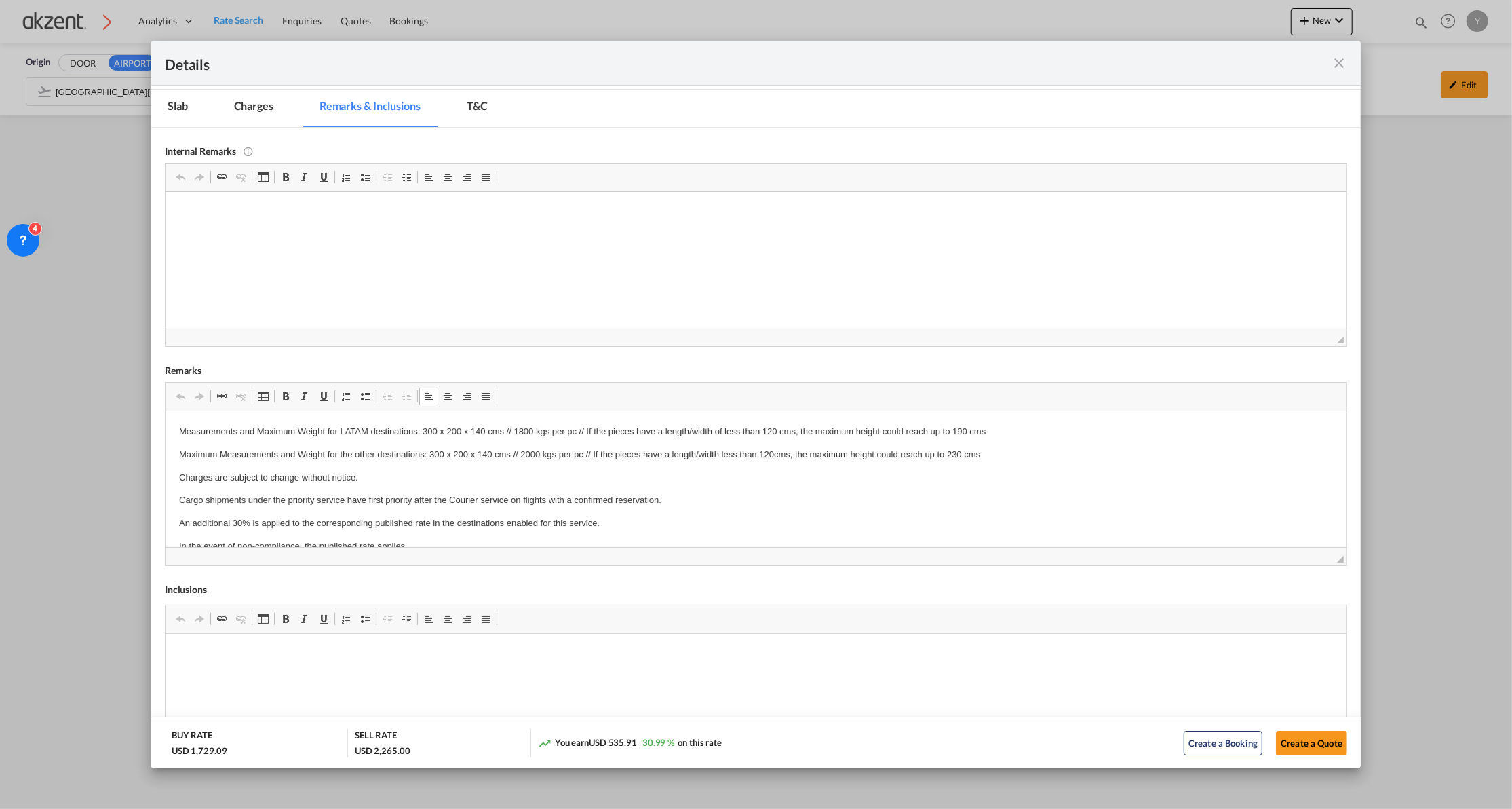
scroll to position [66, 0]
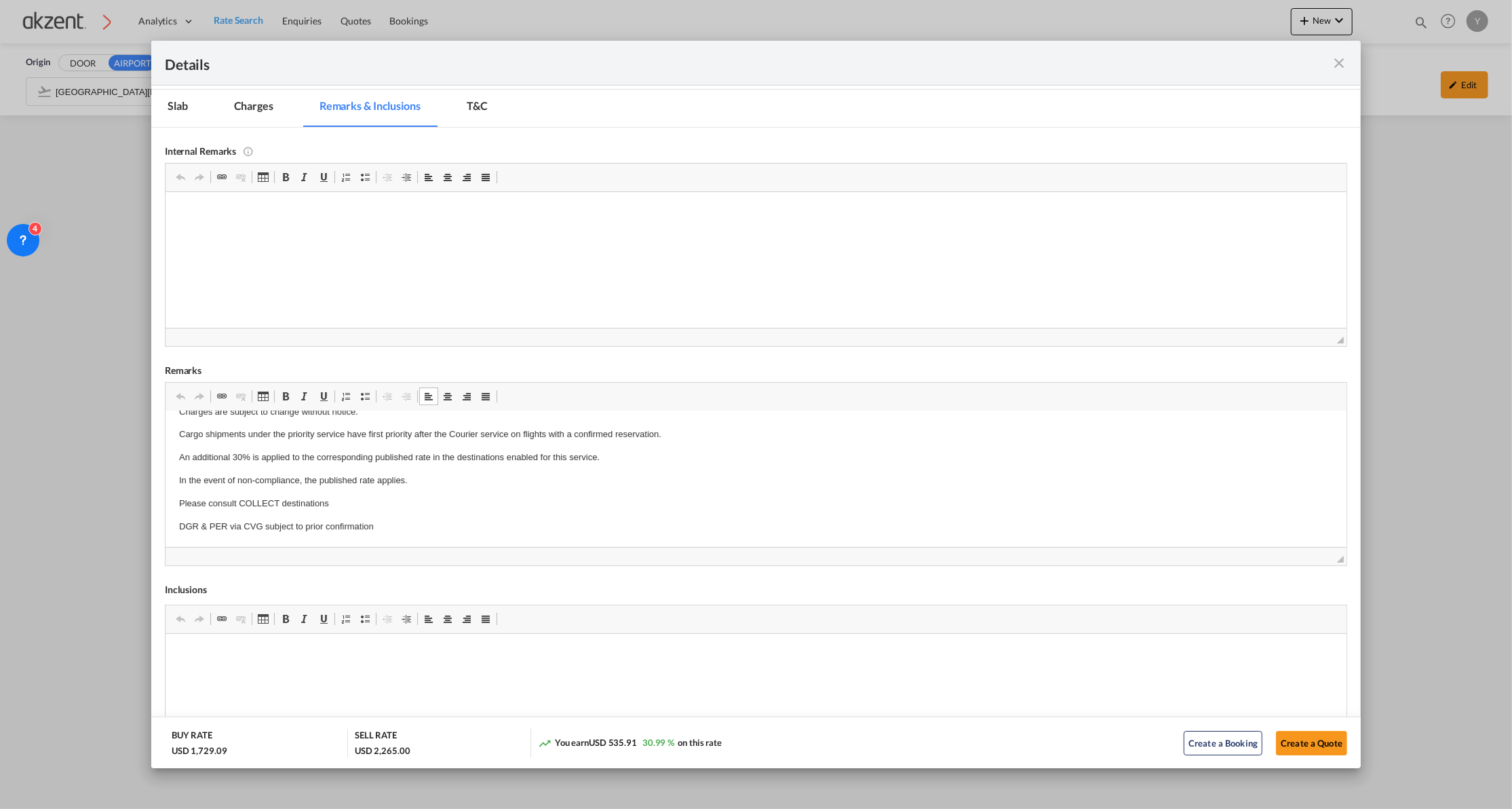
click at [260, 115] on md-tab-item "Charges" at bounding box center [253, 108] width 72 height 37
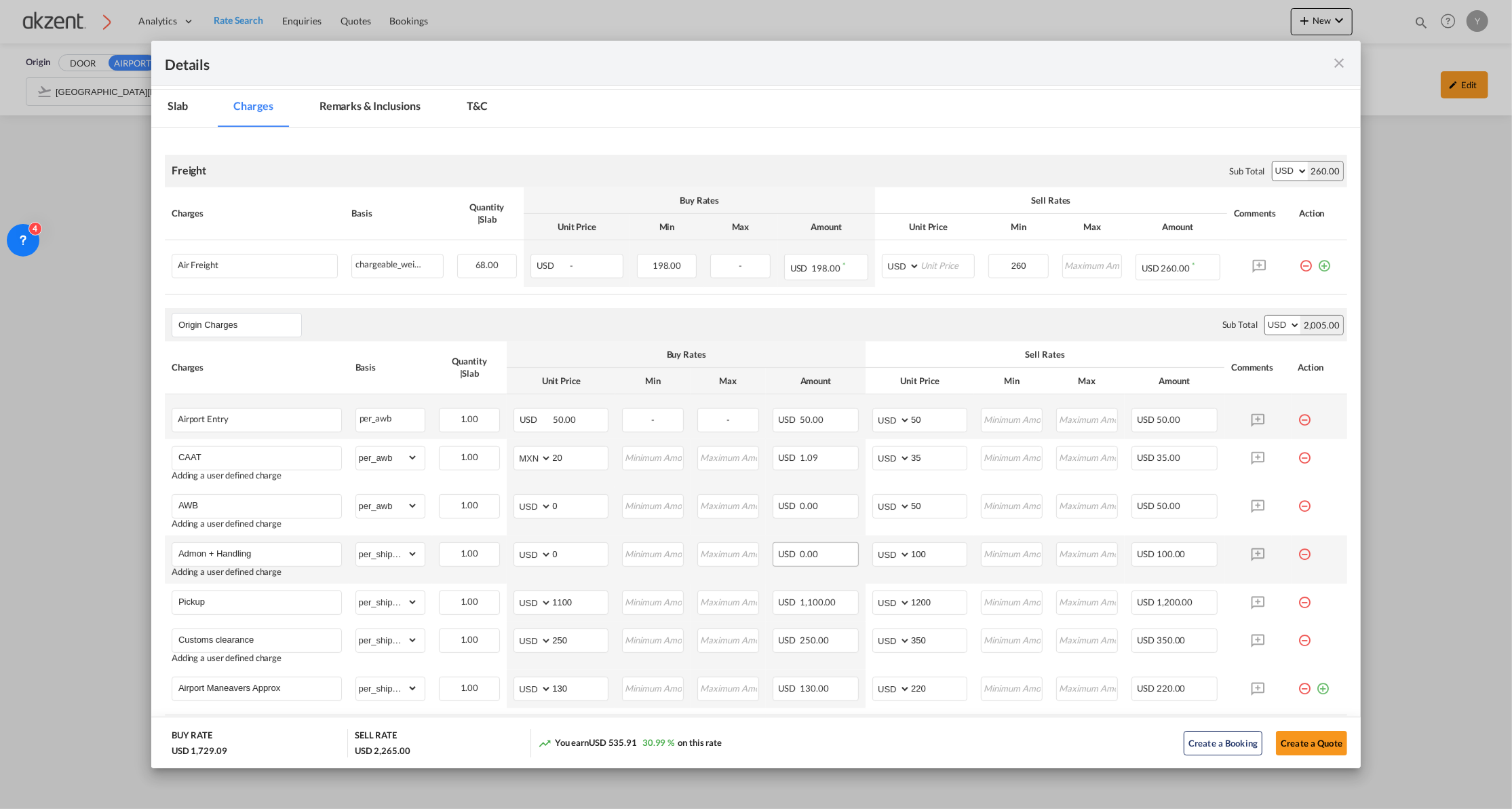
scroll to position [271, 0]
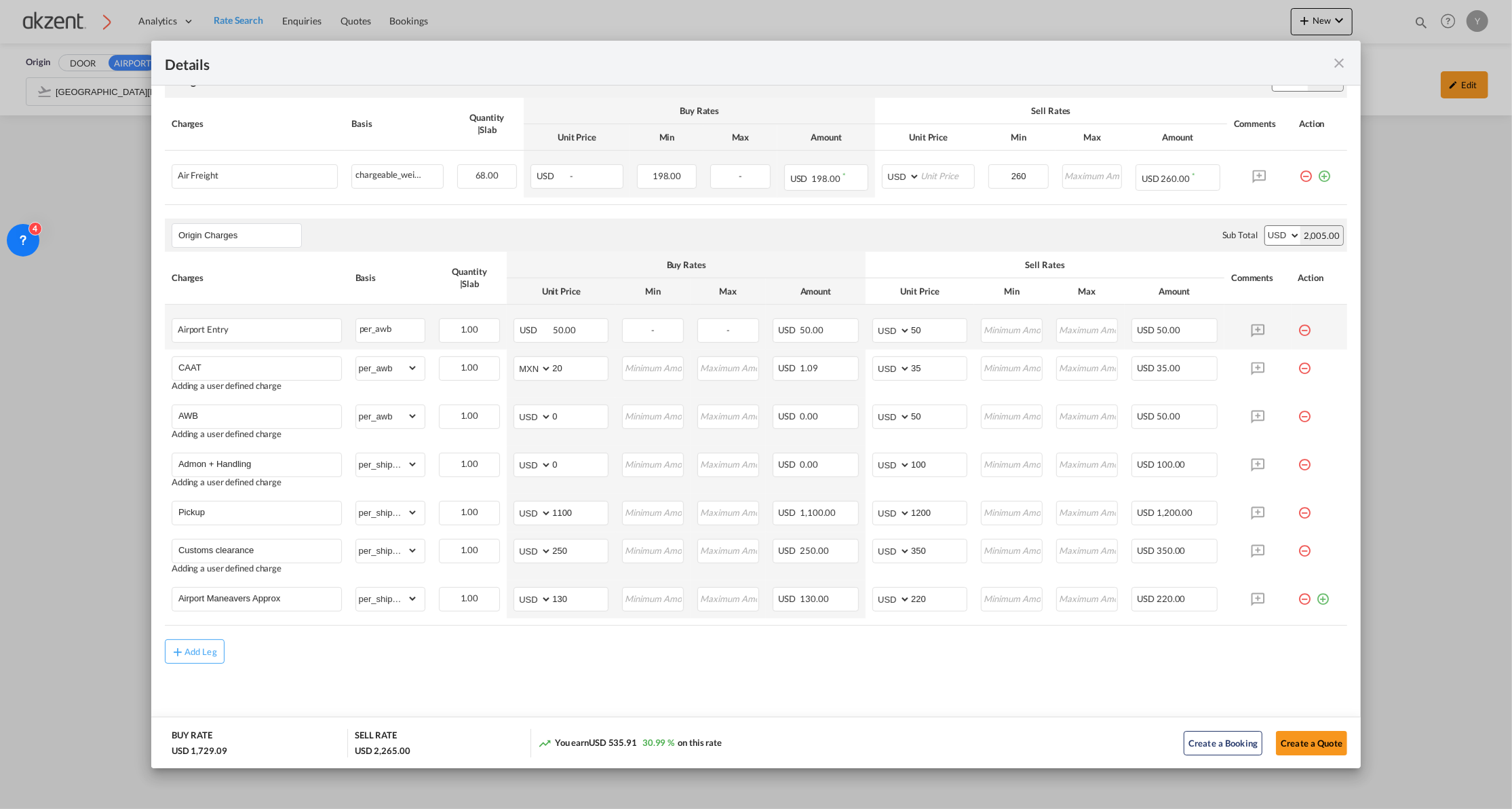
click at [1345, 64] on md-icon "icon-close fg-AAA8AD m-0 cursor" at bounding box center [1339, 63] width 17 height 17
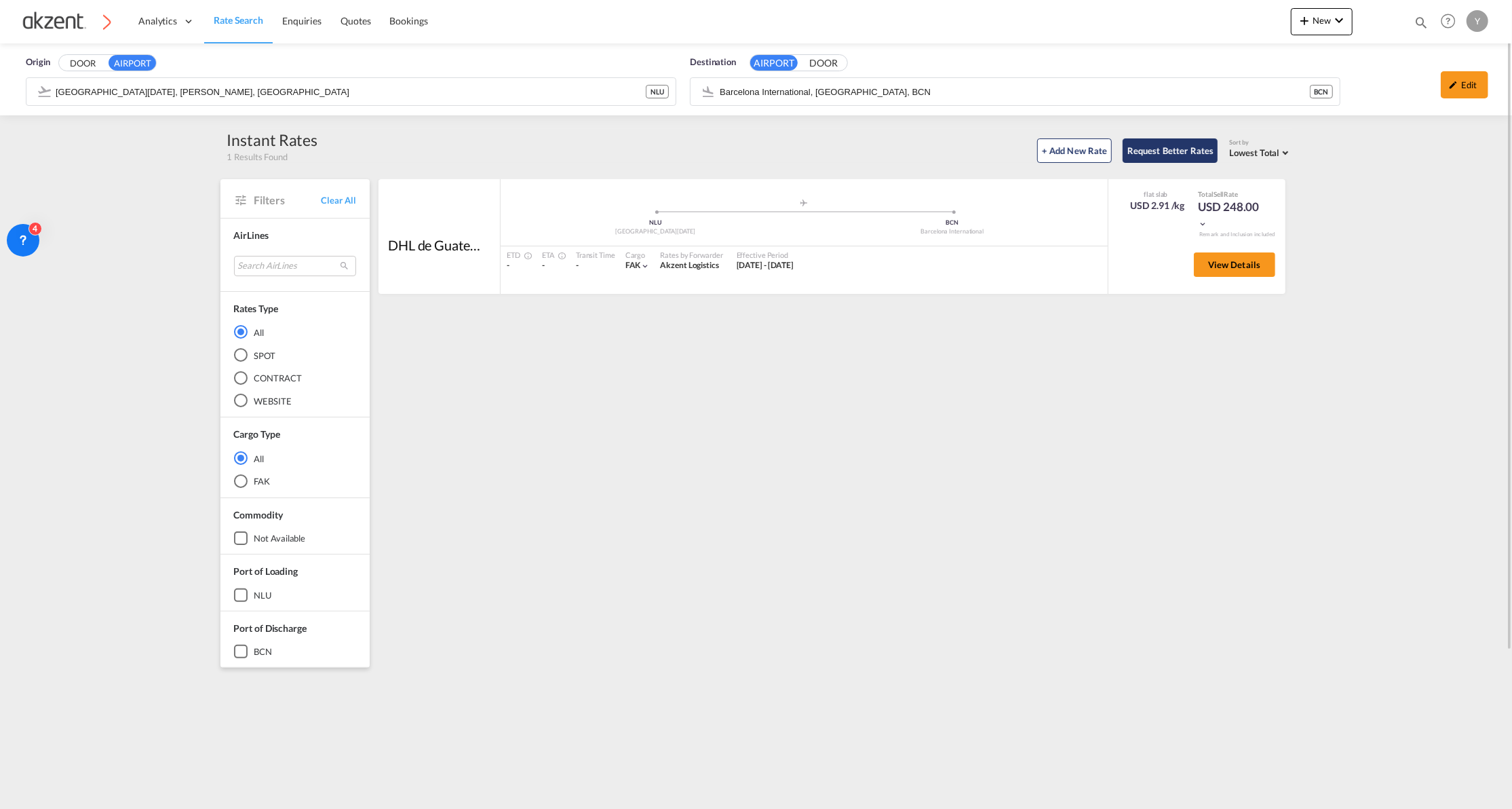
click at [1192, 150] on button "Request Better Rates" at bounding box center [1170, 150] width 95 height 25
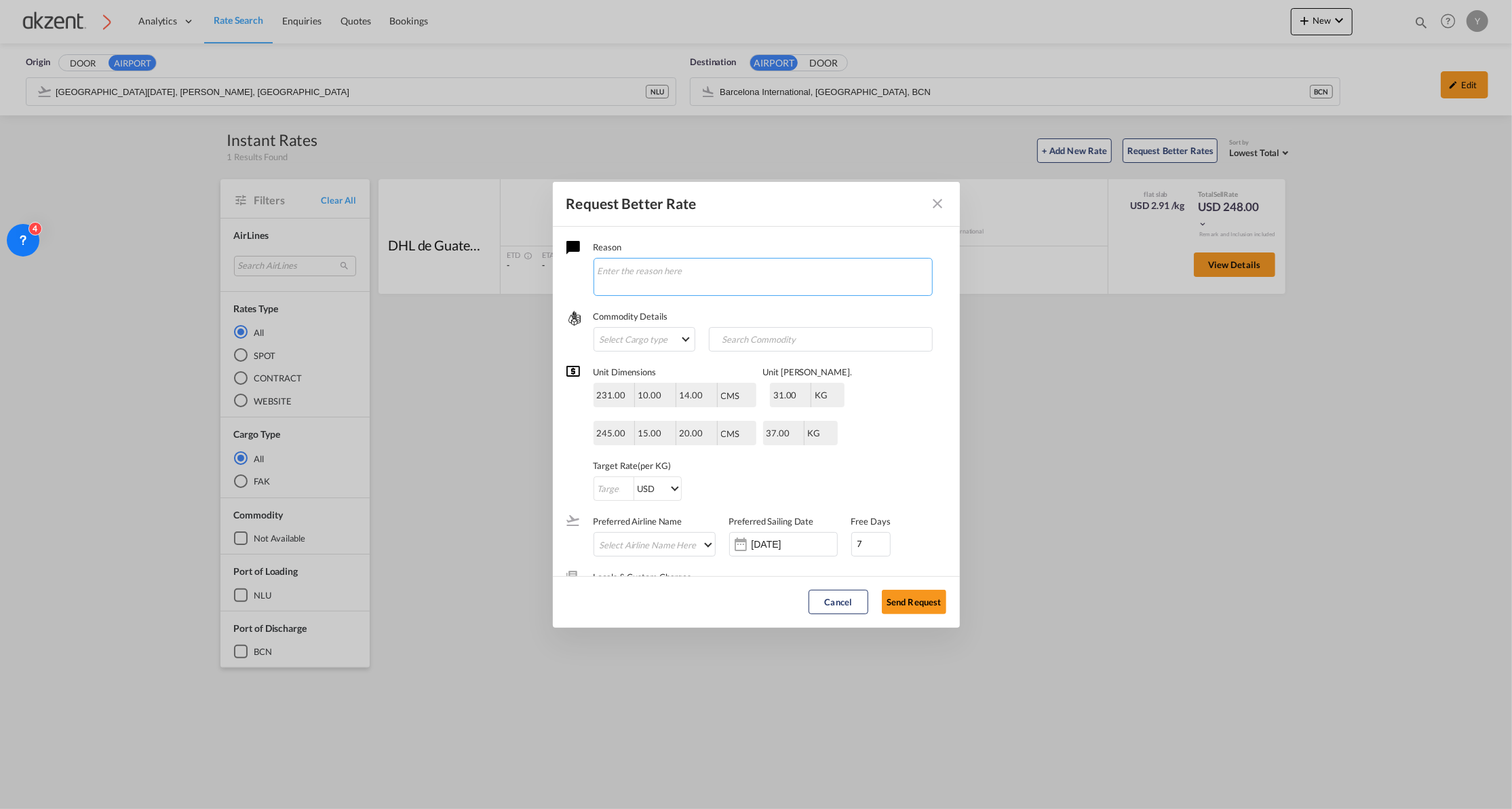
click at [633, 272] on textarea "Request Better Rate ..." at bounding box center [763, 277] width 339 height 38
type textarea "H"
click at [767, 289] on textarea "Origen: Primera opción aeropuerto MTY y como segunda opcion MEX/NLU" at bounding box center [763, 277] width 339 height 38
click at [858, 285] on textarea "Origen: Primera opción aeropuerto MTY y como segunda opción MEX/NLU" at bounding box center [763, 277] width 339 height 38
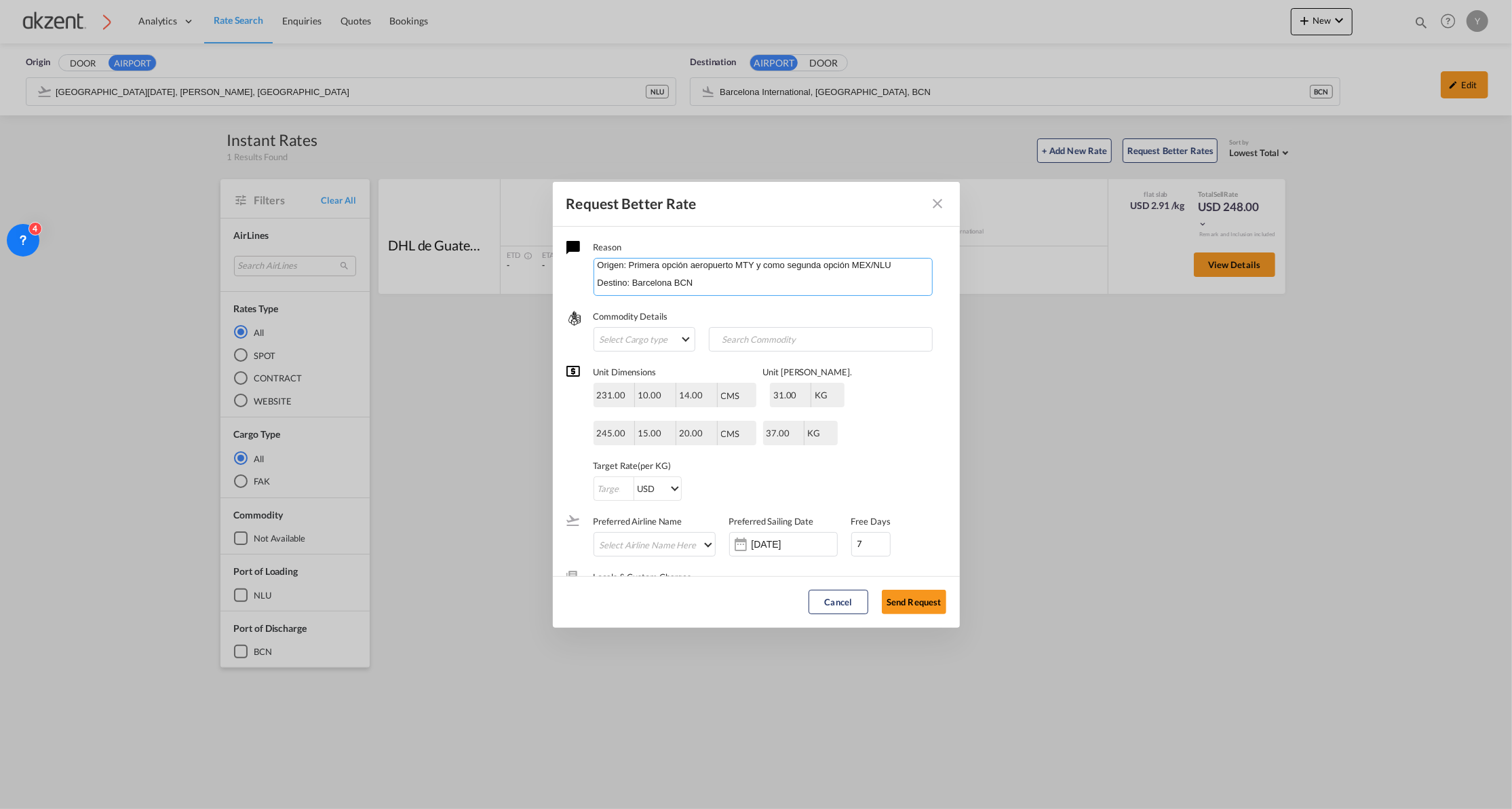
click at [679, 295] on div "Request Better Rate ..." at bounding box center [763, 296] width 339 height 7
paste textarea "1. CAJA: 231 x10x14 cm: 31 kg 2. CAJA: 245x15x20 cm: 37kg"
click at [685, 278] on textarea "Origen: Primera opción aeropuerto MTY y como segunda opción MEX/NLU Destino: Ba…" at bounding box center [763, 277] width 339 height 38
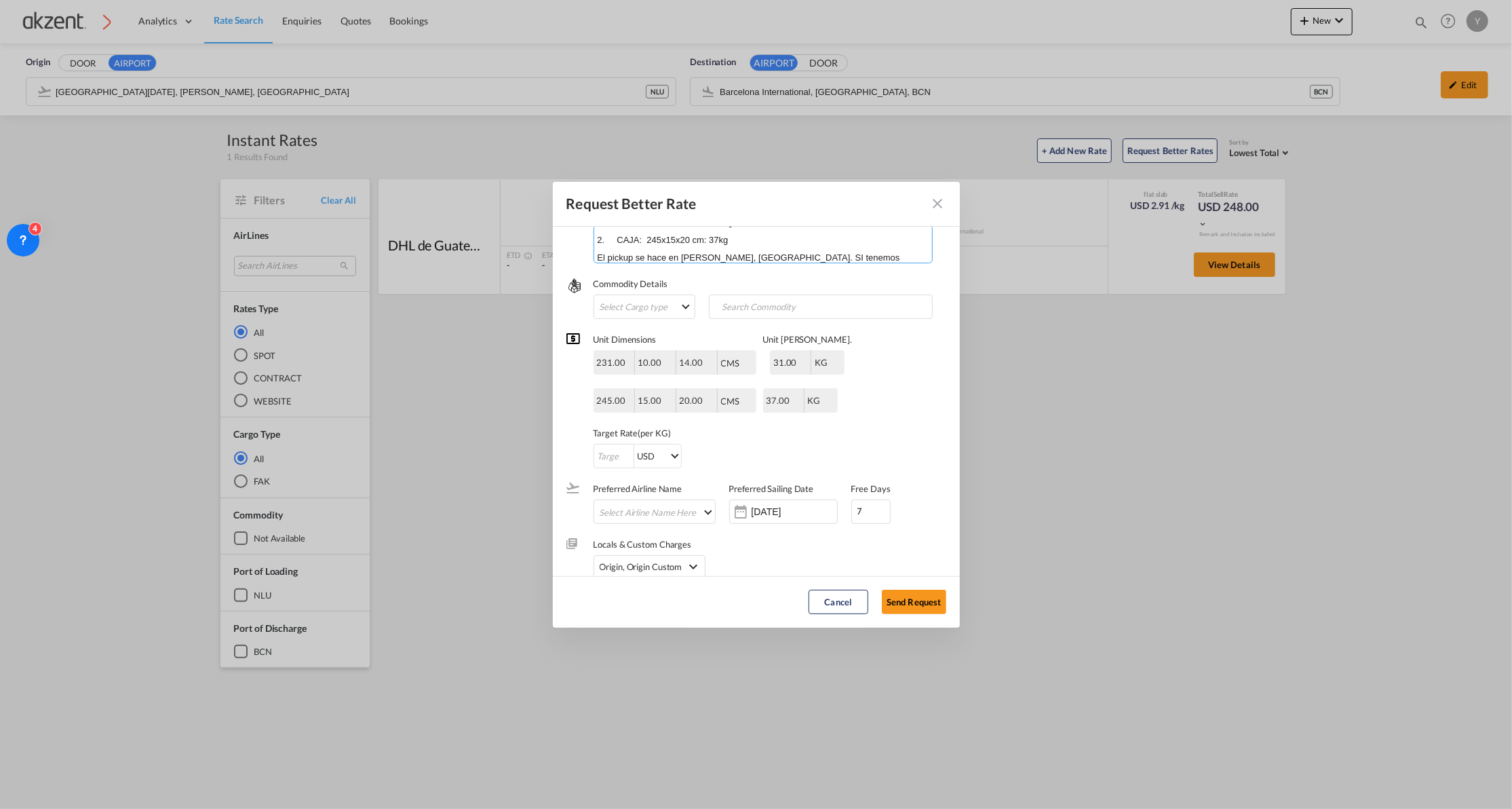
scroll to position [86, 0]
click at [852, 242] on textarea "Origen: Primera opción aeropuerto MTY y como segunda opción MEX/NLU Destino: Ba…" at bounding box center [763, 243] width 339 height 38
click at [805, 258] on textarea "Origen: Primera opción aeropuerto MTY y como segunda opción MEX/NLU Destino: Ba…" at bounding box center [763, 243] width 339 height 38
type textarea "Origen: Primera opción aeropuerto MTY y como segunda opción MEX/NLU Destino: Ba…"
click at [633, 304] on md-select "Select Cargo type FAK GCR GDSM General Cargo Hazardous Cargo Ambient Foodstuff …" at bounding box center [645, 306] width 102 height 25
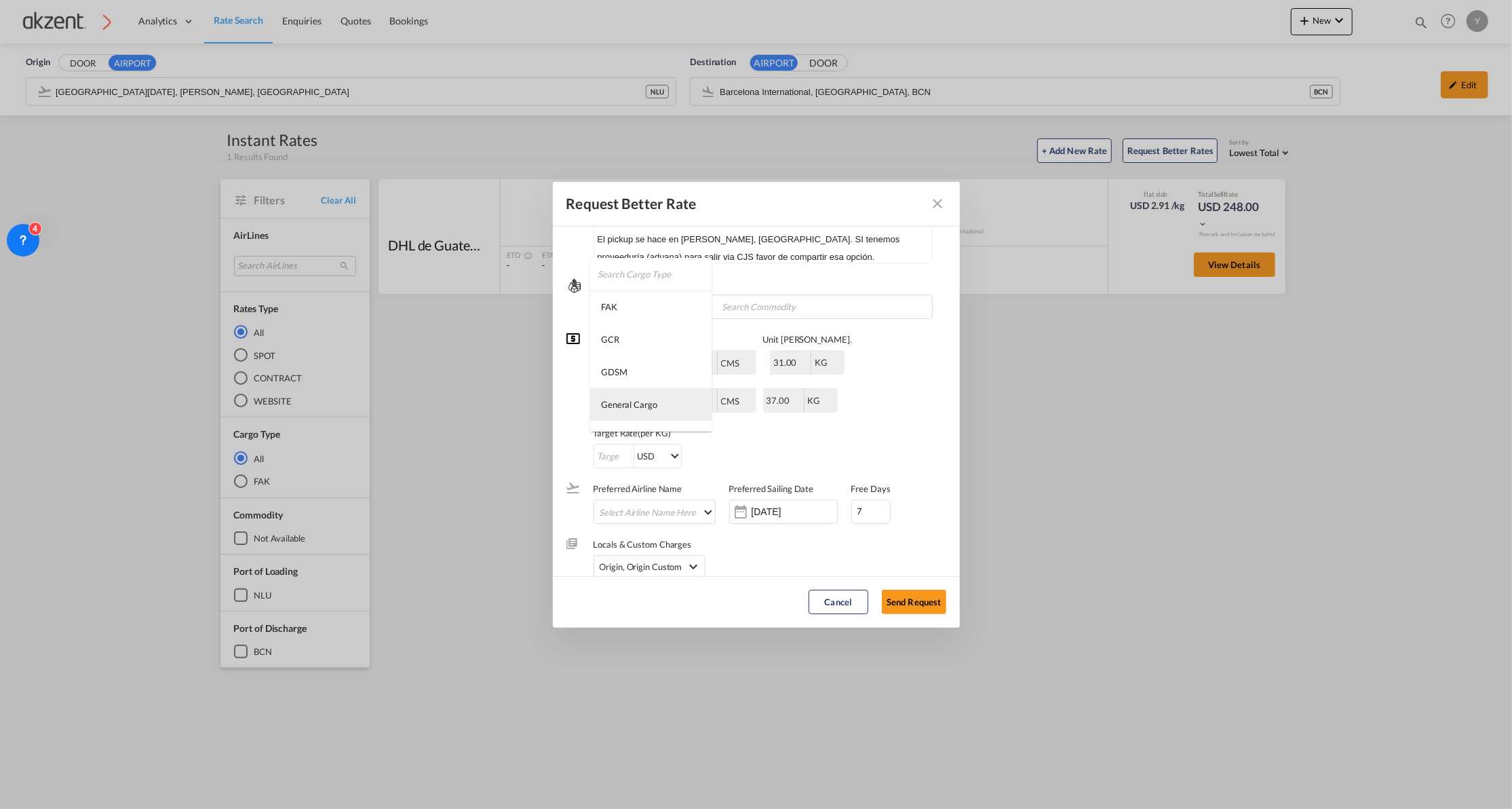
click at [631, 399] on div "General Cargo" at bounding box center [628, 404] width 56 height 12
click at [891, 443] on div "Unit Dimensions 231.00 10.00 14.00 CMS CMS Inches CMS Inches Unit [PERSON_NAME]…" at bounding box center [756, 394] width 380 height 149
click at [603, 454] on input "Request Better Rate ..." at bounding box center [614, 457] width 39 height 25
type input "1"
click at [754, 444] on div "1 USD AED AFN ALL AMD ANG AOA ARS AUD AWG AZN BAM BBD BDT BGN BHD BIF BMD BND […" at bounding box center [723, 456] width 258 height 25
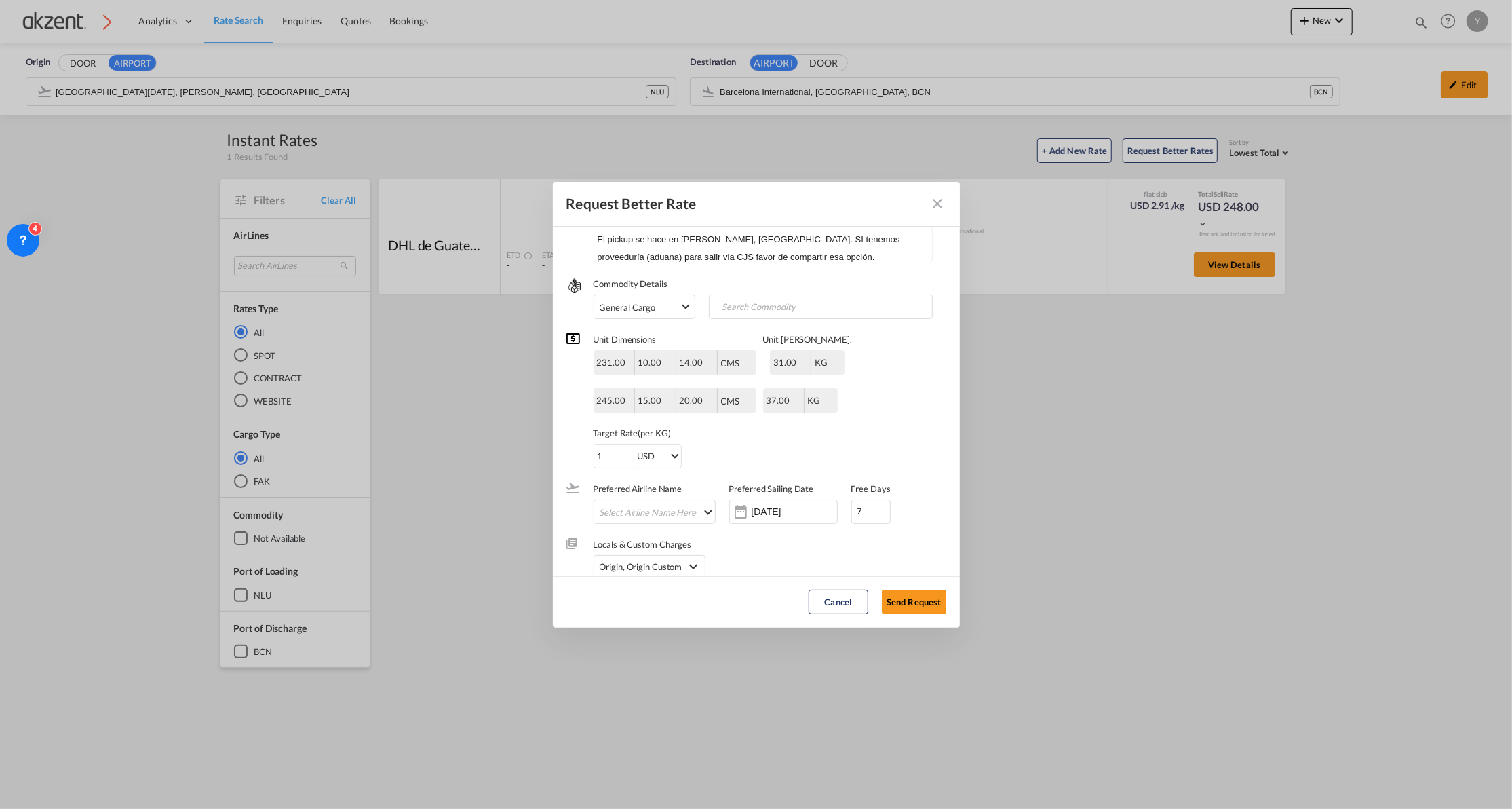
scroll to position [50, 0]
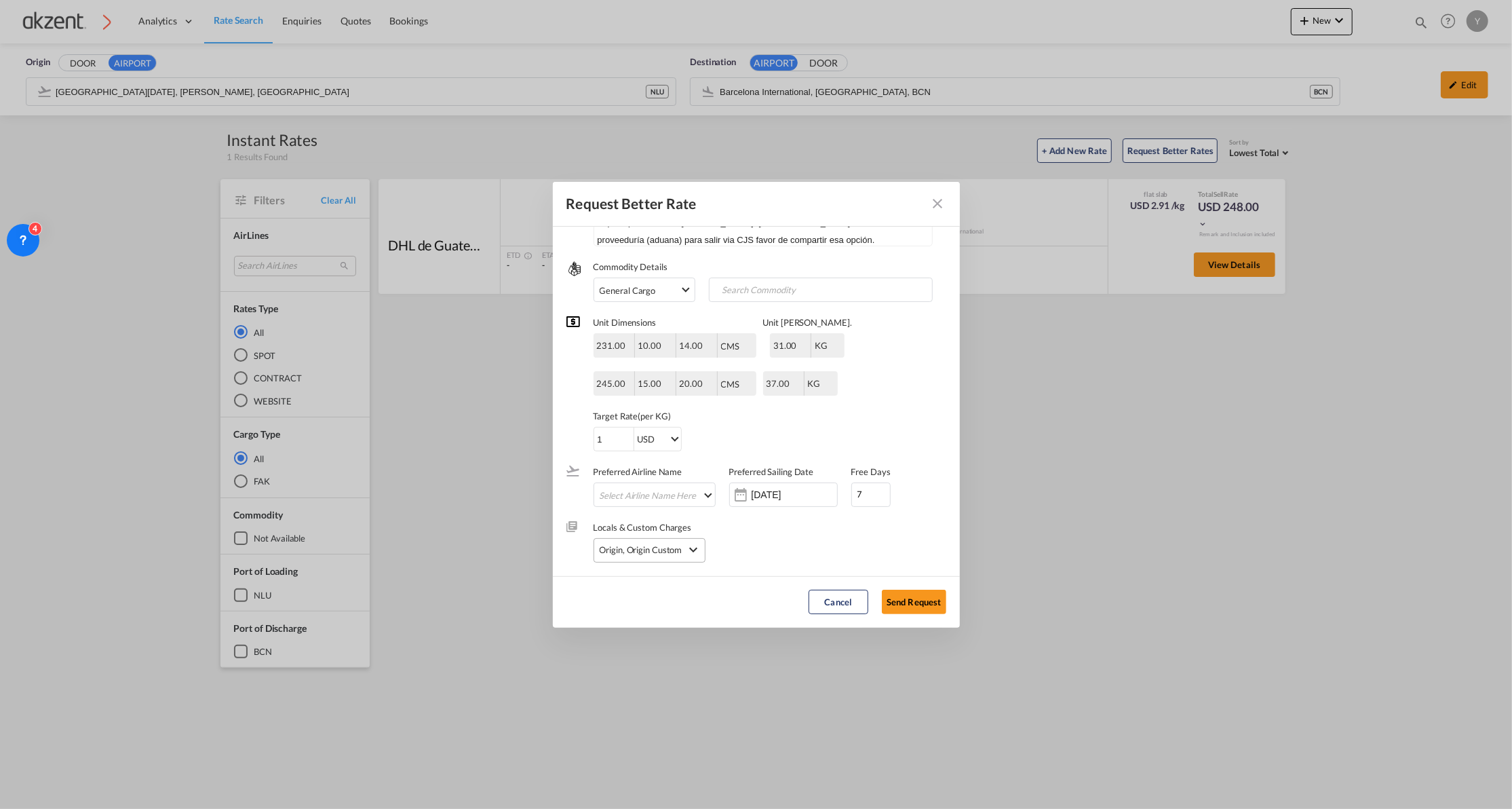
click at [698, 551] on md-icon "icon-chevron-down" at bounding box center [693, 549] width 17 height 17
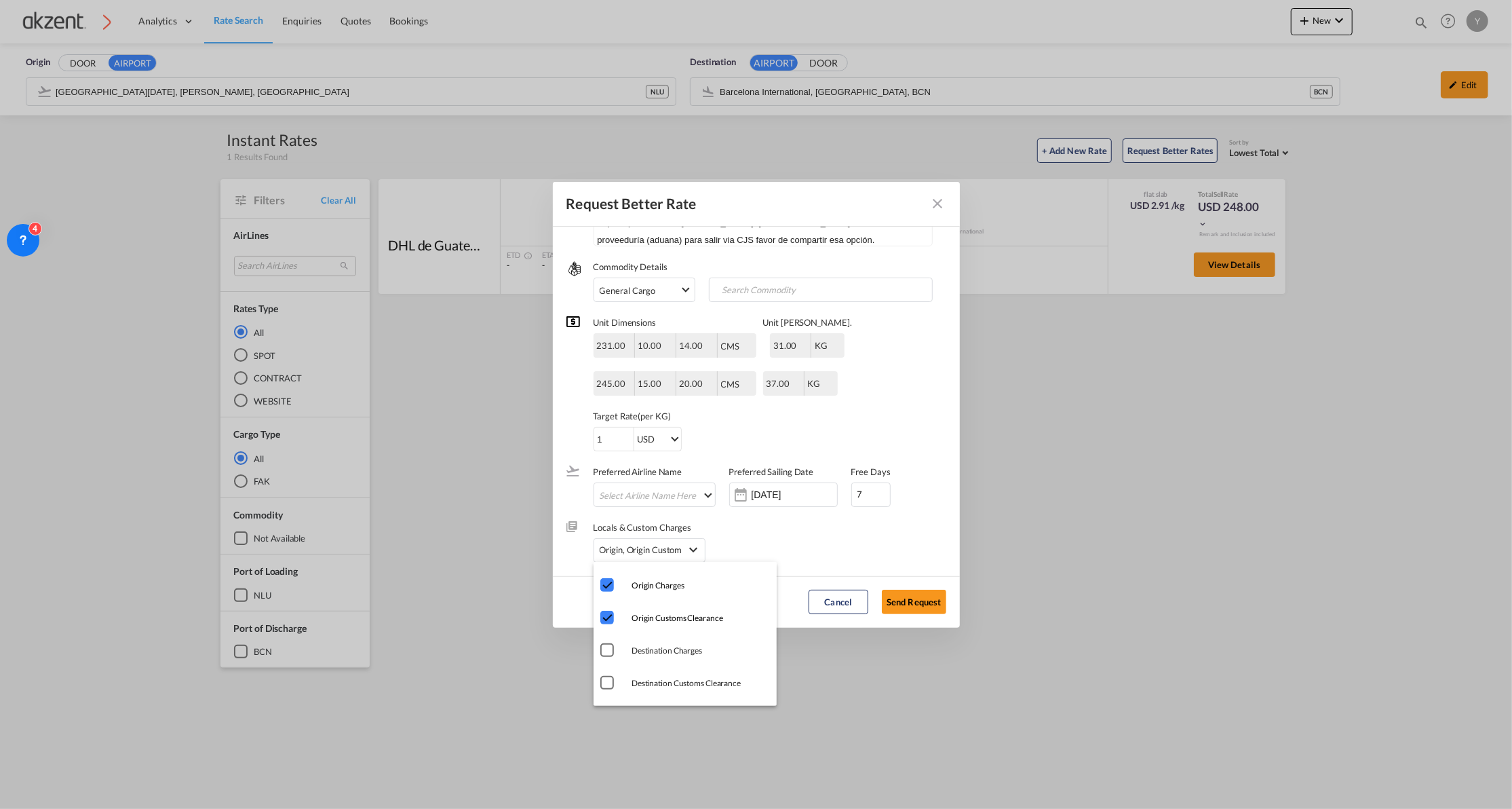
click at [845, 538] on md-backdrop at bounding box center [756, 404] width 1512 height 809
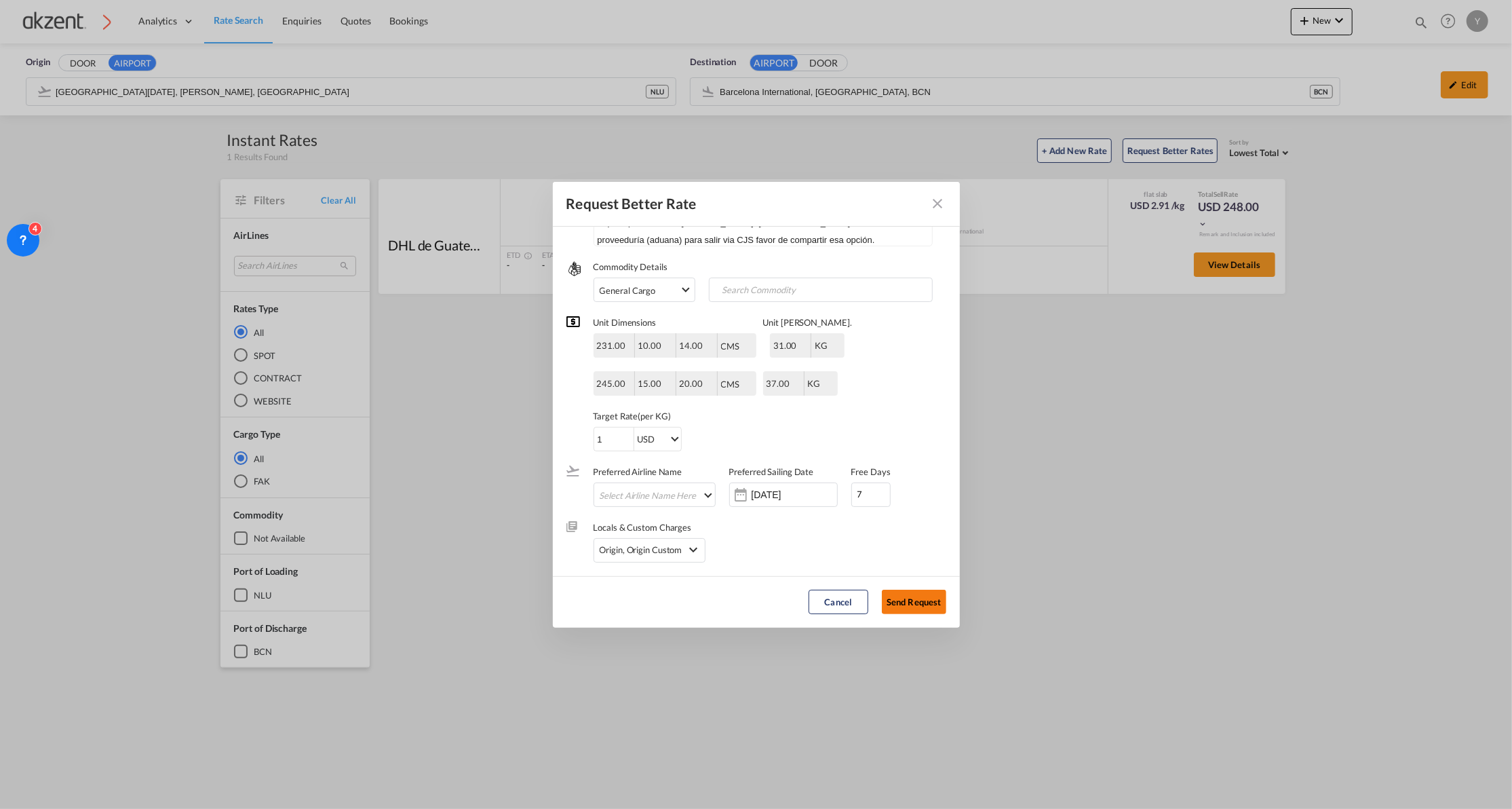
click at [910, 603] on button "Send Request" at bounding box center [914, 601] width 65 height 25
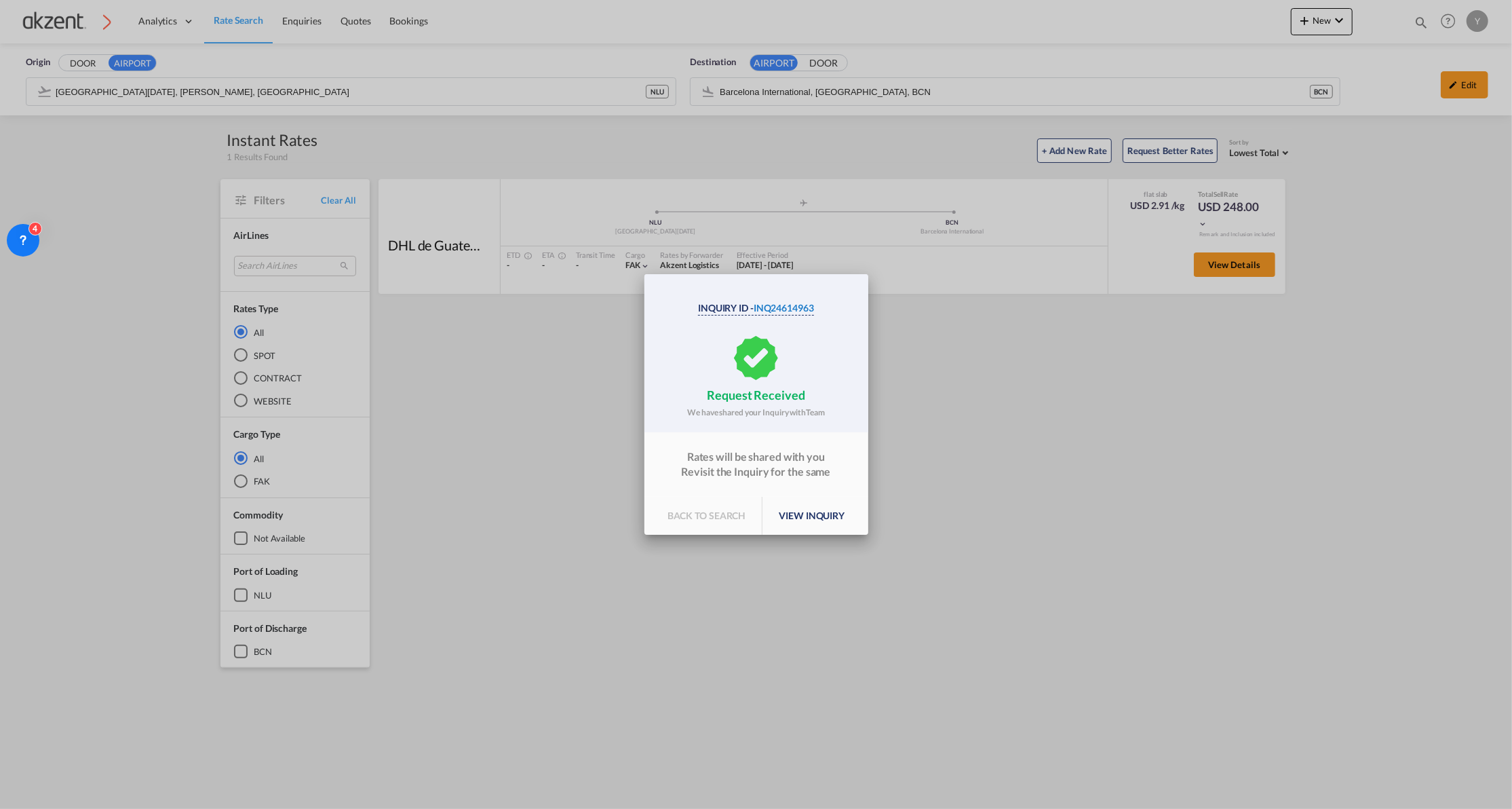
click at [793, 309] on span "INQ24614963" at bounding box center [783, 307] width 60 height 12
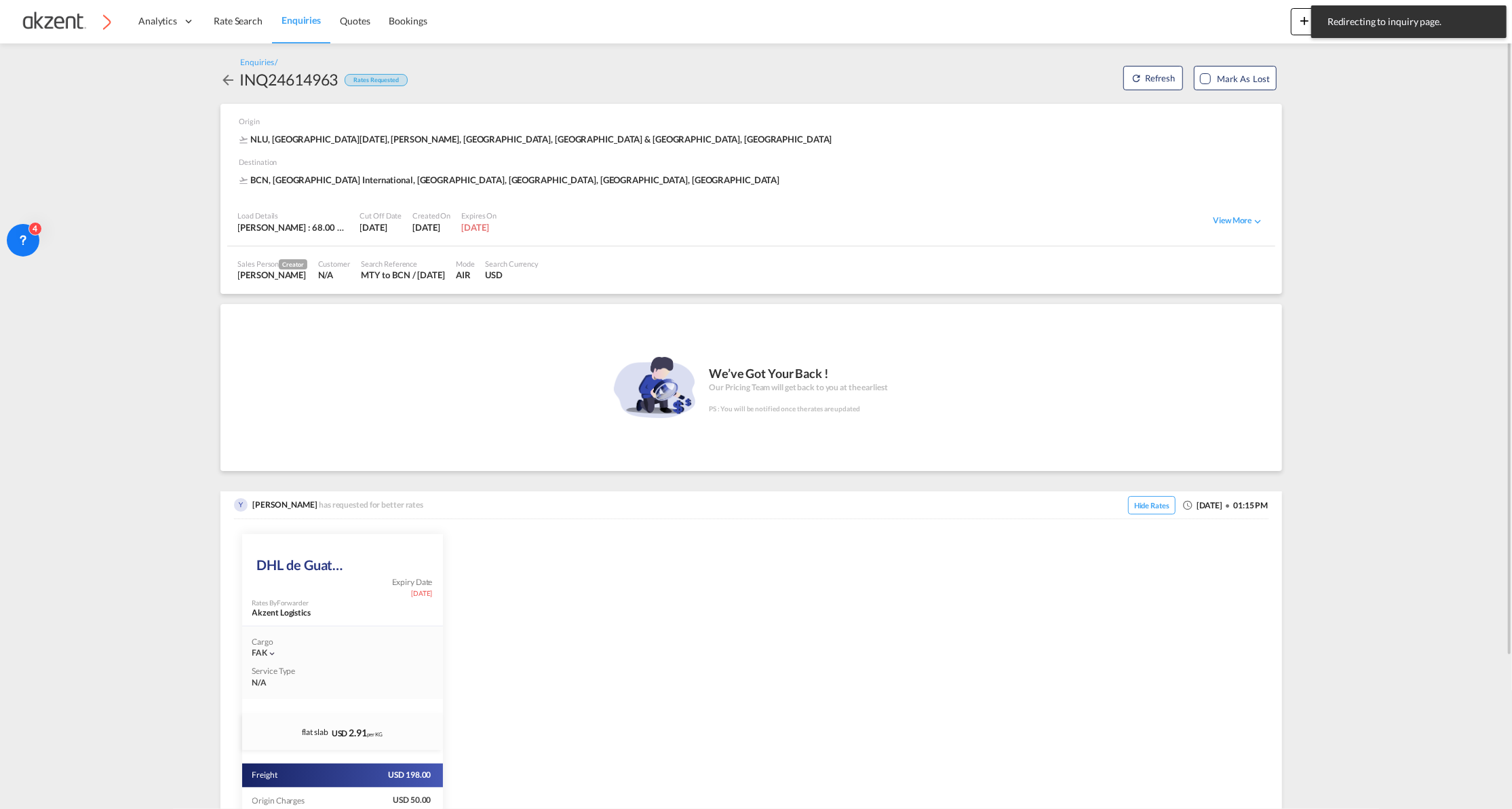
click at [285, 79] on div "INQ24614963" at bounding box center [290, 80] width 98 height 22
copy div "INQ24614963"
